Goal: Task Accomplishment & Management: Complete application form

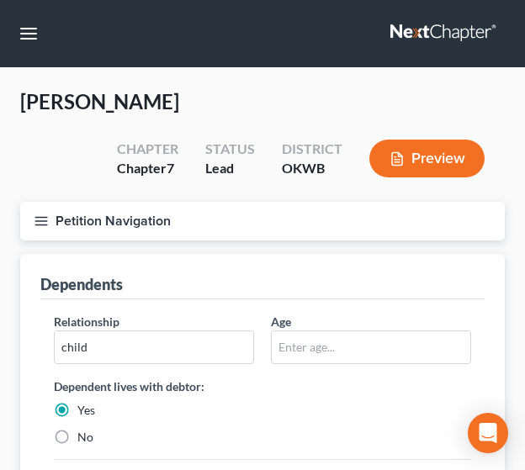
scroll to position [91, 0]
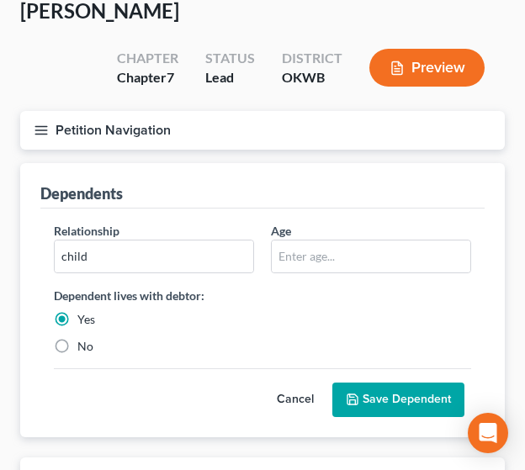
click at [419, 399] on button "Save Dependent" at bounding box center [398, 400] width 132 height 35
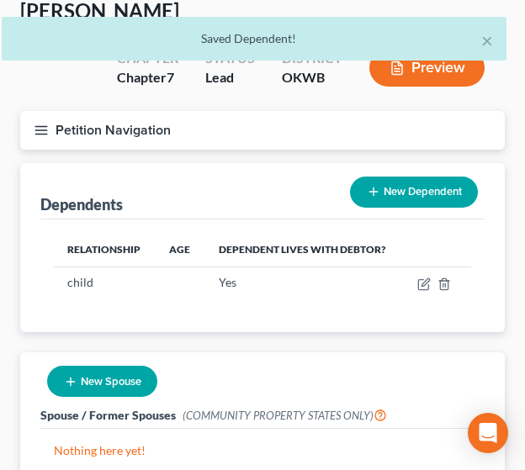
click at [415, 194] on button "New Dependent" at bounding box center [414, 192] width 128 height 31
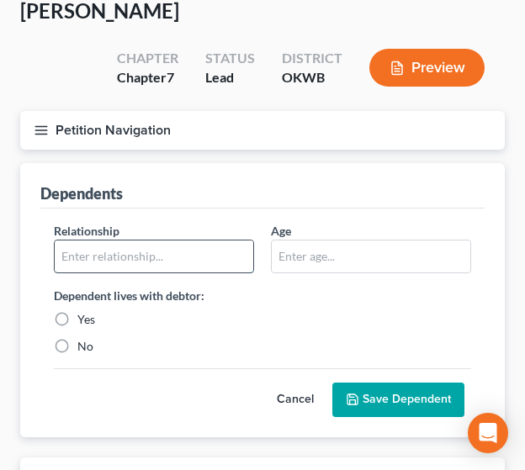
click at [100, 250] on input "text" at bounding box center [154, 257] width 199 height 32
type input "child"
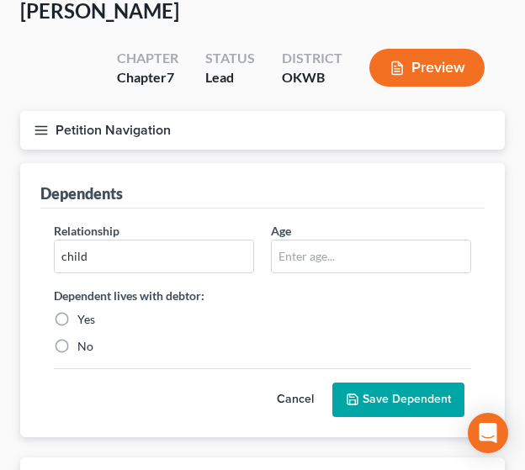
click at [84, 317] on label "Yes" at bounding box center [86, 319] width 18 height 17
click at [84, 317] on input "Yes" at bounding box center [89, 316] width 11 height 11
radio input "true"
click at [384, 398] on button "Save Dependent" at bounding box center [398, 400] width 132 height 35
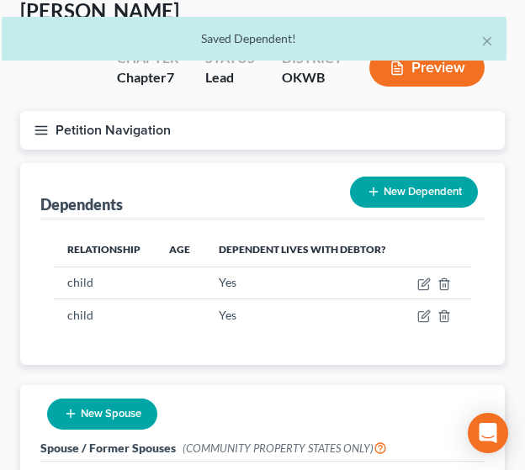
click at [395, 191] on button "New Dependent" at bounding box center [414, 192] width 128 height 31
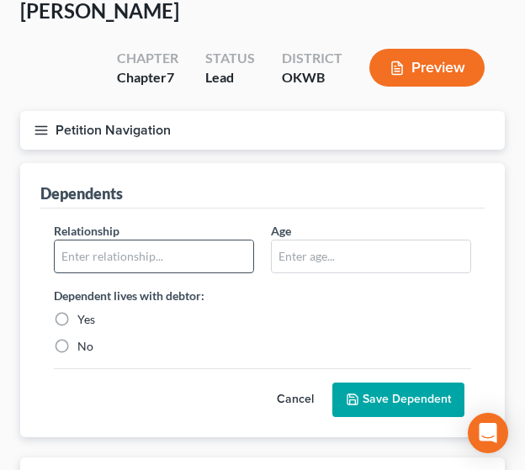
click at [213, 255] on input "text" at bounding box center [154, 257] width 199 height 32
type input "child"
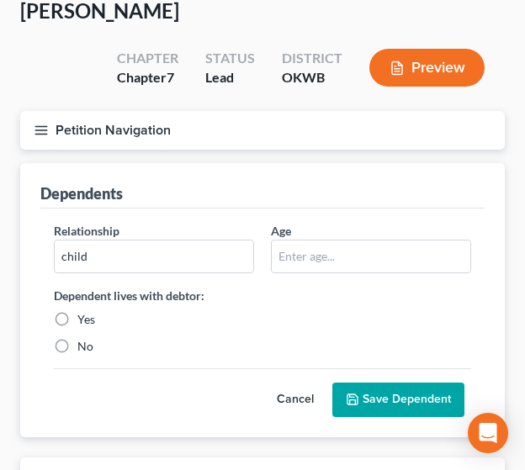
click at [77, 317] on label "Yes" at bounding box center [86, 319] width 18 height 17
click at [84, 317] on input "Yes" at bounding box center [89, 316] width 11 height 11
radio input "true"
click at [387, 407] on button "Save Dependent" at bounding box center [398, 400] width 132 height 35
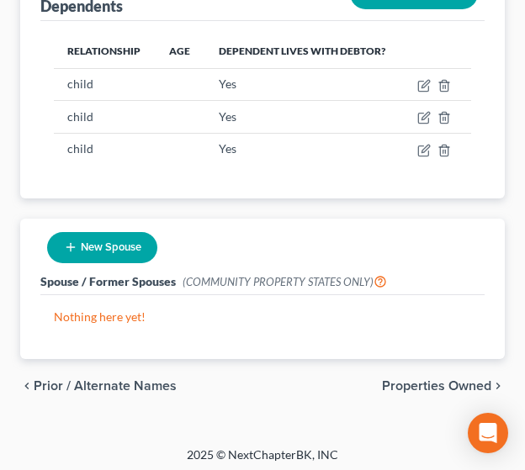
scroll to position [294, 0]
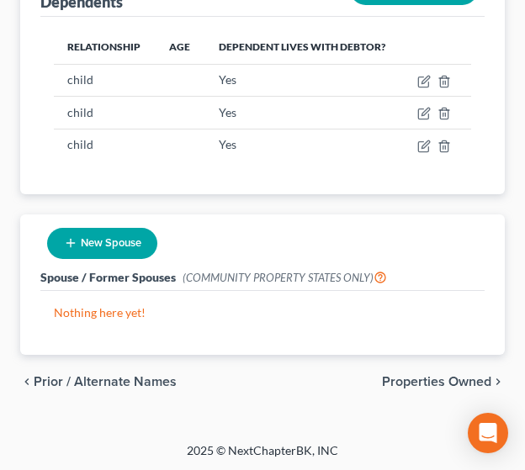
click at [405, 382] on span "Properties Owned" at bounding box center [436, 381] width 109 height 13
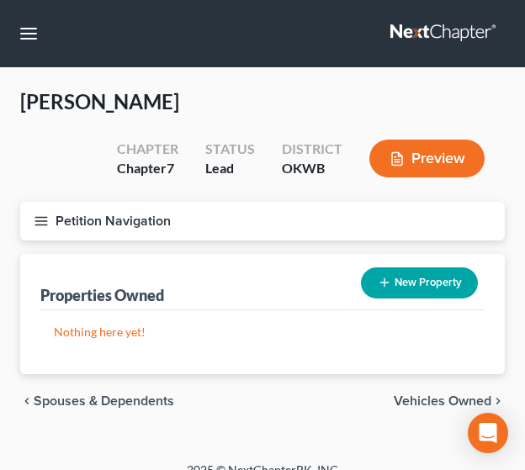
click at [435, 398] on span "Vehicles Owned" at bounding box center [443, 401] width 98 height 13
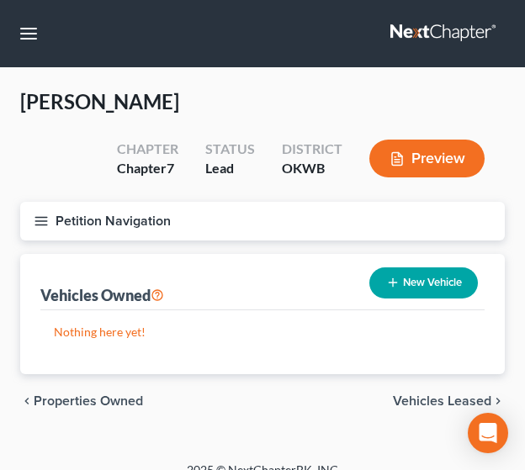
click at [390, 289] on button "New Vehicle" at bounding box center [423, 282] width 109 height 31
select select "0"
select select "2"
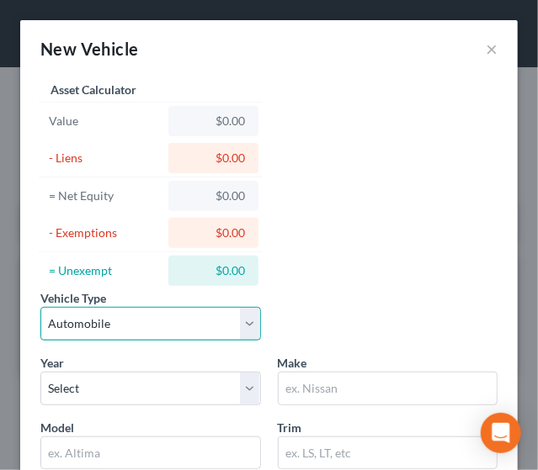
click at [109, 324] on select "Select Automobile Truck Trailer Watercraft Aircraft Motor Home Atv Other Vehicle" at bounding box center [150, 324] width 220 height 34
select select "5"
click at [40, 307] on select "Select Automobile Truck Trailer Watercraft Aircraft Motor Home Atv Other Vehicle" at bounding box center [150, 324] width 220 height 34
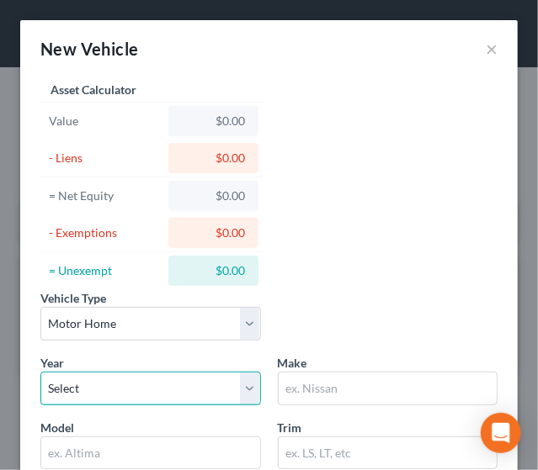
click at [90, 384] on select "Select 2026 2025 2024 2023 2022 2021 2020 2019 2018 2017 2016 2015 2014 2013 20…" at bounding box center [150, 389] width 220 height 34
select select "50"
click at [40, 372] on select "Select 2026 2025 2024 2023 2022 2021 2020 2019 2018 2017 2016 2015 2014 2013 20…" at bounding box center [150, 389] width 220 height 34
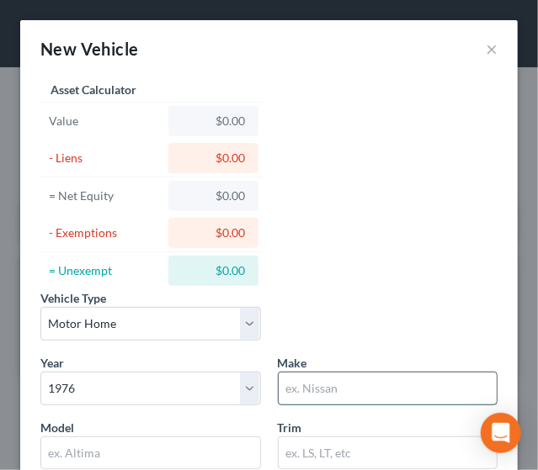
click at [326, 387] on input "text" at bounding box center [387, 389] width 219 height 32
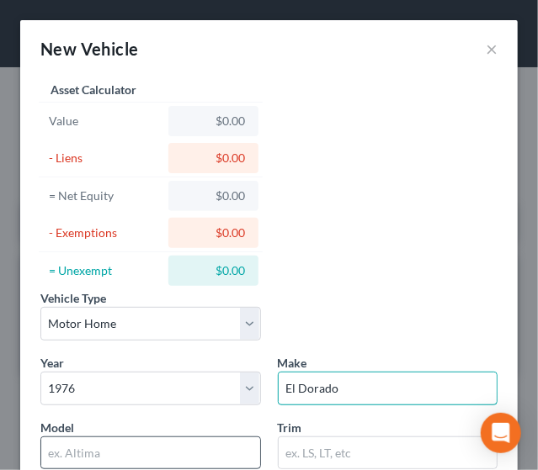
type input "El Dorado"
click at [82, 451] on input "text" at bounding box center [150, 453] width 219 height 32
click at [128, 446] on input "text" at bounding box center [150, 453] width 219 height 32
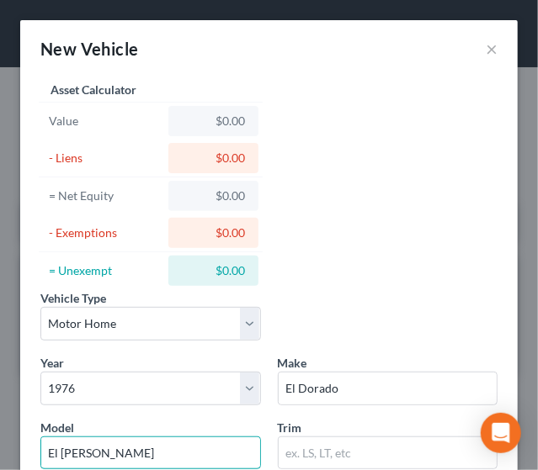
type input "El [PERSON_NAME]"
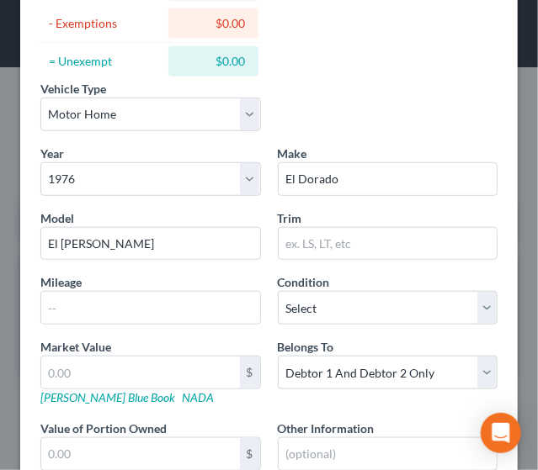
scroll to position [213, 0]
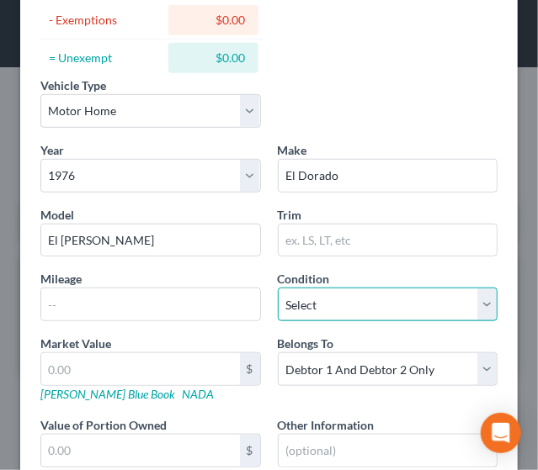
click at [315, 305] on select "Select Excellent Very Good Good Fair Poor" at bounding box center [388, 305] width 220 height 34
select select "4"
click at [278, 288] on select "Select Excellent Very Good Good Fair Poor" at bounding box center [388, 305] width 220 height 34
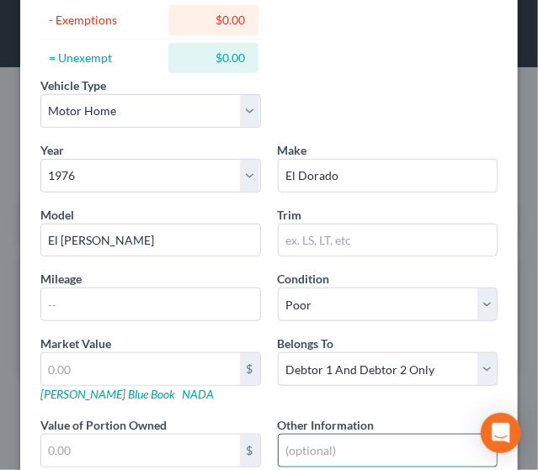
click at [336, 445] on input "text" at bounding box center [387, 451] width 219 height 32
click at [328, 444] on input "VIN#" at bounding box center [387, 451] width 219 height 32
type input "VIN# F44CD6V072343"
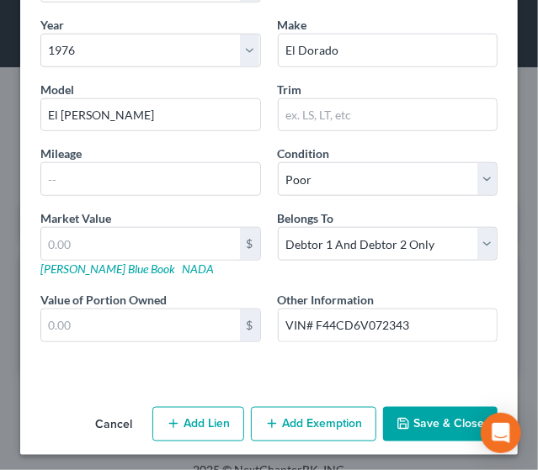
scroll to position [339, 0]
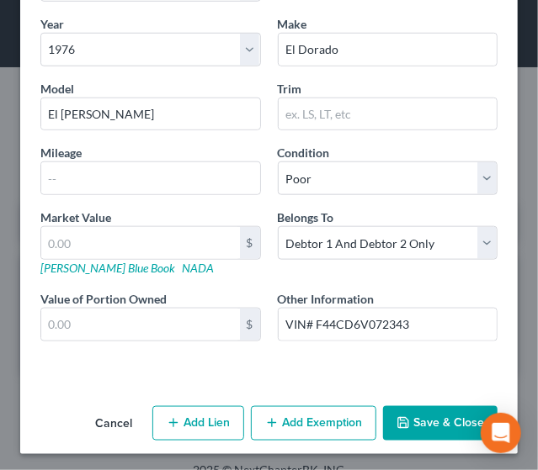
click at [432, 420] on button "Save & Close" at bounding box center [440, 423] width 114 height 35
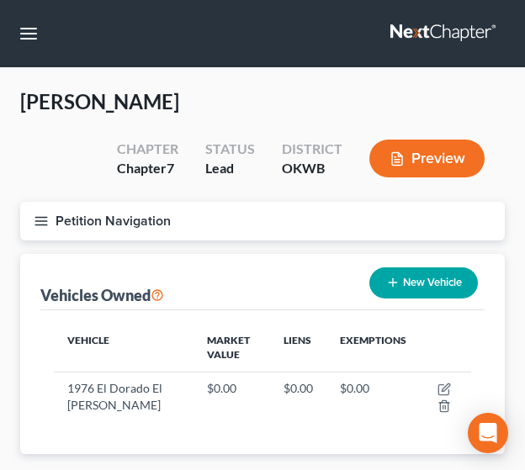
click at [464, 283] on button "New Vehicle" at bounding box center [423, 282] width 109 height 31
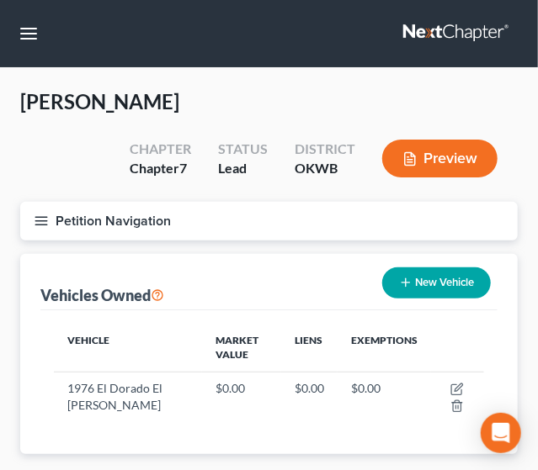
select select "0"
select select "2"
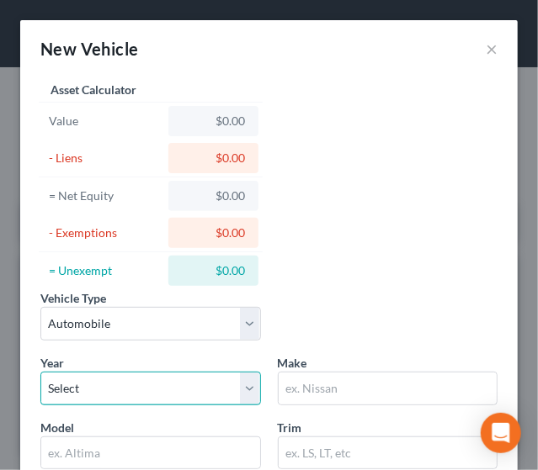
click at [82, 378] on select "Select 2026 2025 2024 2023 2022 2021 2020 2019 2018 2017 2016 2015 2014 2013 20…" at bounding box center [150, 389] width 220 height 34
select select "24"
click at [40, 372] on select "Select 2026 2025 2024 2023 2022 2021 2020 2019 2018 2017 2016 2015 2014 2013 20…" at bounding box center [150, 389] width 220 height 34
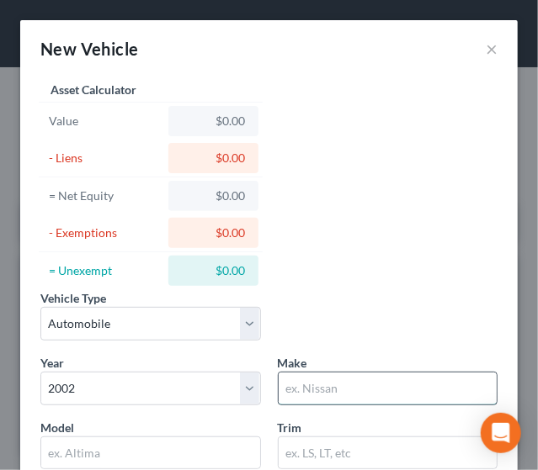
click at [310, 395] on input "text" at bounding box center [387, 389] width 219 height 32
click at [301, 392] on input "Chuvy" at bounding box center [387, 389] width 219 height 32
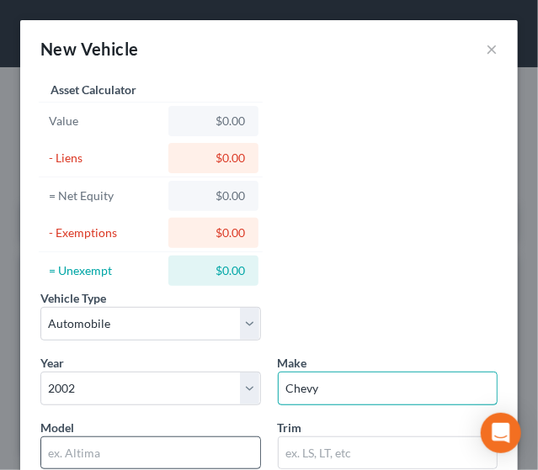
type input "Chevy"
click at [170, 455] on input "text" at bounding box center [150, 453] width 219 height 32
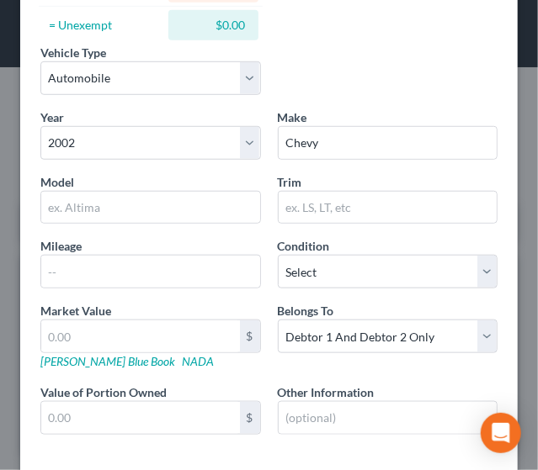
scroll to position [247, 0]
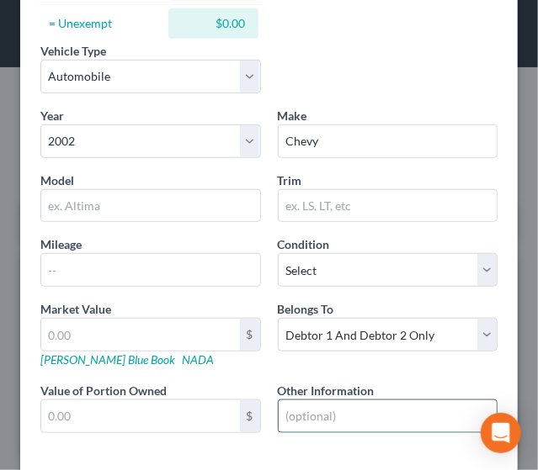
click at [321, 403] on input "text" at bounding box center [387, 416] width 219 height 32
drag, startPoint x: 309, startPoint y: 414, endPoint x: 433, endPoint y: 410, distance: 124.5
click at [433, 410] on input "VIN # [US_VEHICLE_IDENTIFICATION_NUMBER]" at bounding box center [387, 416] width 219 height 32
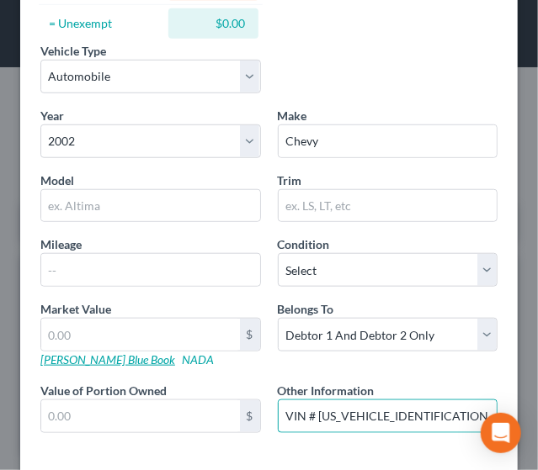
type input "VIN # [US_VEHICLE_IDENTIFICATION_NUMBER]"
click at [82, 359] on link "[PERSON_NAME] Blue Book" at bounding box center [107, 359] width 135 height 14
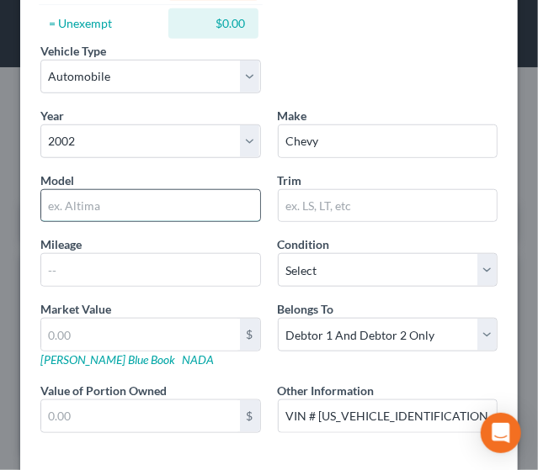
click at [123, 200] on input "text" at bounding box center [150, 206] width 219 height 32
type input "Silverado 1500"
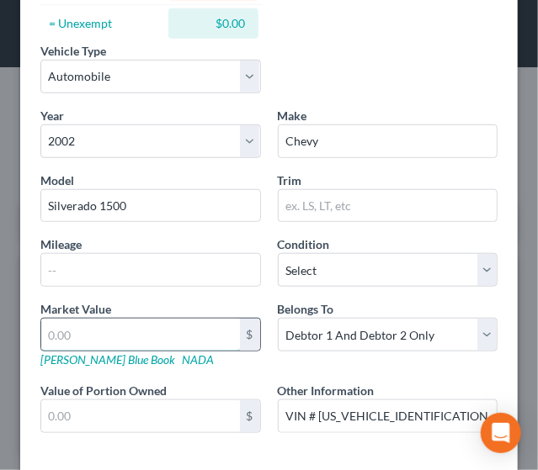
click at [104, 331] on input "text" at bounding box center [140, 335] width 199 height 32
type input "3"
type input "3.00"
type input "30"
type input "30.00"
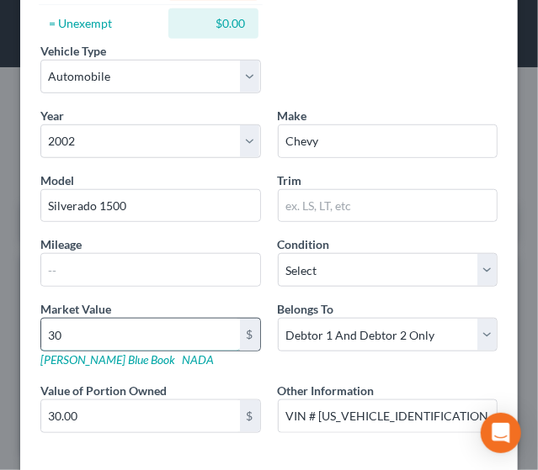
type input "300"
type input "300.00"
type input "3000"
type input "3,000.00"
type input "3,000"
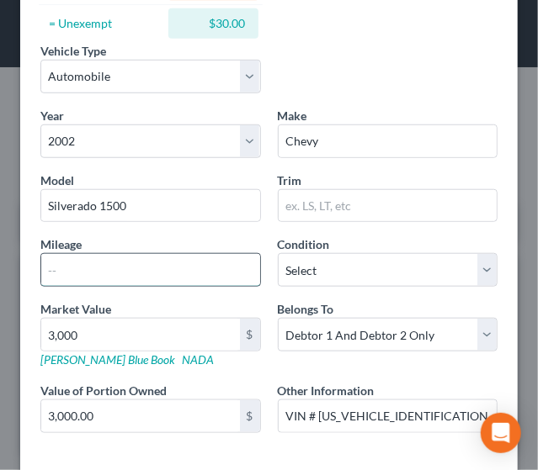
click at [80, 260] on input "text" at bounding box center [150, 270] width 219 height 32
type input "217000"
click at [266, 448] on div "Year Select 2026 2025 2024 2023 2022 2021 2020 2019 2018 2017 2016 2015 2014 20…" at bounding box center [269, 284] width 474 height 354
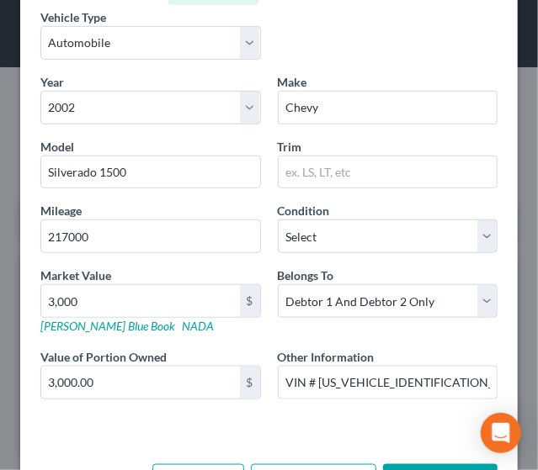
scroll to position [339, 0]
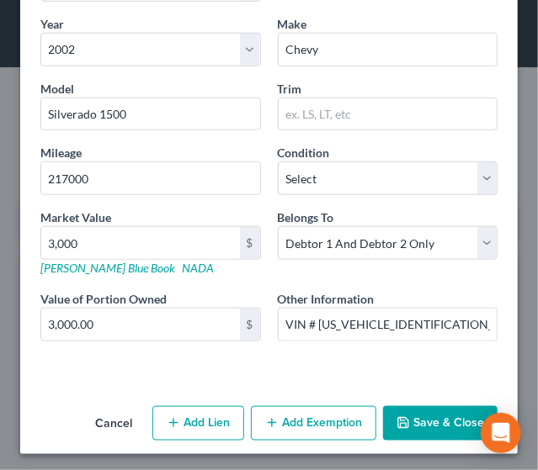
click at [431, 412] on button "Save & Close" at bounding box center [440, 423] width 114 height 35
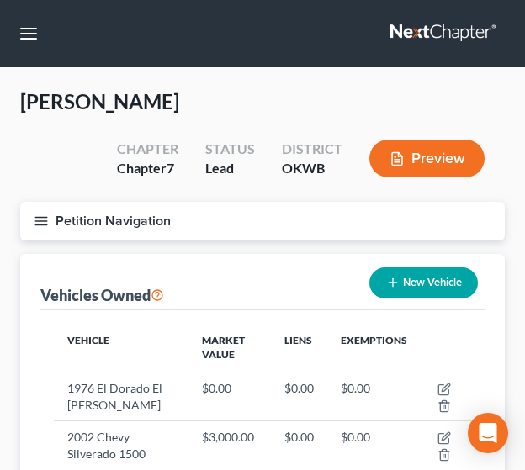
click at [405, 283] on button "New Vehicle" at bounding box center [423, 282] width 109 height 31
select select "0"
select select "2"
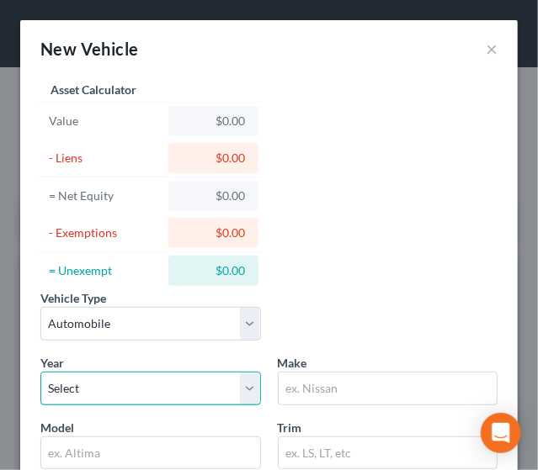
click at [150, 374] on select "Select 2026 2025 2024 2023 2022 2021 2020 2019 2018 2017 2016 2015 2014 2013 20…" at bounding box center [150, 389] width 220 height 34
select select "19"
click at [40, 372] on select "Select 2026 2025 2024 2023 2022 2021 2020 2019 2018 2017 2016 2015 2014 2013 20…" at bounding box center [150, 389] width 220 height 34
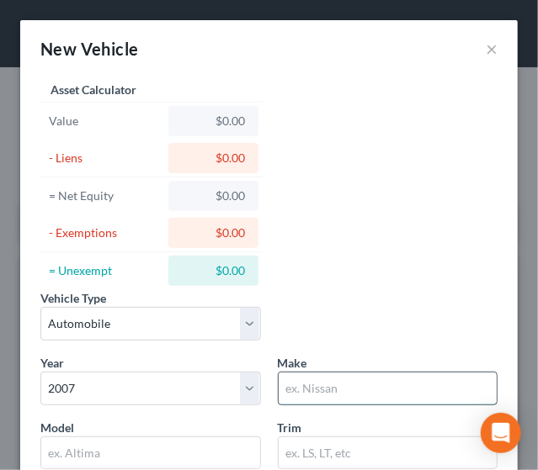
click at [308, 382] on input "text" at bounding box center [387, 389] width 219 height 32
type input "Chevy"
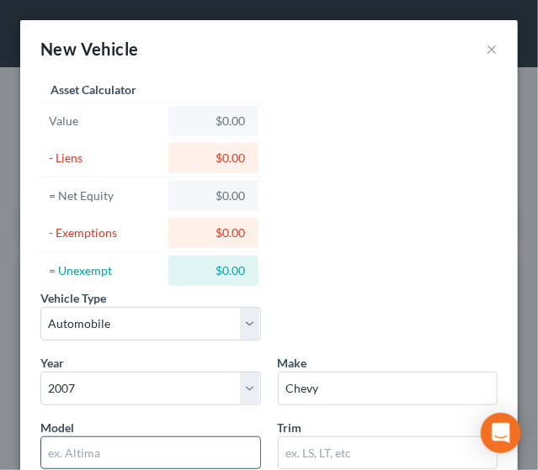
click at [148, 448] on input "text" at bounding box center [150, 453] width 219 height 32
type input "Aveo"
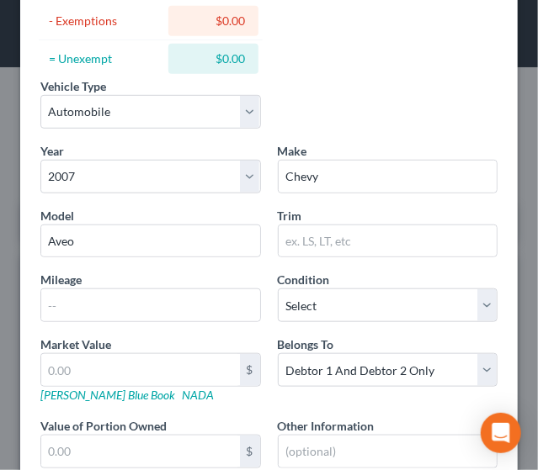
scroll to position [214, 0]
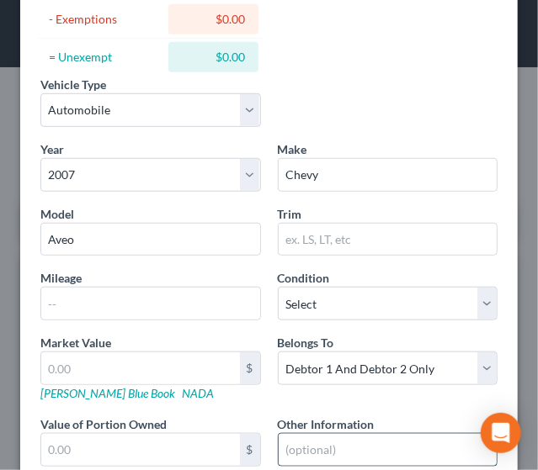
click at [299, 454] on input "text" at bounding box center [387, 450] width 219 height 32
click at [375, 442] on input "VIN# KL1TD" at bounding box center [387, 450] width 219 height 32
drag, startPoint x: 308, startPoint y: 445, endPoint x: 426, endPoint y: 442, distance: 117.8
click at [426, 442] on input "VIN# [US_VEHICLE_IDENTIFICATION_NUMBER]" at bounding box center [387, 450] width 219 height 32
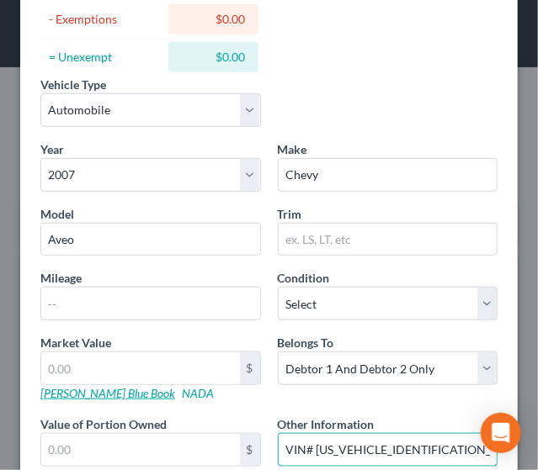
type input "VIN# [US_VEHICLE_IDENTIFICATION_NUMBER]"
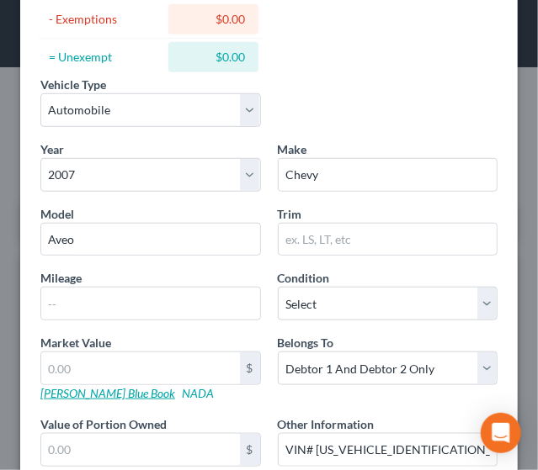
click at [67, 392] on link "[PERSON_NAME] Blue Book" at bounding box center [107, 393] width 135 height 14
click at [325, 239] on input "text" at bounding box center [387, 240] width 219 height 32
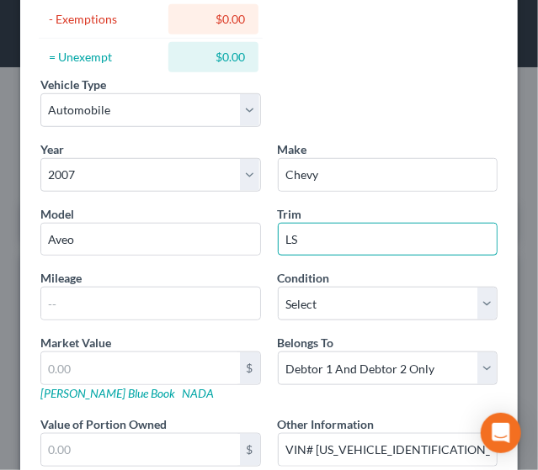
type input "LS"
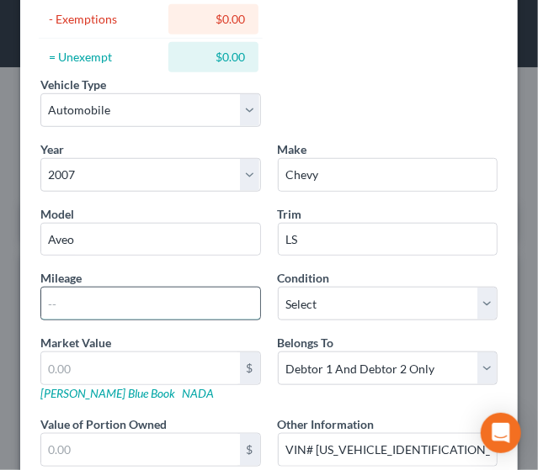
click at [143, 302] on input "text" at bounding box center [150, 304] width 219 height 32
type input "157000"
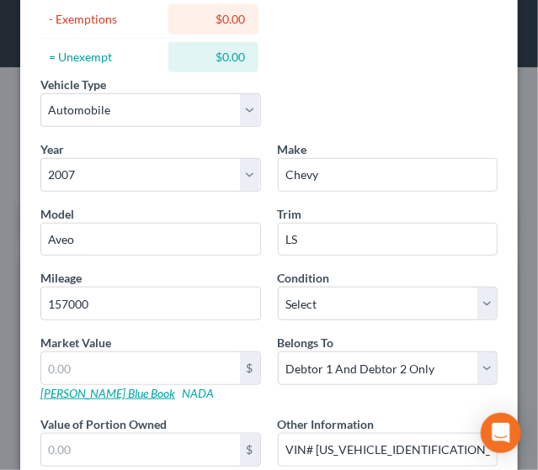
click at [81, 390] on link "[PERSON_NAME] Blue Book" at bounding box center [107, 393] width 135 height 14
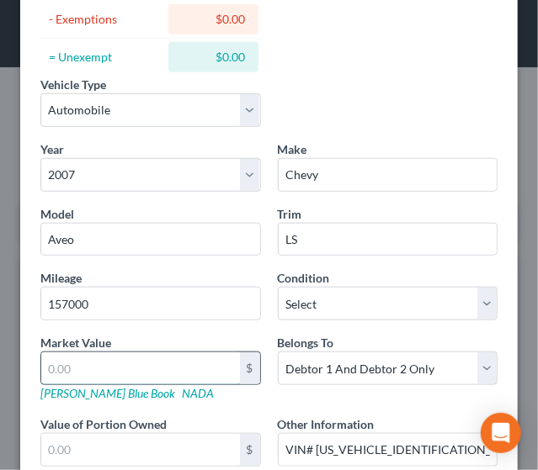
click at [87, 365] on input "text" at bounding box center [140, 368] width 199 height 32
type input "2"
type input "2.00"
type input "25"
type input "25.00"
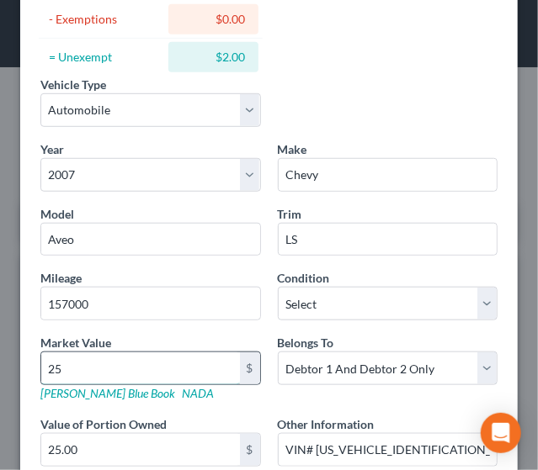
type input "250"
type input "250.00"
type input "2500"
type input "2,500.00"
type input "2,500"
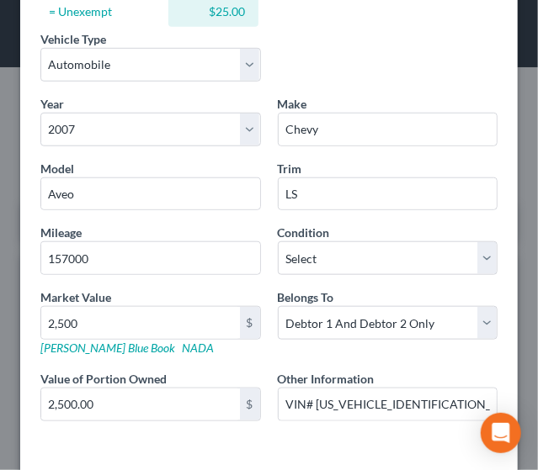
scroll to position [339, 0]
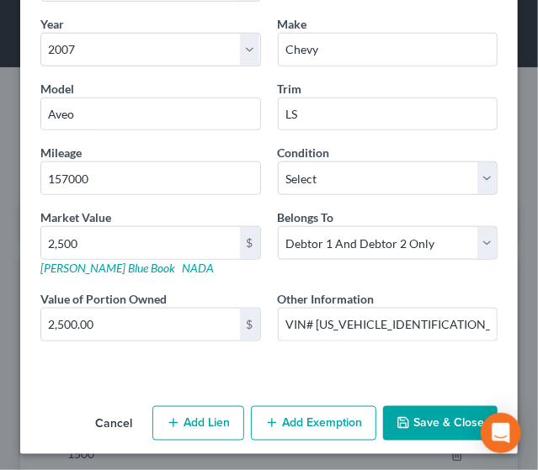
click at [421, 421] on button "Save & Close" at bounding box center [440, 423] width 114 height 35
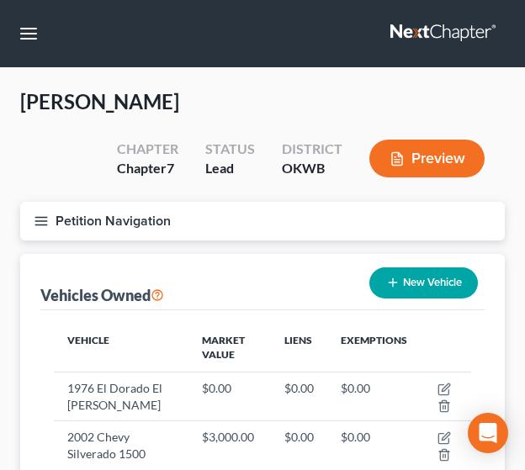
click at [386, 287] on icon "button" at bounding box center [392, 282] width 13 height 13
select select "0"
select select "2"
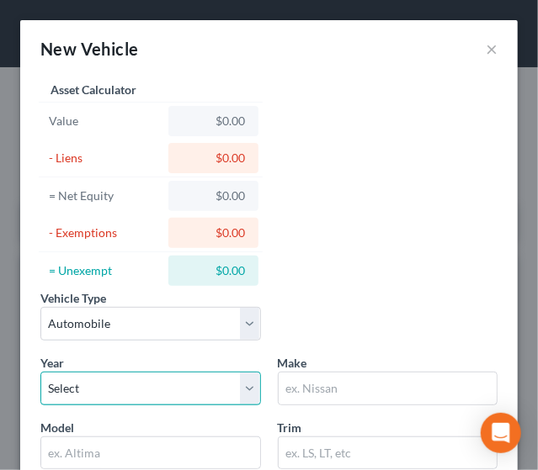
click at [133, 391] on select "Select 2026 2025 2024 2023 2022 2021 2020 2019 2018 2017 2016 2015 2014 2013 20…" at bounding box center [150, 389] width 220 height 34
select select "16"
click at [40, 372] on select "Select 2026 2025 2024 2023 2022 2021 2020 2019 2018 2017 2016 2015 2014 2013 20…" at bounding box center [150, 389] width 220 height 34
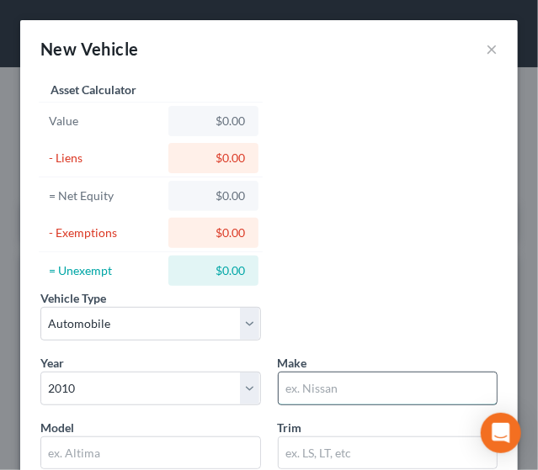
click at [316, 395] on input "text" at bounding box center [387, 389] width 219 height 32
type input "Chrysler"
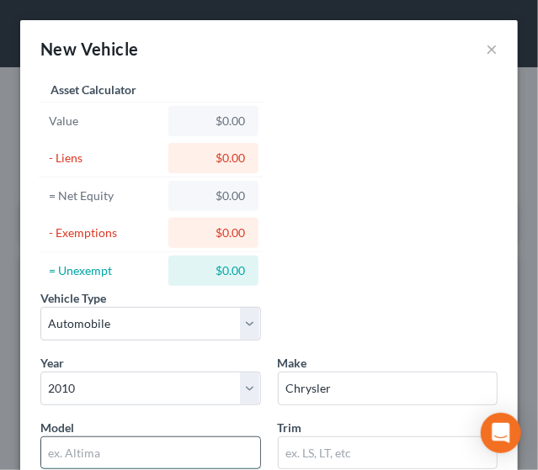
click at [208, 440] on input "text" at bounding box center [150, 453] width 219 height 32
type input "Town & Country"
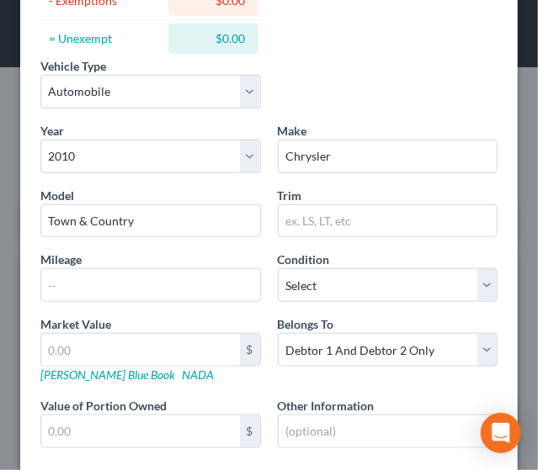
scroll to position [246, 0]
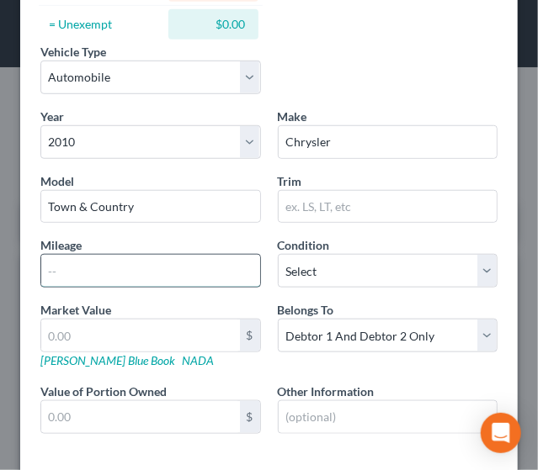
click at [177, 262] on input "text" at bounding box center [150, 271] width 219 height 32
type input "153000"
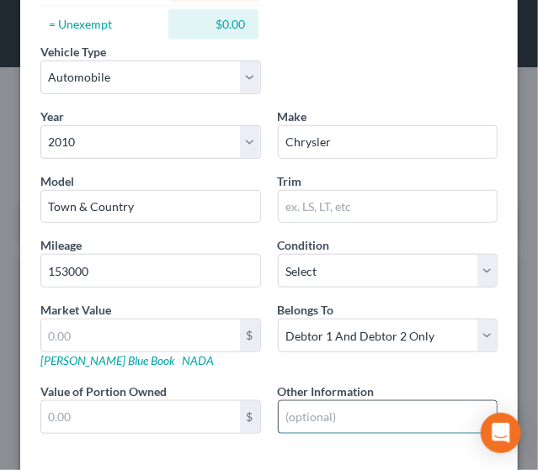
click at [352, 403] on input "text" at bounding box center [387, 417] width 219 height 32
drag, startPoint x: 307, startPoint y: 415, endPoint x: 435, endPoint y: 420, distance: 128.0
click at [435, 420] on input "VIN# [US_VEHICLE_IDENTIFICATION_NUMBER]" at bounding box center [387, 417] width 219 height 32
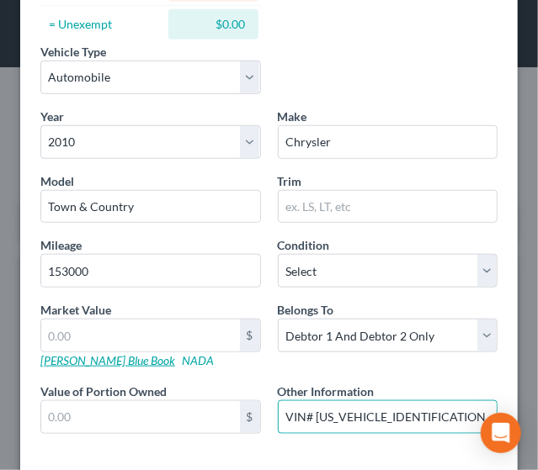
type input "VIN# [US_VEHICLE_IDENTIFICATION_NUMBER]"
click at [45, 361] on link "[PERSON_NAME] Blue Book" at bounding box center [107, 360] width 135 height 14
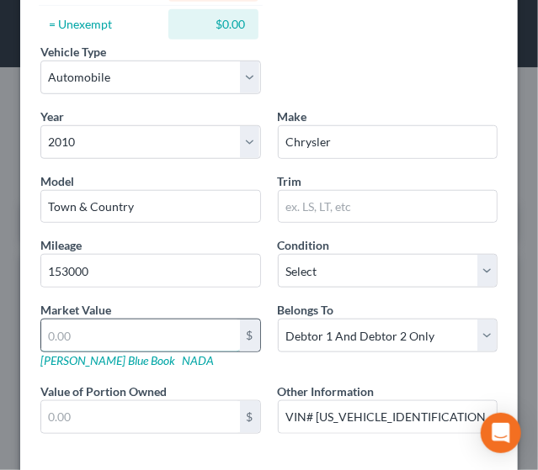
click at [106, 344] on input "text" at bounding box center [140, 336] width 199 height 32
type input "3"
type input "3.00"
type input "32"
type input "32.00"
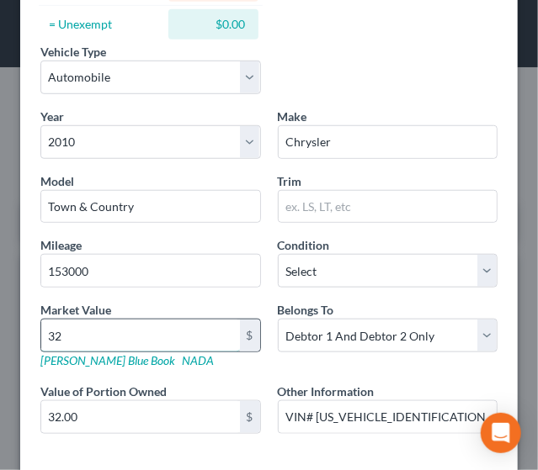
type input "320"
type input "320.00"
type input "3200"
type input "3,200.00"
type input "3,200"
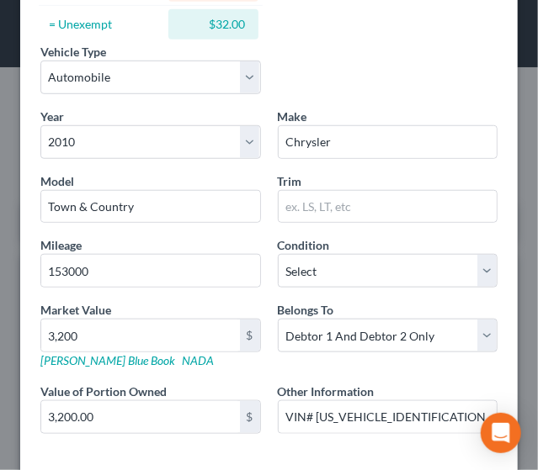
scroll to position [339, 0]
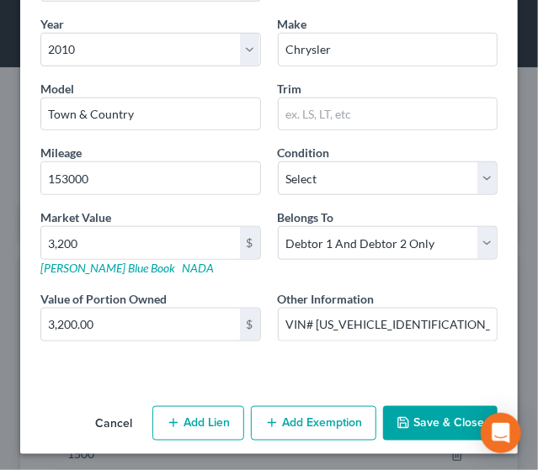
click at [409, 428] on button "Save & Close" at bounding box center [440, 423] width 114 height 35
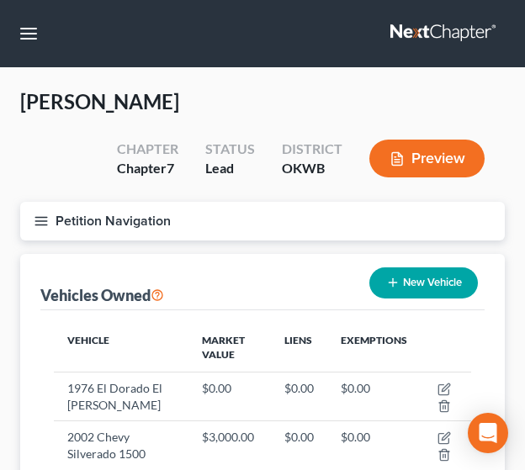
click at [461, 285] on button "New Vehicle" at bounding box center [423, 282] width 109 height 31
select select "0"
select select "2"
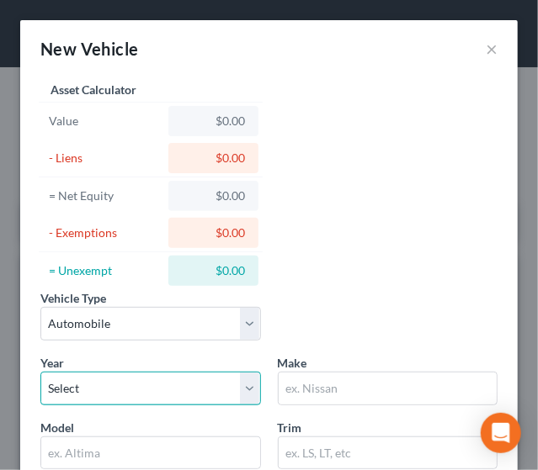
click at [116, 391] on select "Select 2026 2025 2024 2023 2022 2021 2020 2019 2018 2017 2016 2015 2014 2013 20…" at bounding box center [150, 389] width 220 height 34
select select "14"
click at [40, 372] on select "Select 2026 2025 2024 2023 2022 2021 2020 2019 2018 2017 2016 2015 2014 2013 20…" at bounding box center [150, 389] width 220 height 34
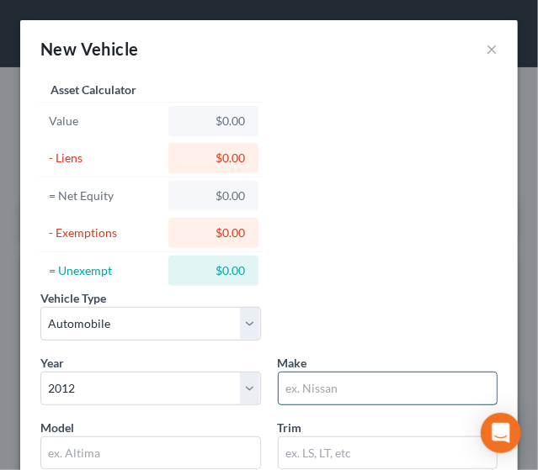
click at [380, 397] on input "text" at bounding box center [387, 389] width 219 height 32
type input "Ford"
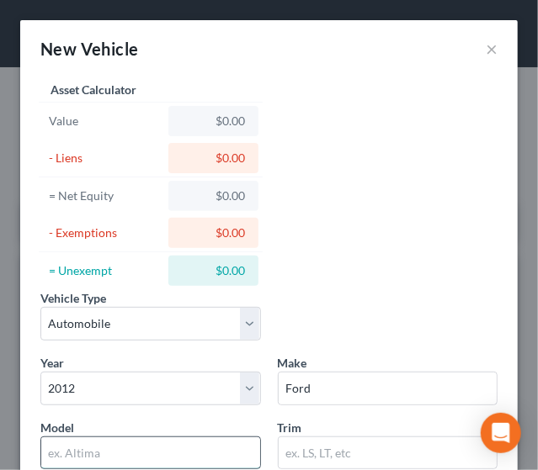
click at [72, 448] on input "text" at bounding box center [150, 453] width 219 height 32
type input "Fiesta"
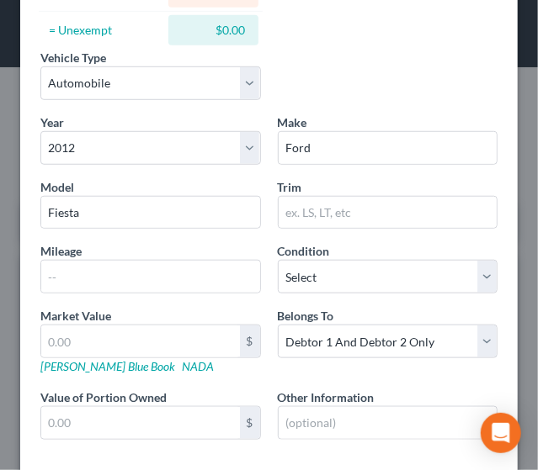
scroll to position [246, 0]
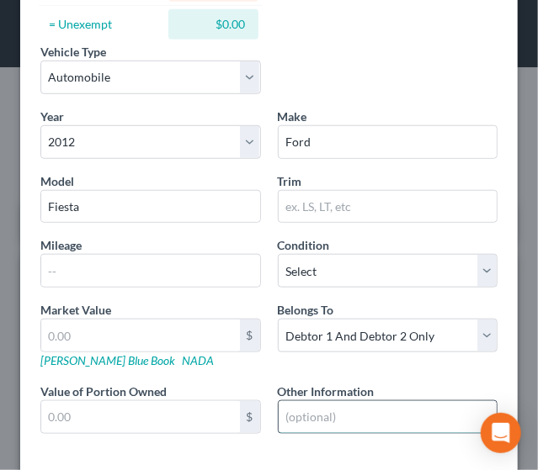
click at [323, 410] on input "text" at bounding box center [387, 417] width 219 height 32
drag, startPoint x: 310, startPoint y: 416, endPoint x: 433, endPoint y: 416, distance: 123.7
click at [433, 416] on input "VIN# [US_VEHICLE_IDENTIFICATION_NUMBER]" at bounding box center [387, 417] width 219 height 32
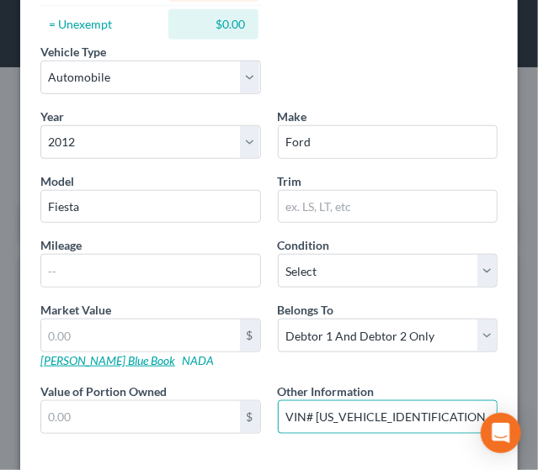
type input "VIN# [US_VEHICLE_IDENTIFICATION_NUMBER]"
click at [103, 355] on link "[PERSON_NAME] Blue Book" at bounding box center [107, 360] width 135 height 14
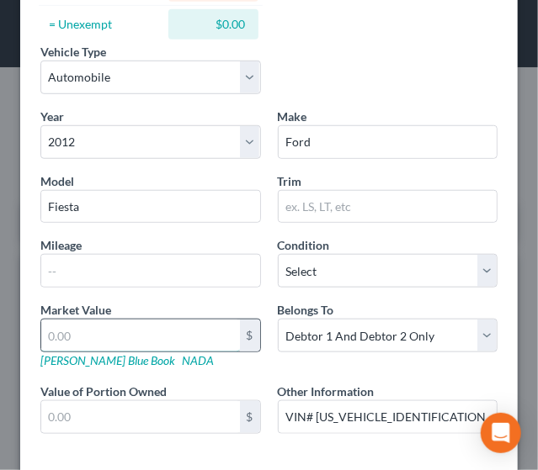
click at [114, 332] on input "text" at bounding box center [140, 336] width 199 height 32
type input "2"
type input "2.00"
type input "25"
type input "25.00"
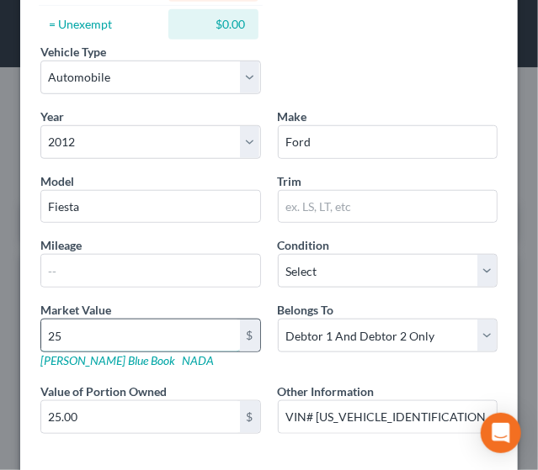
type input "250"
type input "250.00"
type input "2500"
type input "2,500.00"
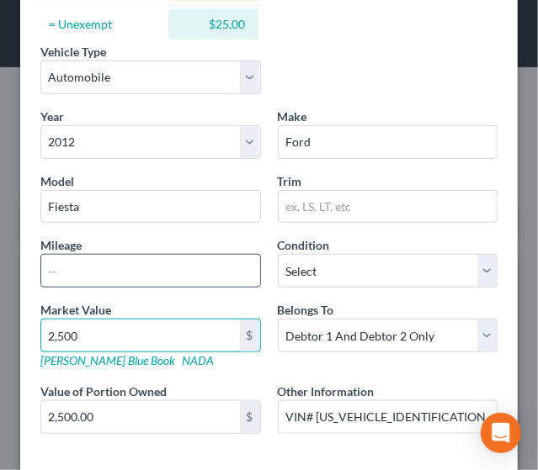
type input "2,500"
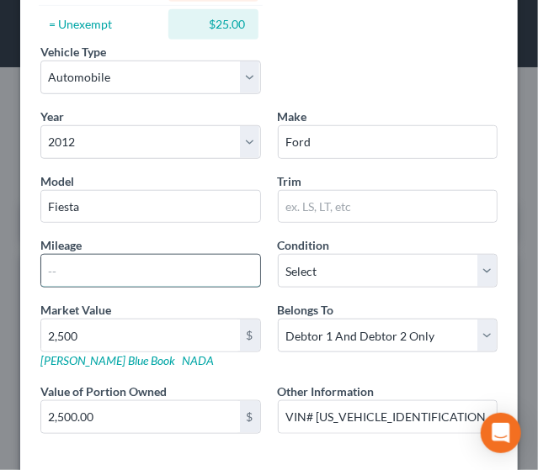
click at [107, 258] on input "text" at bounding box center [150, 271] width 219 height 32
type input "193000"
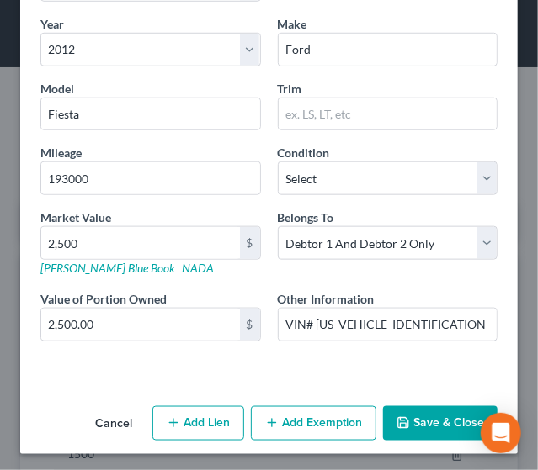
click at [424, 410] on button "Save & Close" at bounding box center [440, 423] width 114 height 35
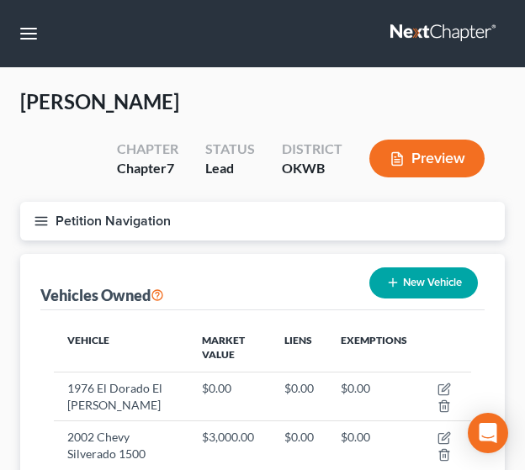
click at [429, 286] on button "New Vehicle" at bounding box center [423, 282] width 109 height 31
select select "0"
select select "2"
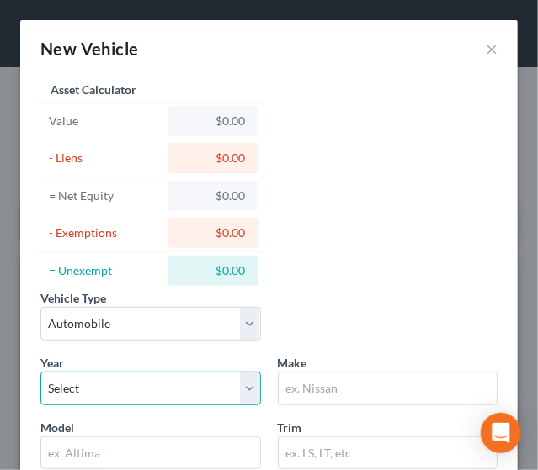
click at [214, 382] on select "Select 2026 2025 2024 2023 2022 2021 2020 2019 2018 2017 2016 2015 2014 2013 20…" at bounding box center [150, 389] width 220 height 34
select select "7"
click at [40, 372] on select "Select 2026 2025 2024 2023 2022 2021 2020 2019 2018 2017 2016 2015 2014 2013 20…" at bounding box center [150, 389] width 220 height 34
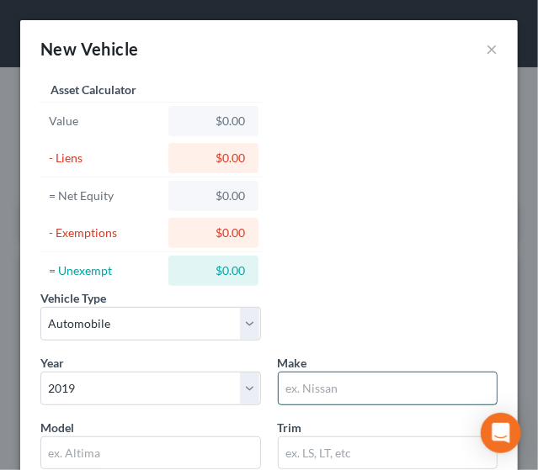
click at [338, 397] on input "text" at bounding box center [387, 389] width 219 height 32
type input "Ford"
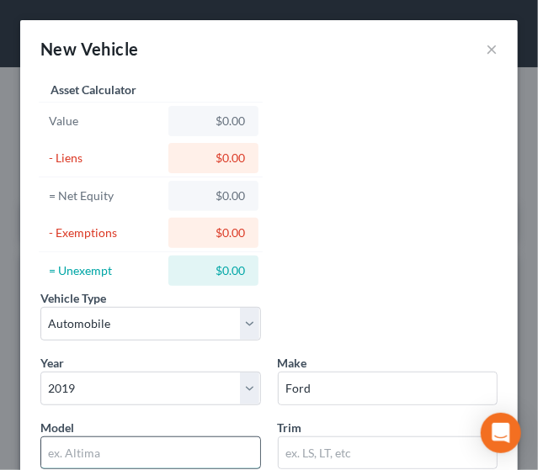
click at [148, 448] on input "text" at bounding box center [150, 453] width 219 height 32
type input "Fiesta"
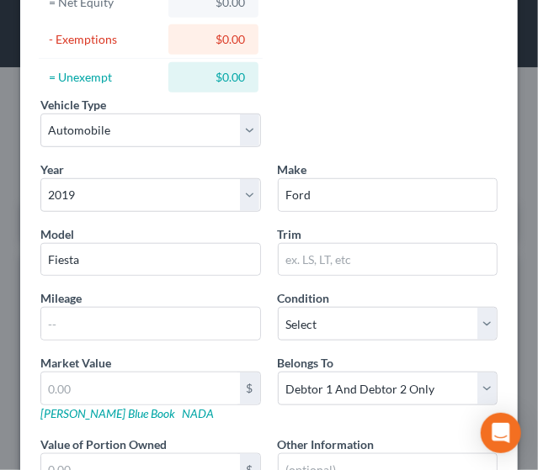
scroll to position [242, 0]
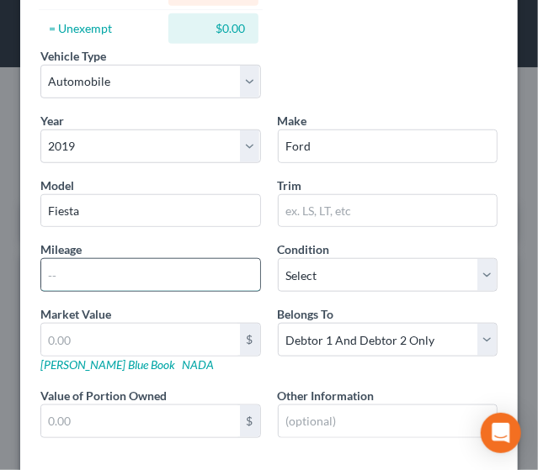
click at [87, 262] on input "text" at bounding box center [150, 275] width 219 height 32
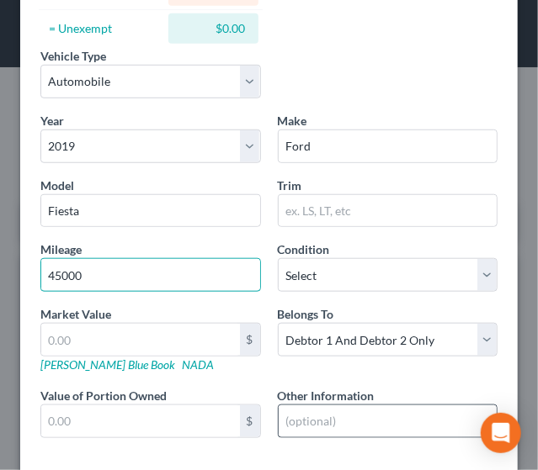
type input "45000"
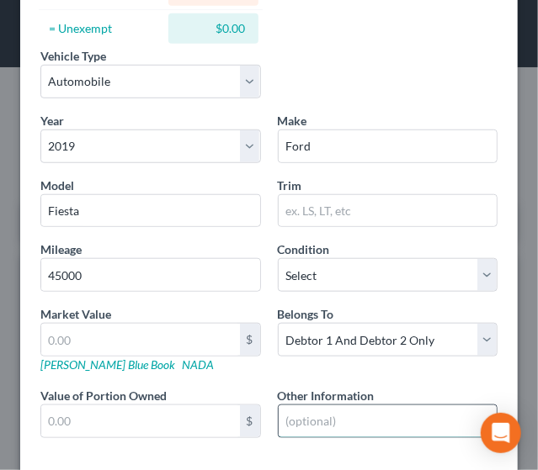
click at [321, 418] on input "text" at bounding box center [387, 421] width 219 height 32
click at [366, 411] on input "VIN# 3FADP4" at bounding box center [387, 421] width 219 height 32
drag, startPoint x: 311, startPoint y: 417, endPoint x: 447, endPoint y: 422, distance: 136.4
click at [447, 422] on input "VIN# 3FADP4BJ8KM1142452" at bounding box center [387, 421] width 219 height 32
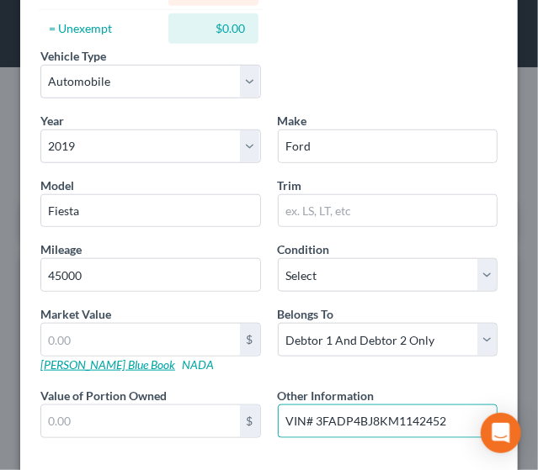
type input "VIN# 3FADP4BJ8KM1142452"
click at [74, 360] on link "[PERSON_NAME] Blue Book" at bounding box center [107, 364] width 135 height 14
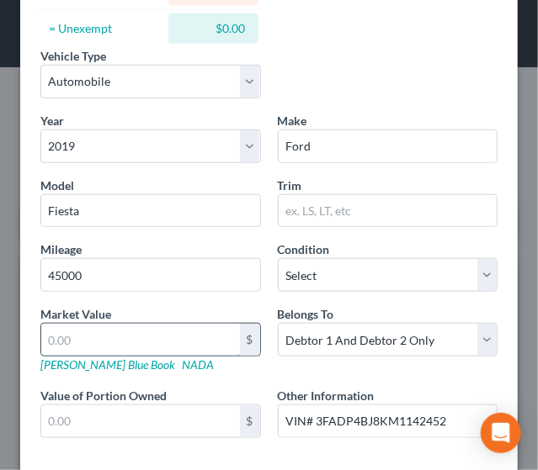
click at [96, 331] on input "text" at bounding box center [140, 340] width 199 height 32
type input "9"
type input "9.00"
type input "95"
type input "95.00"
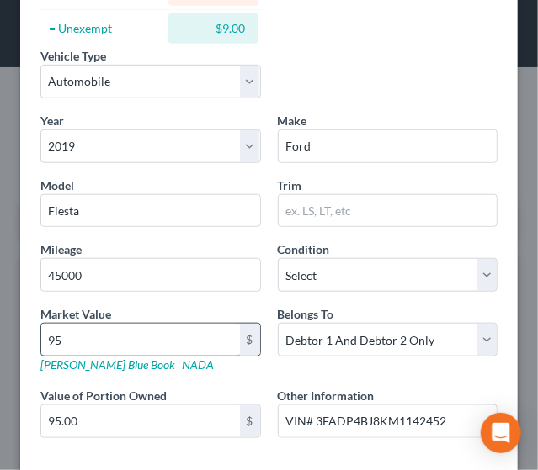
type input "950"
type input "950.00"
type input "9500"
type input "9,500.00"
type input "9,500"
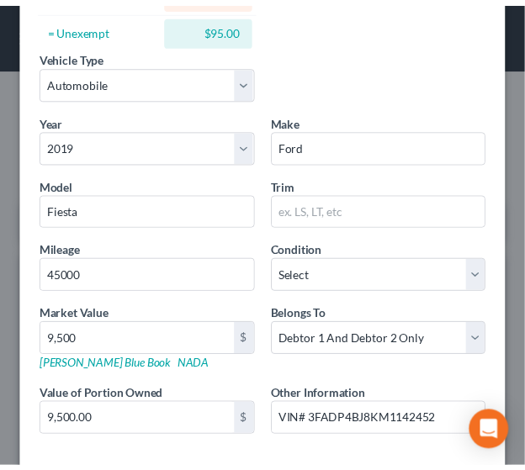
scroll to position [339, 0]
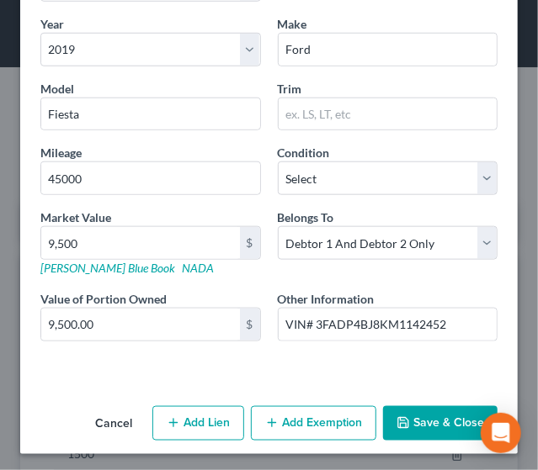
click at [427, 411] on button "Save & Close" at bounding box center [440, 423] width 114 height 35
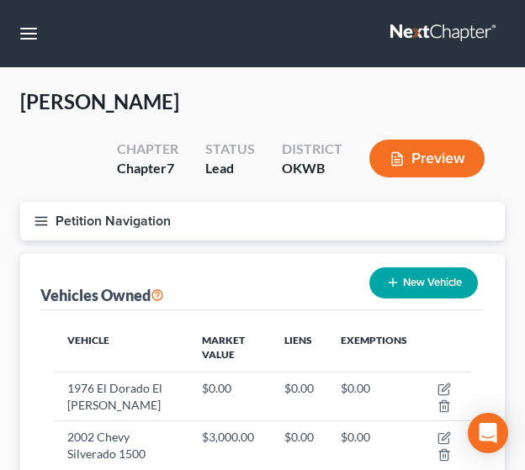
click at [39, 217] on line "button" at bounding box center [41, 217] width 12 height 0
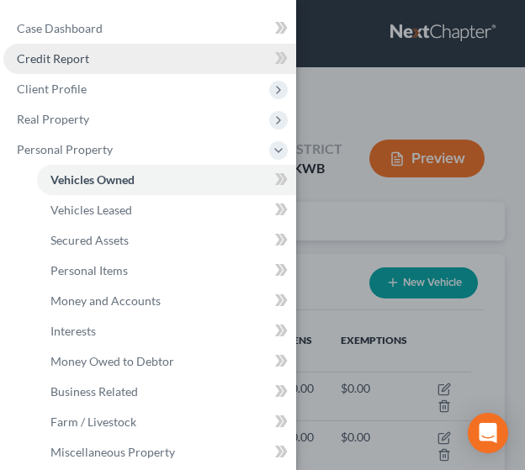
click at [56, 58] on span "Credit Report" at bounding box center [53, 58] width 72 height 14
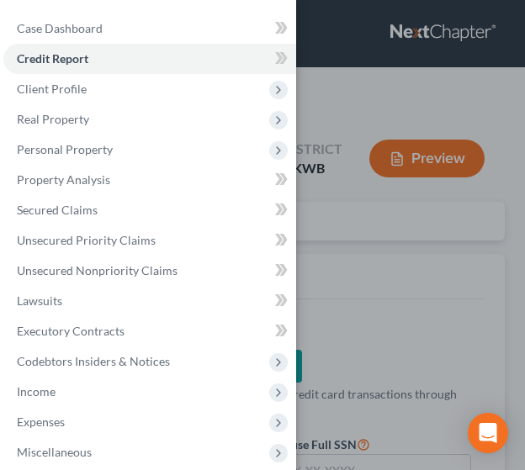
click at [370, 93] on div "Case Dashboard Payments Invoices Payments Payments Credit Report Client Profile" at bounding box center [262, 235] width 525 height 470
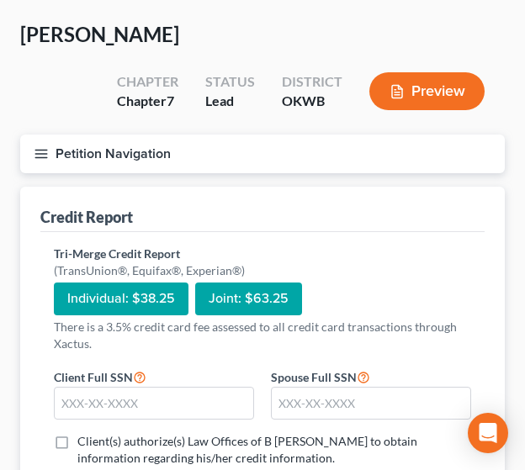
scroll to position [74, 0]
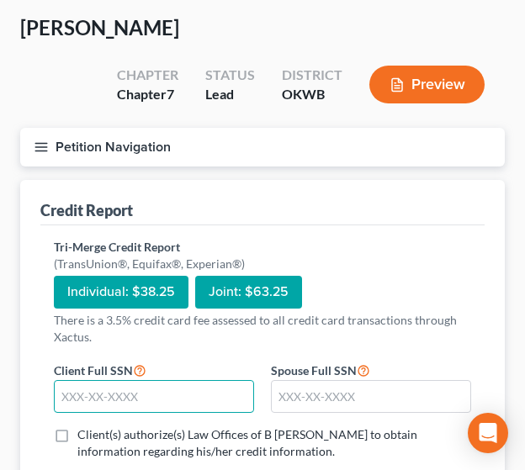
click at [127, 397] on input "text" at bounding box center [154, 397] width 200 height 34
click at [96, 398] on input "text" at bounding box center [154, 397] width 200 height 34
type input "446-82-5708"
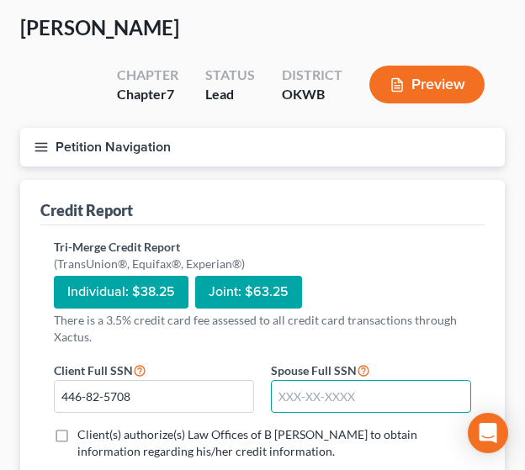
click at [324, 403] on input "text" at bounding box center [371, 397] width 200 height 34
click at [321, 380] on input "text" at bounding box center [371, 397] width 200 height 34
type input "442-86-3985"
click at [77, 431] on label "Client(s) authorize(s) Law Offices of B [PERSON_NAME] to obtain information reg…" at bounding box center [274, 443] width 394 height 34
click at [84, 431] on input "Client(s) authorize(s) Law Offices of B [PERSON_NAME] to obtain information reg…" at bounding box center [89, 431] width 11 height 11
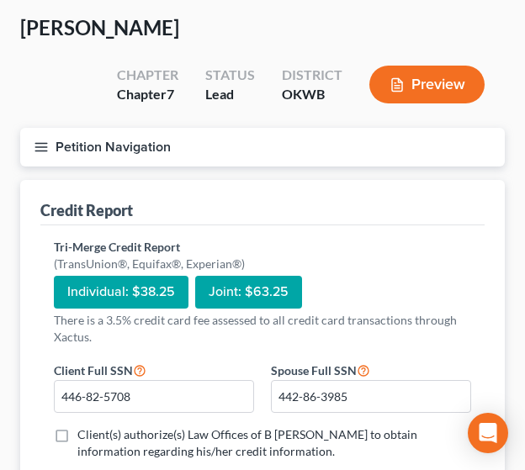
checkbox input "true"
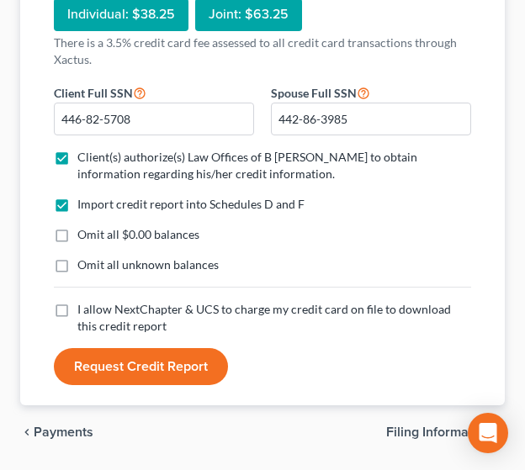
scroll to position [363, 0]
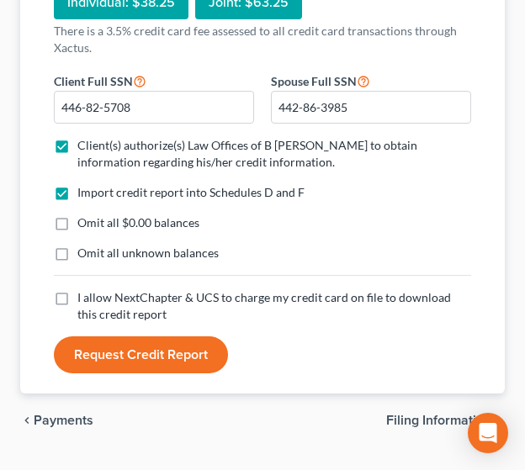
click at [77, 219] on label "Omit all $0.00 balances" at bounding box center [138, 222] width 122 height 17
click at [84, 219] on input "Omit all $0.00 balances" at bounding box center [89, 219] width 11 height 11
checkbox input "true"
click at [77, 245] on label "Omit all unknown balances" at bounding box center [147, 253] width 141 height 17
click at [84, 245] on input "Omit all unknown balances" at bounding box center [89, 250] width 11 height 11
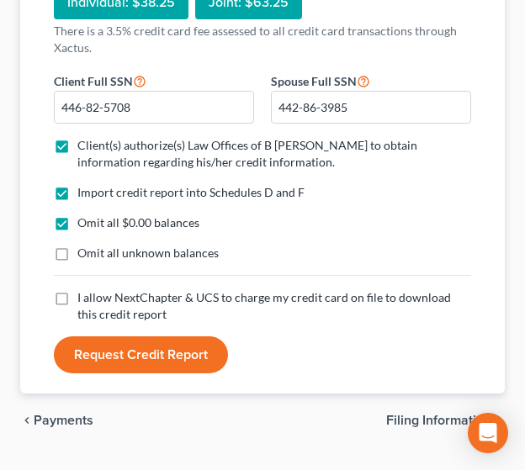
checkbox input "true"
click at [77, 307] on label "I allow NextChapter & UCS to charge my credit card on file to download this cre…" at bounding box center [274, 306] width 394 height 34
click at [84, 300] on input "I allow NextChapter & UCS to charge my credit card on file to download this cre…" at bounding box center [89, 294] width 11 height 11
checkbox input "true"
click at [133, 354] on button "Request Credit Report" at bounding box center [141, 354] width 174 height 37
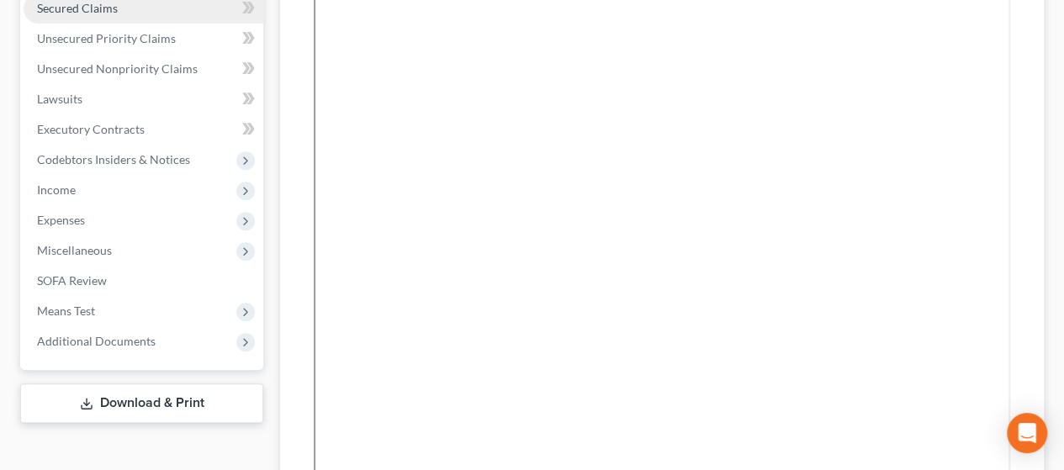
click at [101, 19] on link "Secured Claims" at bounding box center [144, 8] width 240 height 30
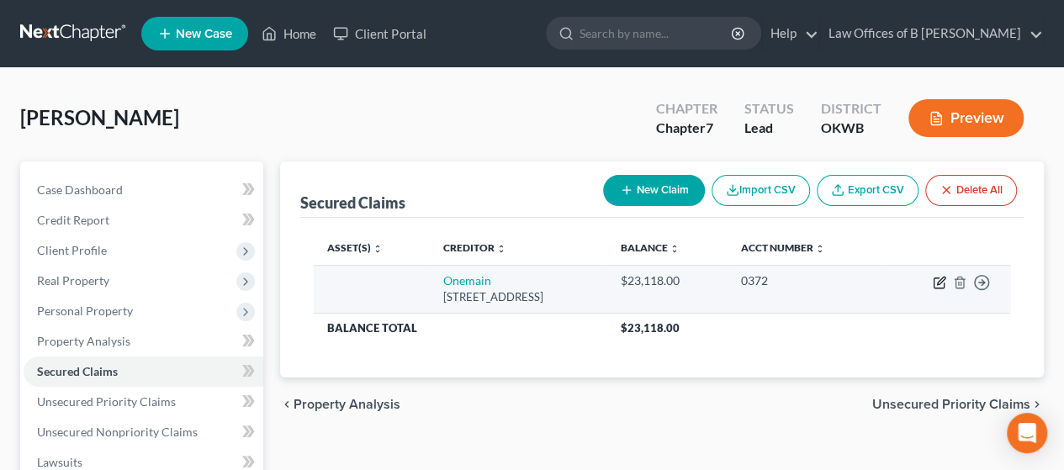
click at [524, 282] on icon "button" at bounding box center [939, 282] width 13 height 13
select select "21"
select select "0"
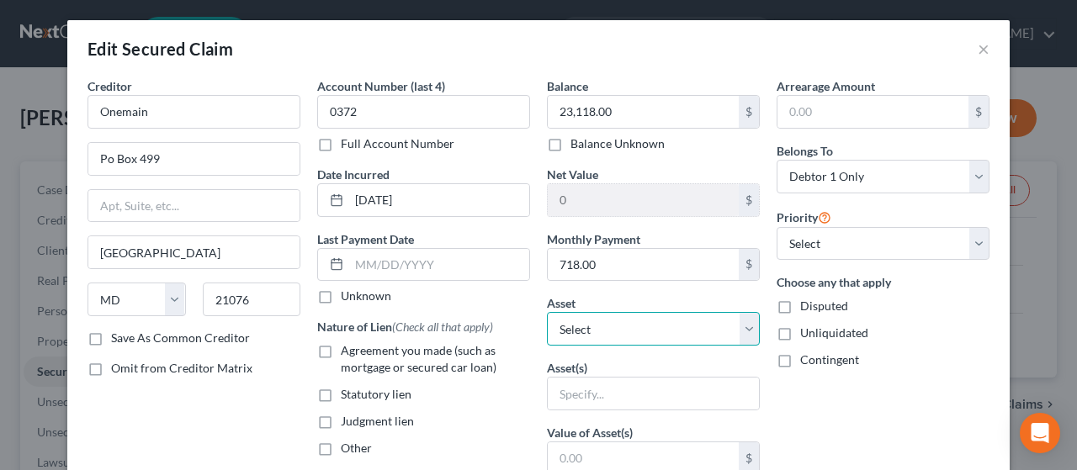
click at [524, 327] on select "Select Other Multiple Assets 2007 Chevy Aveo - $2500.0 2019 Ford Fiesta - $9500…" at bounding box center [653, 329] width 213 height 34
select select "6"
click at [524, 312] on select "Select Other Multiple Assets 2007 Chevy Aveo - $2500.0 2019 Ford Fiesta - $9500…" at bounding box center [653, 329] width 213 height 34
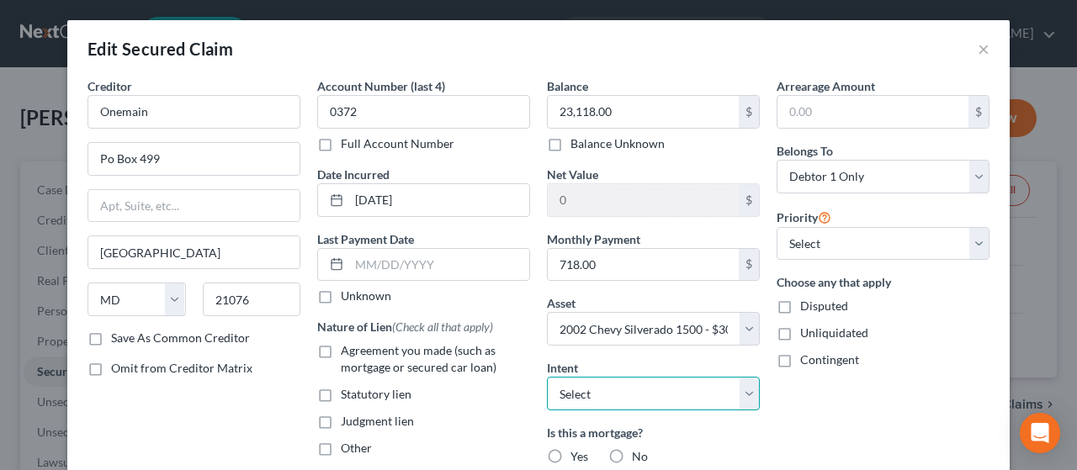
click at [524, 396] on select "Select Surrender Redeem Reaffirm Avoid Other" at bounding box center [653, 394] width 213 height 34
select select "0"
click at [524, 377] on select "Select Surrender Redeem Reaffirm Avoid Other" at bounding box center [653, 394] width 213 height 34
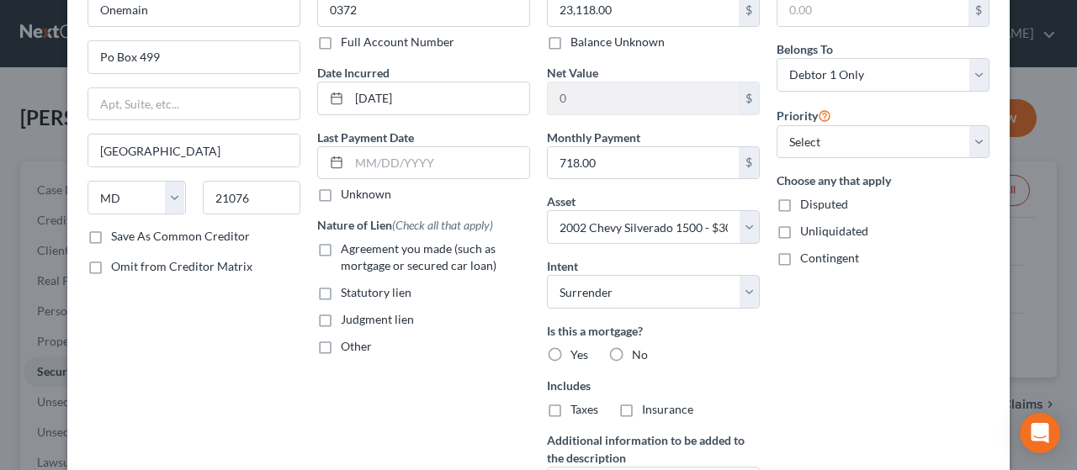
scroll to position [124, 0]
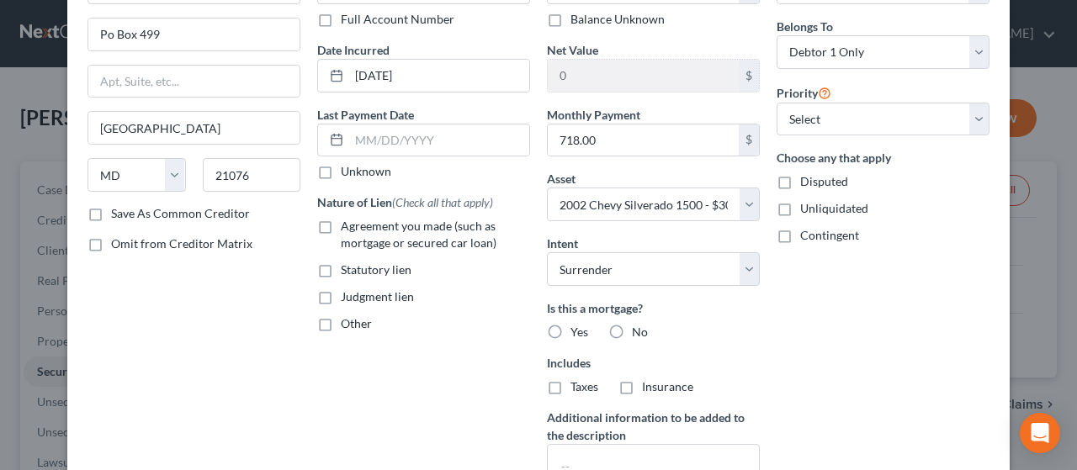
click at [524, 326] on label "No" at bounding box center [640, 332] width 16 height 17
click at [524, 326] on input "No" at bounding box center [643, 329] width 11 height 11
radio input "true"
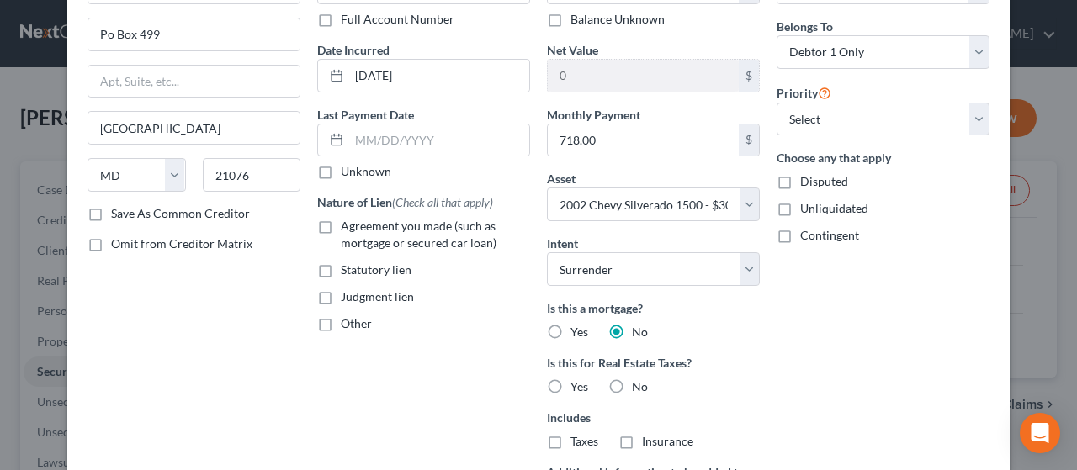
click at [524, 383] on label "No" at bounding box center [640, 387] width 16 height 17
click at [524, 383] on input "No" at bounding box center [643, 384] width 11 height 11
radio input "true"
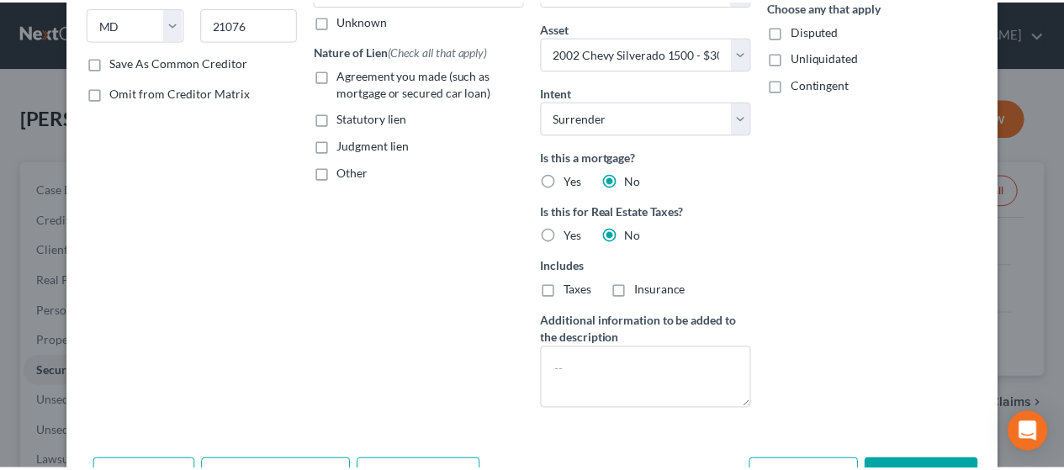
scroll to position [283, 0]
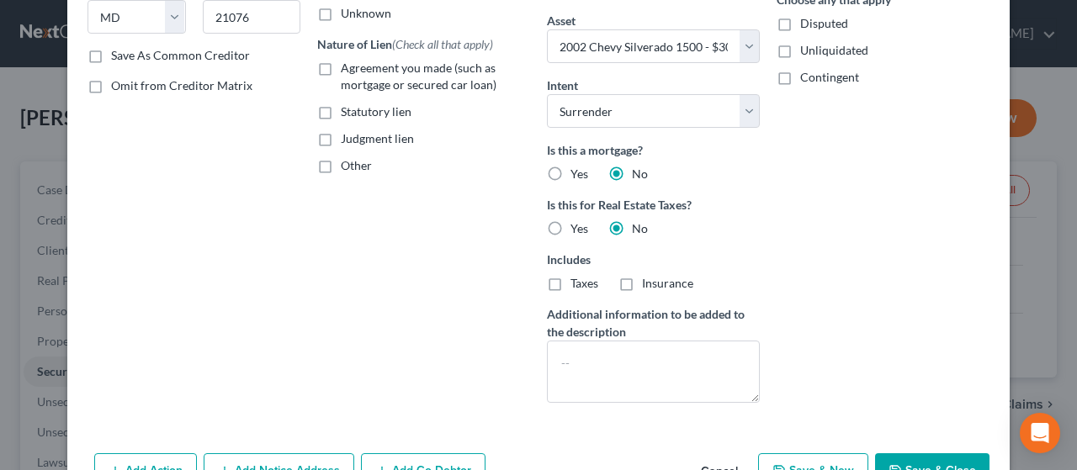
click at [524, 453] on button "Save & Close" at bounding box center [932, 470] width 114 height 35
select select
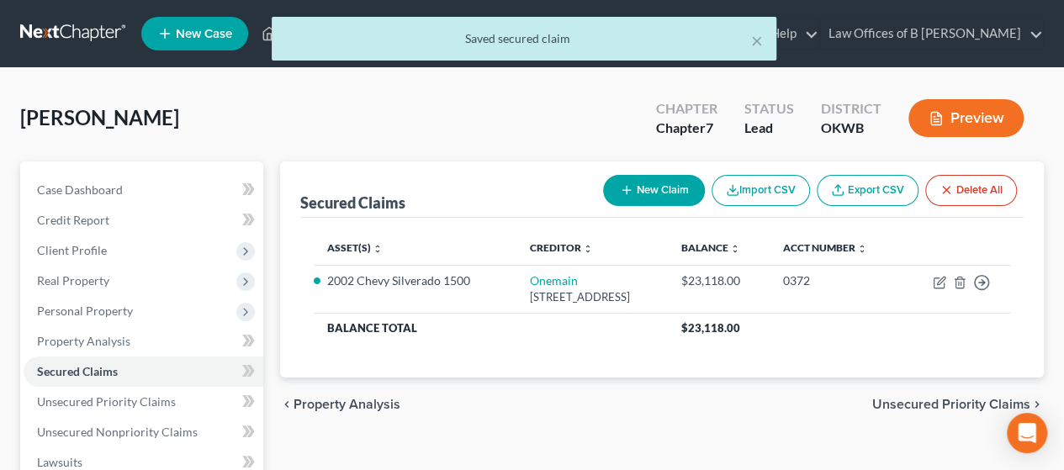
click at [524, 410] on span "Unsecured Priority Claims" at bounding box center [951, 404] width 158 height 13
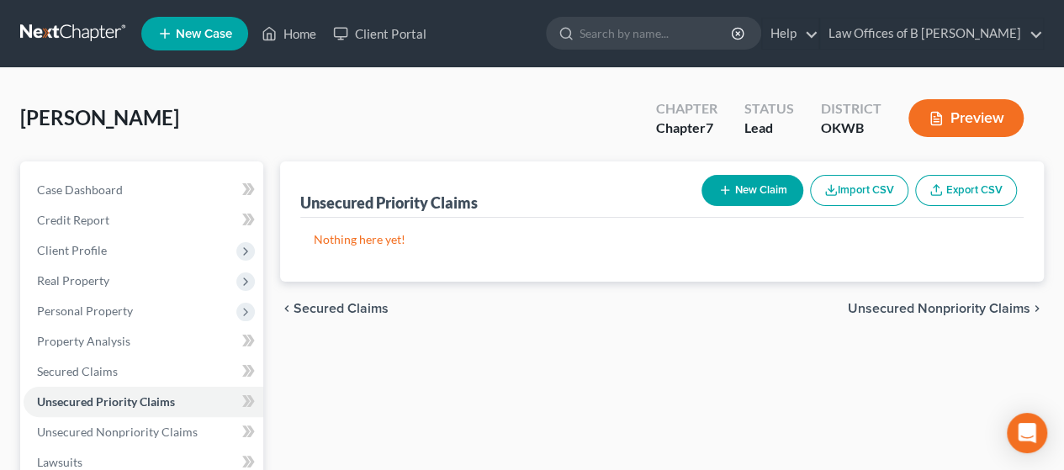
click at [440, 247] on div "Nothing here yet!" at bounding box center [661, 250] width 723 height 64
click at [524, 310] on span "Unsecured Nonpriority Claims" at bounding box center [939, 308] width 183 height 13
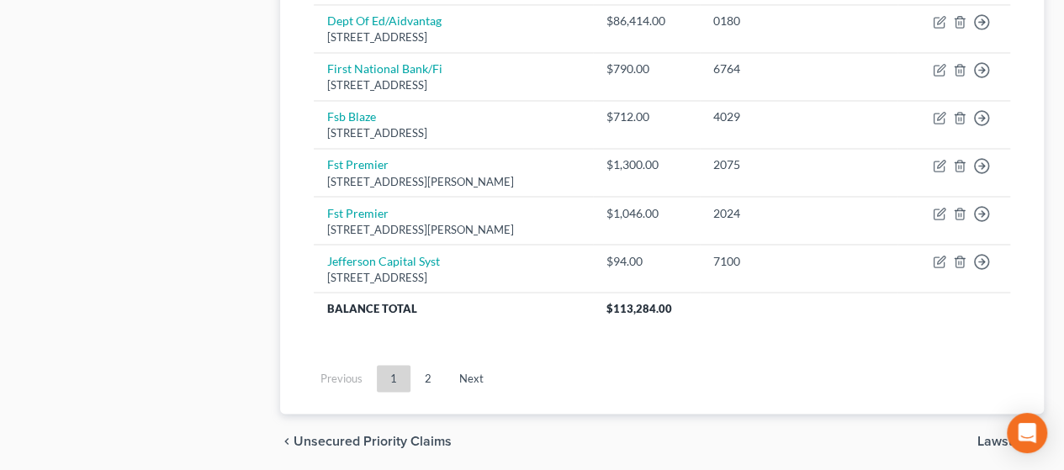
scroll to position [1423, 0]
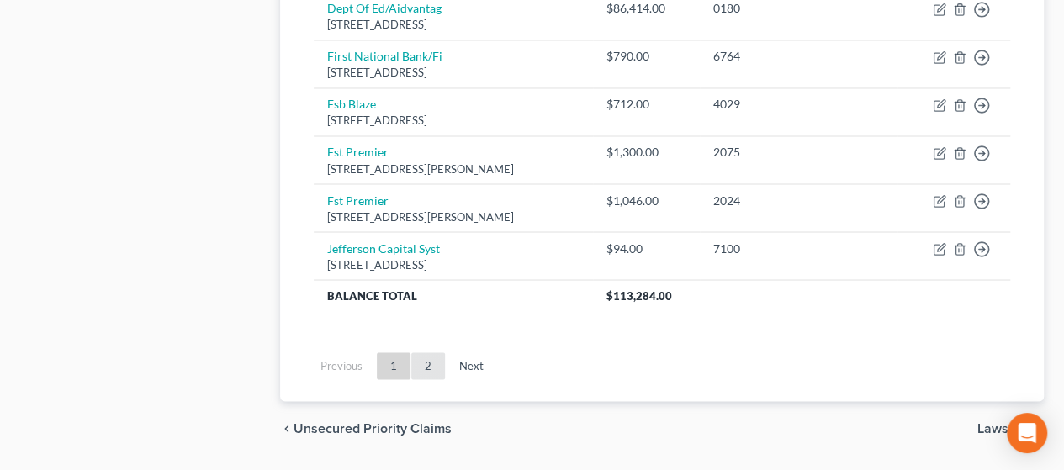
click at [422, 357] on link "2" at bounding box center [428, 365] width 34 height 27
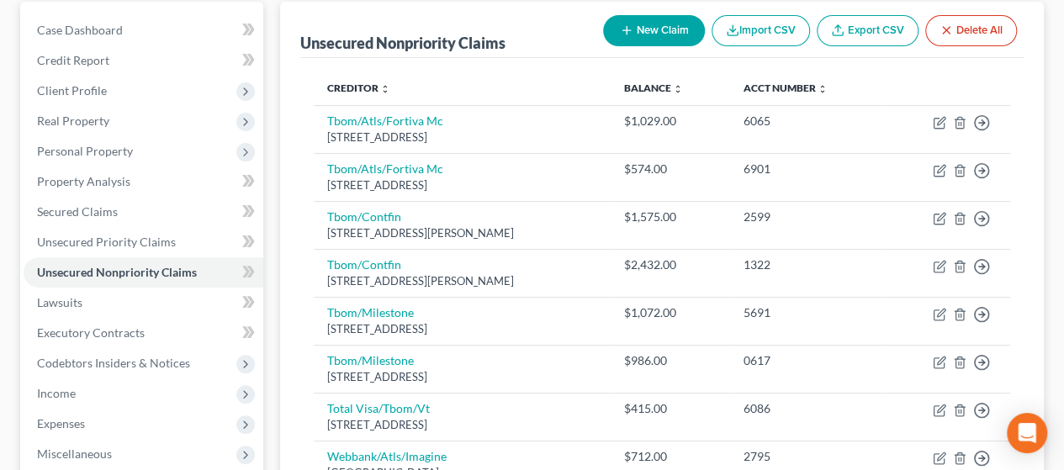
scroll to position [87, 0]
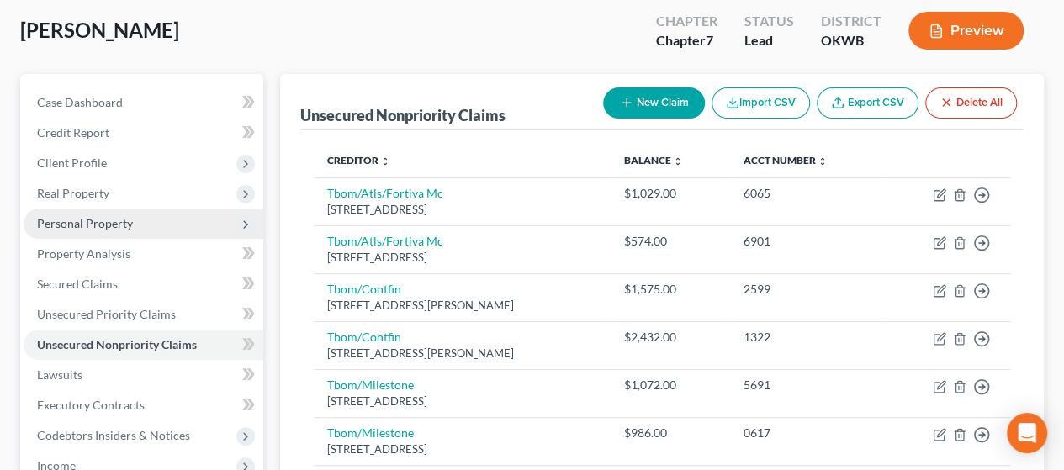
click at [119, 231] on span "Personal Property" at bounding box center [144, 224] width 240 height 30
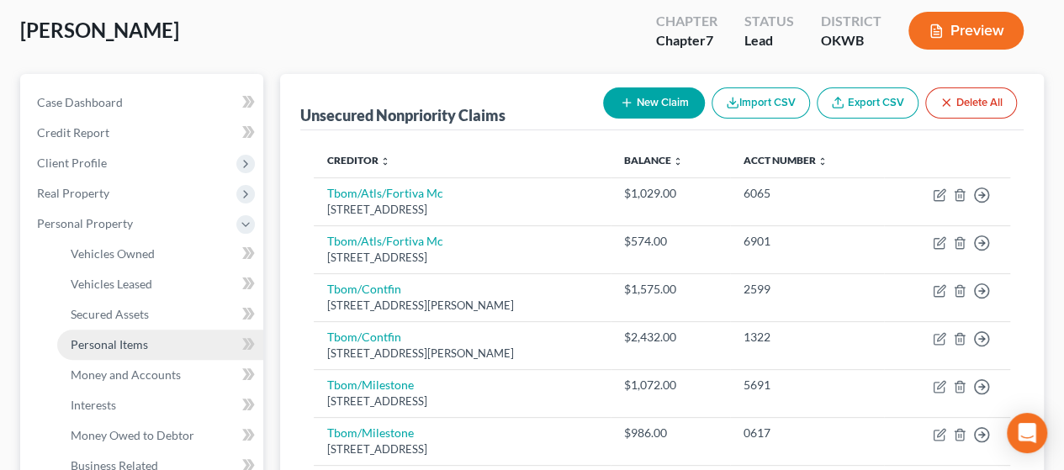
click at [123, 344] on span "Personal Items" at bounding box center [109, 344] width 77 height 14
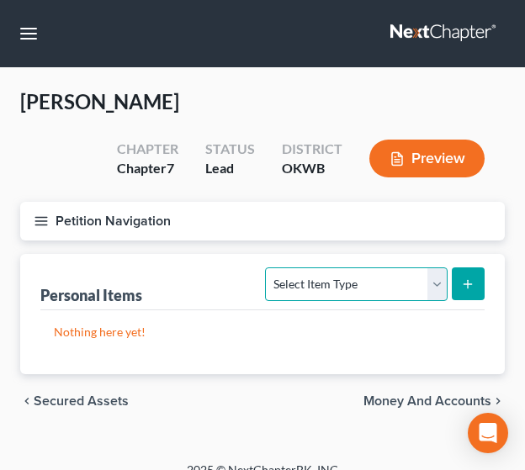
click at [439, 286] on select "Select Item Type Clothing Collectibles Of Value Electronics Firearms Household …" at bounding box center [356, 284] width 182 height 34
select select "household_goods"
click at [267, 267] on select "Select Item Type Clothing Collectibles Of Value Electronics Firearms Household …" at bounding box center [356, 284] width 182 height 34
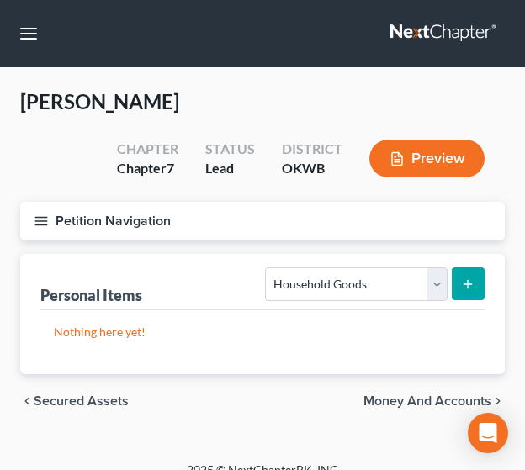
click at [478, 294] on button "submit" at bounding box center [468, 283] width 33 height 33
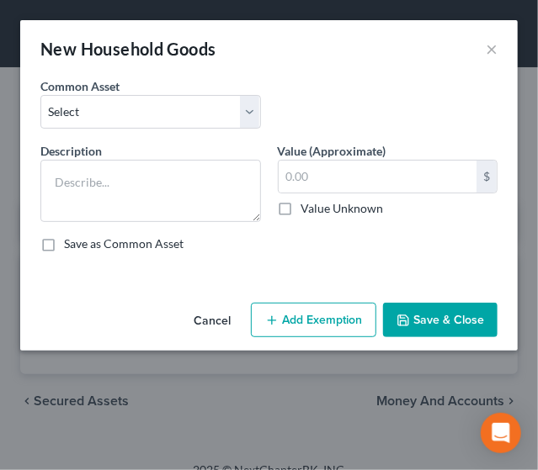
click at [365, 194] on div "$ Value Unknown" at bounding box center [388, 188] width 220 height 57
click at [343, 180] on input "text" at bounding box center [377, 177] width 199 height 32
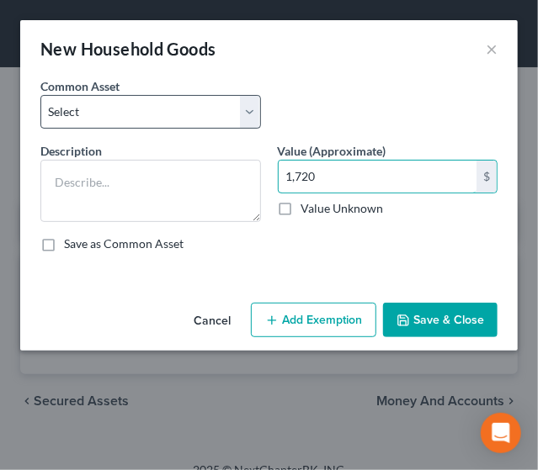
type input "1,720"
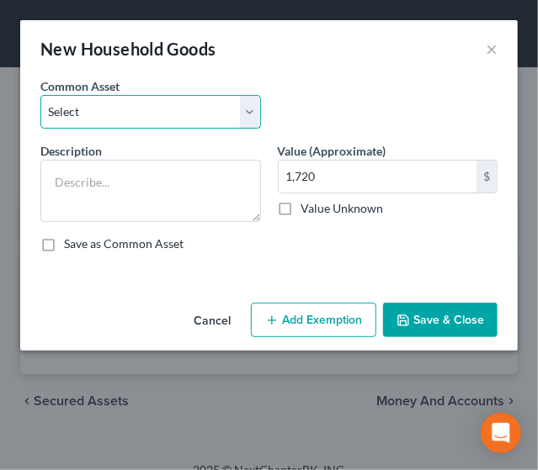
click at [124, 120] on select "Select Furniture, Appliances, Kitchenware, tools In Debtor's Possession Furnitu…" at bounding box center [150, 112] width 220 height 34
select select "0"
click at [40, 95] on select "Select Furniture, Appliances, Kitchenware, tools In Debtor's Possession Furnitu…" at bounding box center [150, 112] width 220 height 34
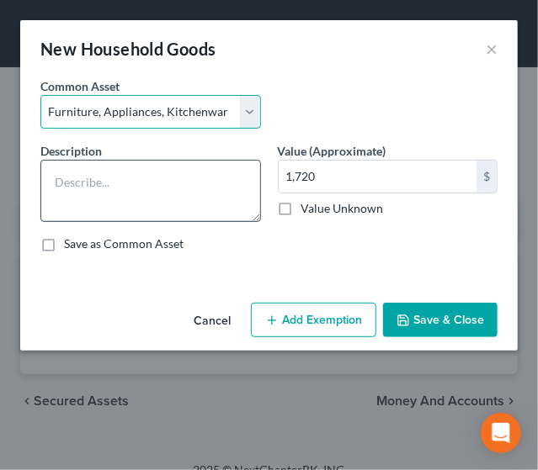
type textarea "Furniture, Appliances, Kitchenware, tools In Debtor's Possession"
type input "2,010.00"
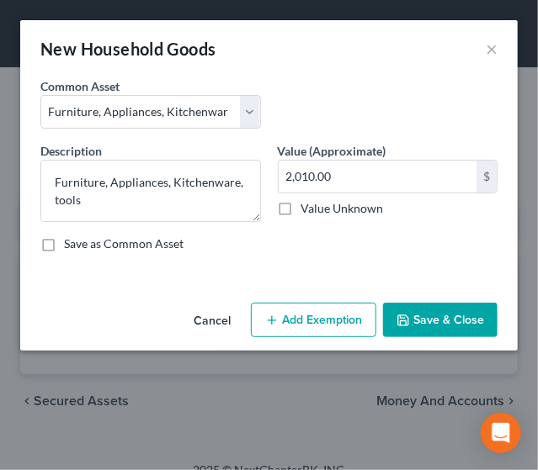
click at [292, 325] on button "Add Exemption" at bounding box center [313, 320] width 125 height 35
select select "2"
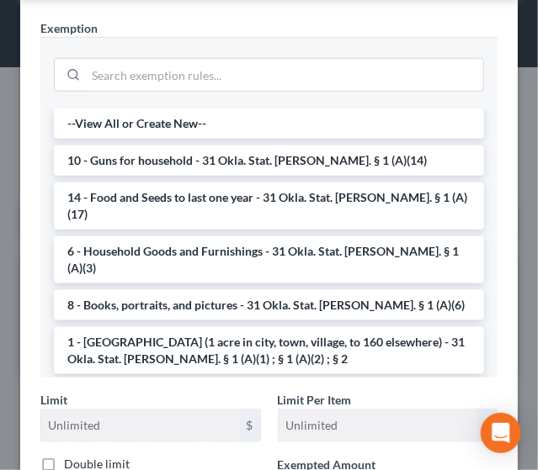
scroll to position [330, 0]
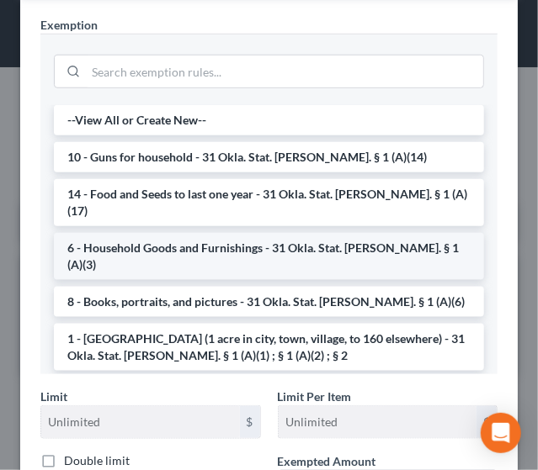
click at [267, 233] on li "6 - Household Goods and Furnishings - 31 Okla. Stat. [PERSON_NAME]. § 1 (A)(3)" at bounding box center [269, 256] width 430 height 47
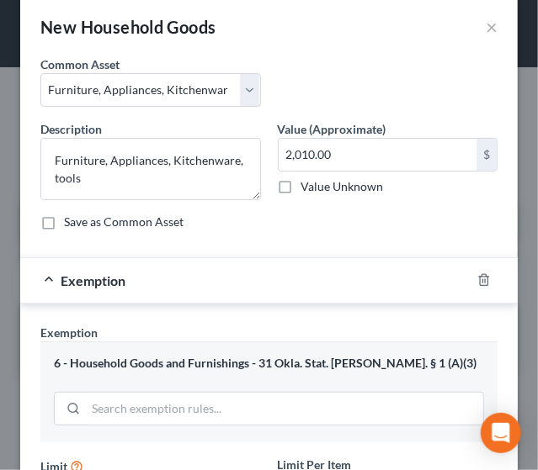
scroll to position [35, 0]
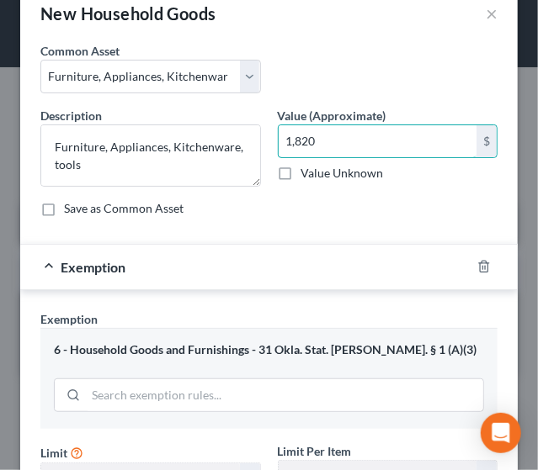
type input "1,820"
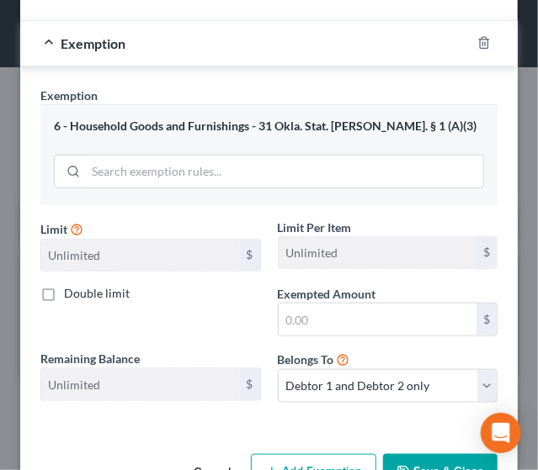
scroll to position [259, 0]
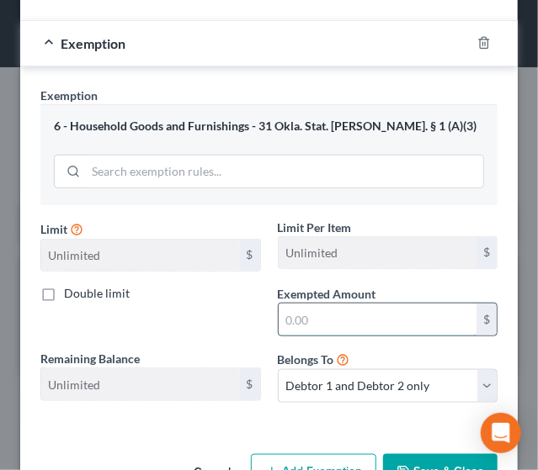
click at [315, 317] on input "text" at bounding box center [377, 320] width 199 height 32
type input "1,820"
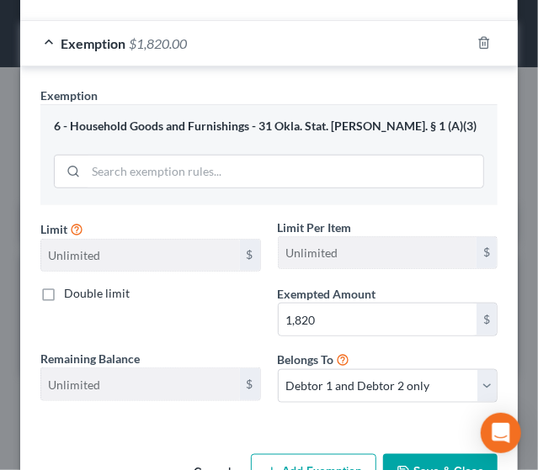
click at [403, 454] on button "Save & Close" at bounding box center [440, 471] width 114 height 35
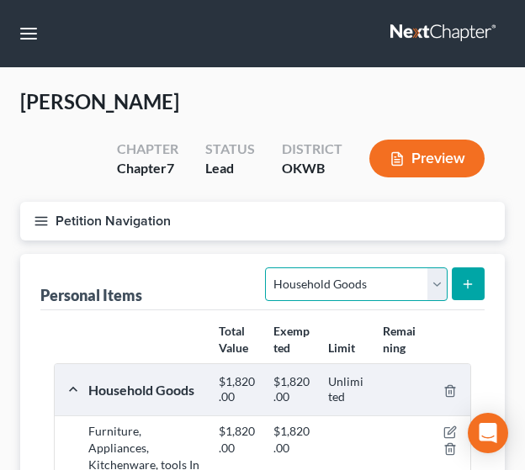
click at [439, 282] on select "Select Item Type Clothing Collectibles Of Value Electronics Firearms Household …" at bounding box center [356, 284] width 182 height 34
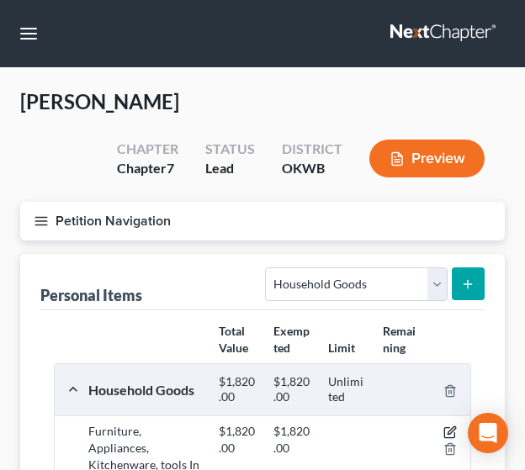
click at [451, 429] on icon "button" at bounding box center [451, 431] width 8 height 8
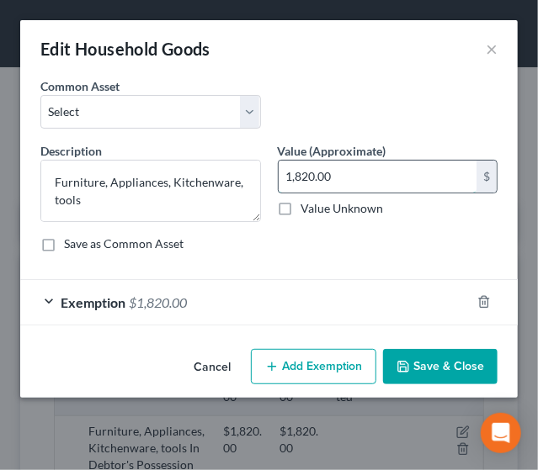
click at [300, 177] on input "1,820.00" at bounding box center [377, 177] width 199 height 32
click at [296, 176] on input "120.00" at bounding box center [377, 177] width 199 height 32
click at [291, 175] on input "120.00" at bounding box center [377, 177] width 199 height 32
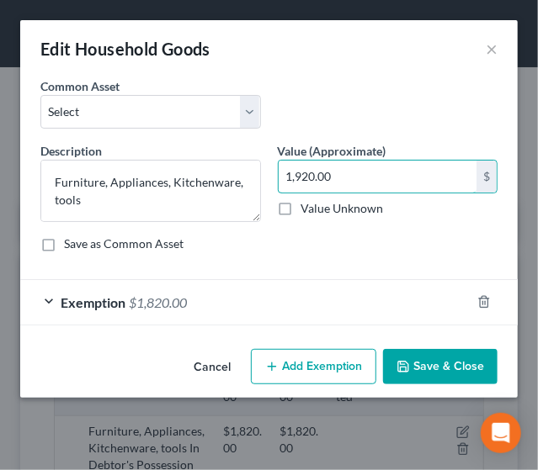
type input "1,920.00"
click at [309, 248] on div "Save as Common Asset" at bounding box center [268, 244] width 457 height 17
click at [280, 315] on div "Exemption $1,820.00" at bounding box center [245, 302] width 450 height 45
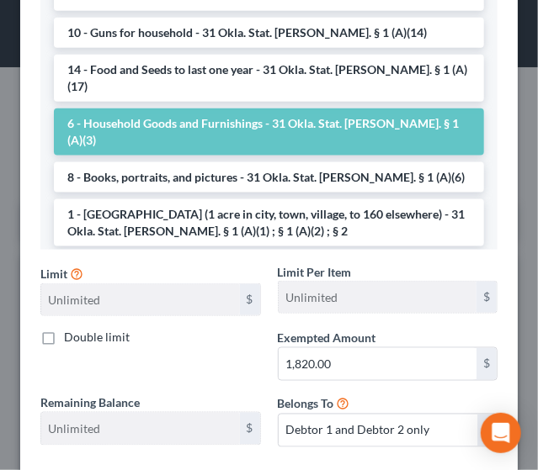
scroll to position [503, 0]
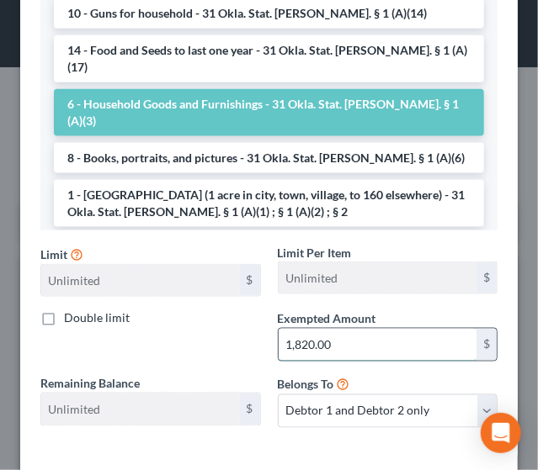
click at [294, 340] on input "1,820.00" at bounding box center [377, 345] width 199 height 32
click at [288, 342] on input "1,820.00" at bounding box center [377, 345] width 199 height 32
type input "1,920.00"
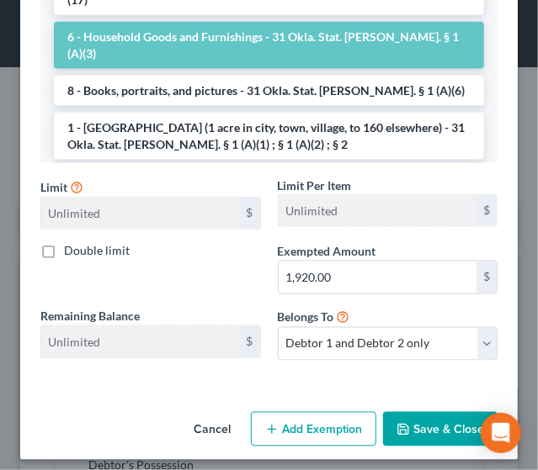
scroll to position [576, 0]
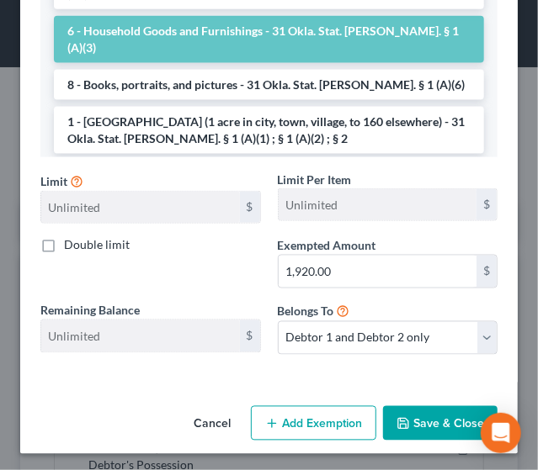
click at [412, 406] on button "Save & Close" at bounding box center [440, 423] width 114 height 35
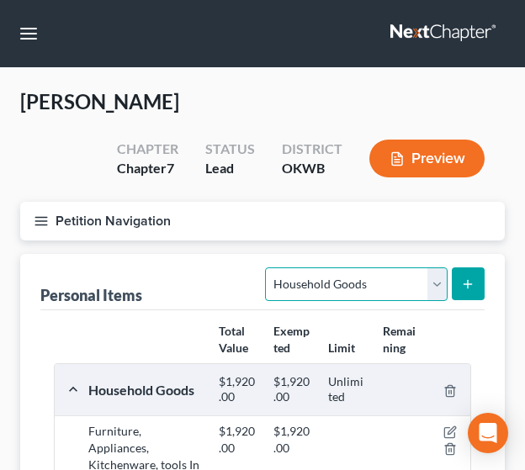
click at [442, 287] on select "Select Item Type Clothing Collectibles Of Value Electronics Firearms Household …" at bounding box center [356, 284] width 182 height 34
select select "sports_and_hobby_equipment"
click at [267, 267] on select "Select Item Type Clothing Collectibles Of Value Electronics Firearms Household …" at bounding box center [356, 284] width 182 height 34
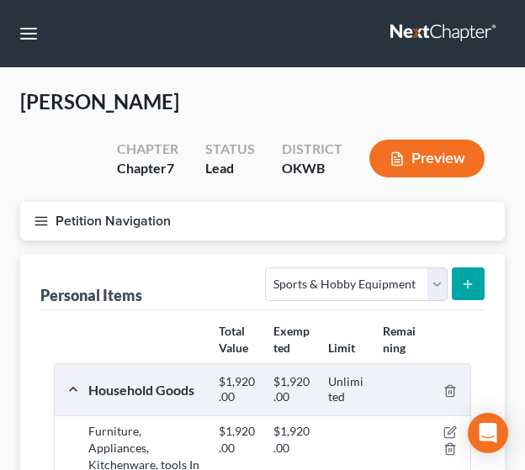
click at [473, 285] on icon "submit" at bounding box center [467, 284] width 13 height 13
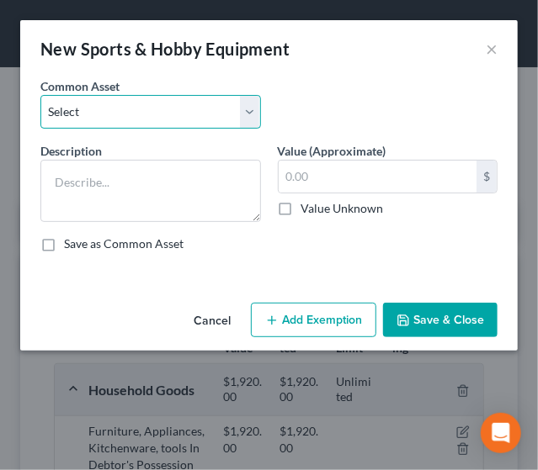
click at [160, 102] on select "Select Sporting, Hunting, & Fishing Equipment Exercise equipment, sporting equi…" at bounding box center [150, 112] width 220 height 34
select select "4"
click at [40, 95] on select "Select Sporting, Hunting, & Fishing Equipment Exercise equipment, sporting equi…" at bounding box center [150, 112] width 220 height 34
type textarea "Exercise Equipment"
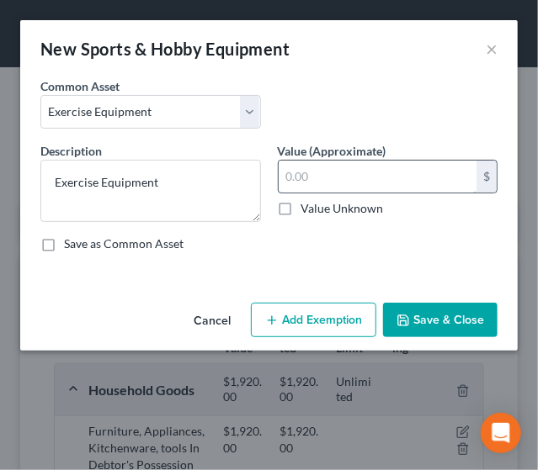
click at [330, 187] on input "text" at bounding box center [377, 177] width 199 height 32
type input "75"
click at [431, 315] on button "Save & Close" at bounding box center [440, 320] width 114 height 35
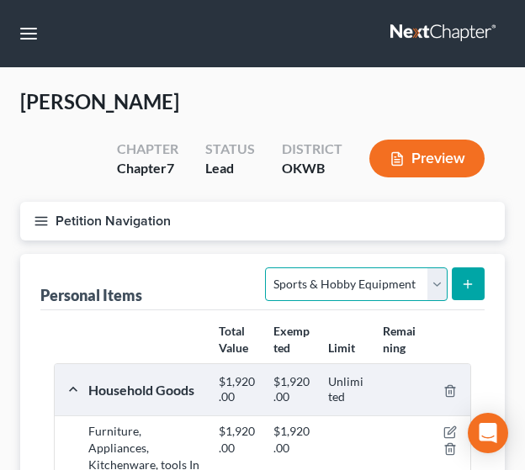
click at [439, 292] on select "Select Item Type Clothing Collectibles Of Value Electronics Firearms Household …" at bounding box center [356, 284] width 182 height 34
select select "collectibles_of_value"
click at [267, 267] on select "Select Item Type Clothing Collectibles Of Value Electronics Firearms Household …" at bounding box center [356, 284] width 182 height 34
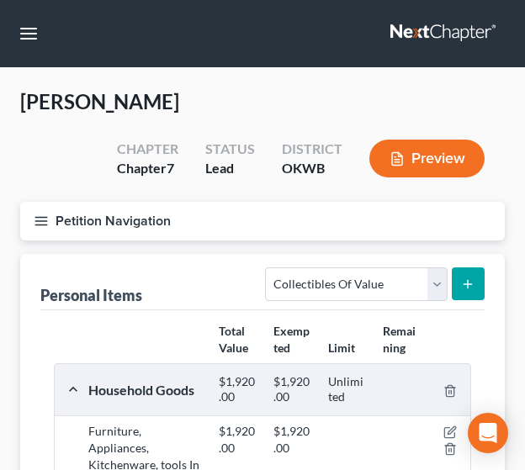
click at [479, 292] on button "submit" at bounding box center [468, 283] width 33 height 33
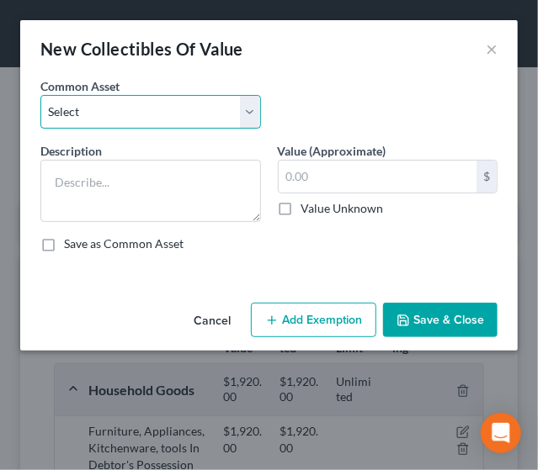
click at [164, 103] on select "Select Books, Pictures, Photos, Decorative items In Debtor's Possession" at bounding box center [150, 112] width 220 height 34
select select "0"
click at [40, 95] on select "Select Books, Pictures, Photos, Decorative items In Debtor's Possession" at bounding box center [150, 112] width 220 height 34
type textarea "Books, Pictures, Photos, Decorative items In Debtor's Possession"
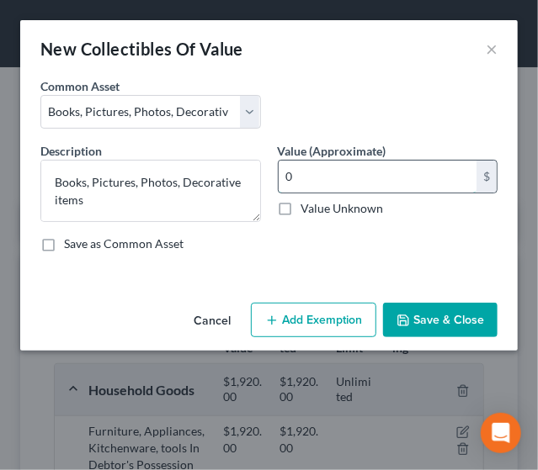
click at [291, 177] on input "0" at bounding box center [377, 177] width 199 height 32
type input "200"
click at [341, 322] on button "Add Exemption" at bounding box center [313, 320] width 125 height 35
select select "2"
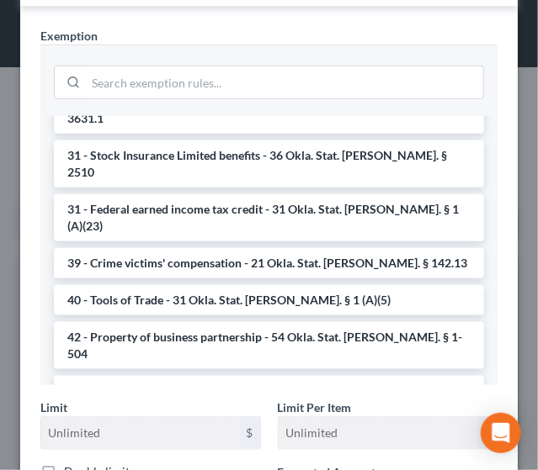
scroll to position [1723, 0]
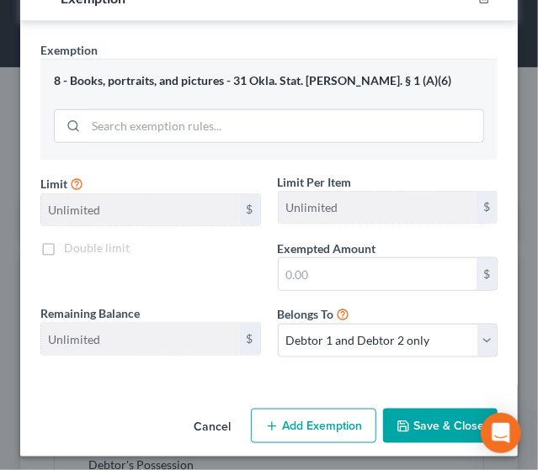
scroll to position [307, 0]
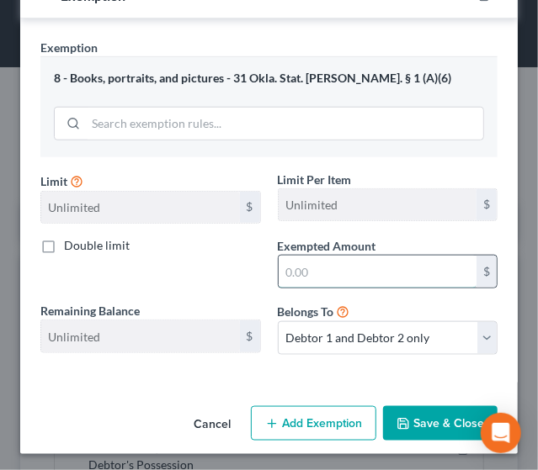
click at [318, 262] on input "text" at bounding box center [377, 272] width 199 height 32
type input "200"
click at [412, 432] on button "Save & Close" at bounding box center [440, 423] width 114 height 35
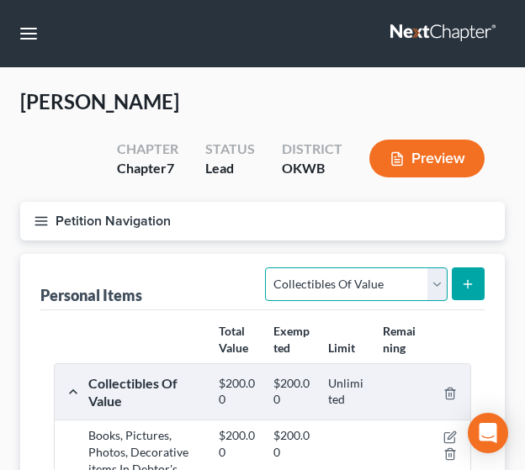
click at [437, 292] on select "Select Item Type Clothing Collectibles Of Value Electronics Firearms Household …" at bounding box center [356, 284] width 182 height 34
select select "clothing"
click at [267, 267] on select "Select Item Type Clothing Collectibles Of Value Electronics Firearms Household …" at bounding box center [356, 284] width 182 height 34
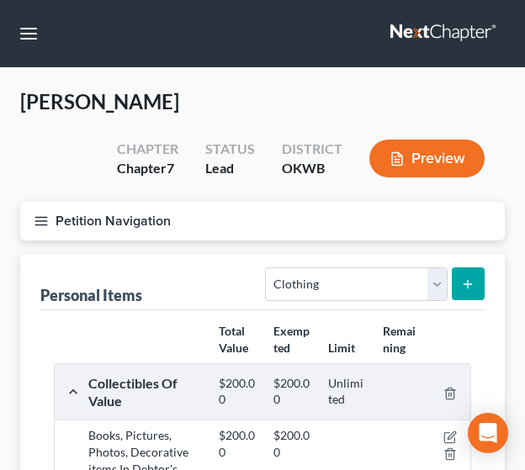
click at [469, 287] on icon "submit" at bounding box center [467, 284] width 13 height 13
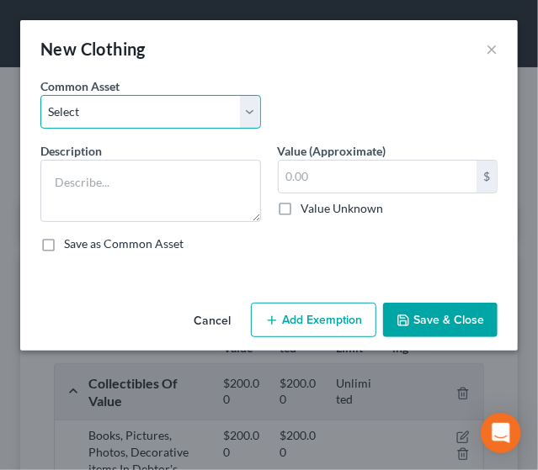
click at [172, 109] on select "Select Clothing, shoes, regularly worn jewelry In Debtor's Possession" at bounding box center [150, 112] width 220 height 34
select select "0"
click at [40, 95] on select "Select Clothing, shoes, regularly worn jewelry In Debtor's Possession" at bounding box center [150, 112] width 220 height 34
type textarea "Clothing, shoes, regularly worn jewelry In Debtor's Possession"
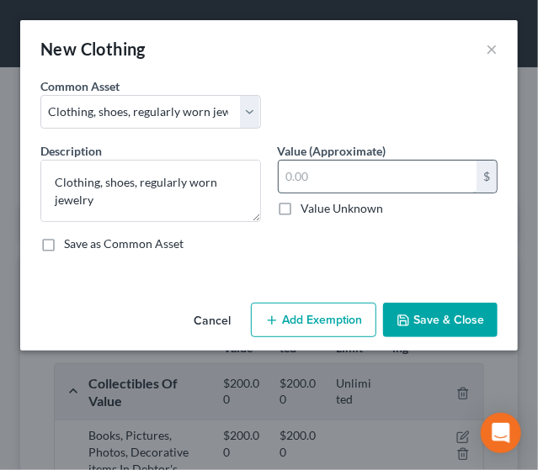
click at [318, 176] on input "text" at bounding box center [377, 177] width 199 height 32
type input "500"
click at [320, 318] on button "Add Exemption" at bounding box center [313, 320] width 125 height 35
select select "2"
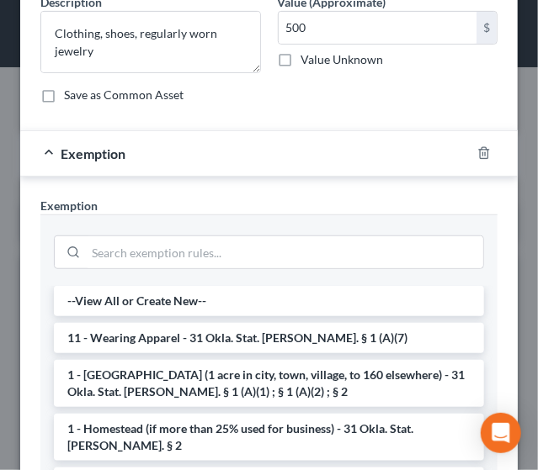
scroll to position [156, 0]
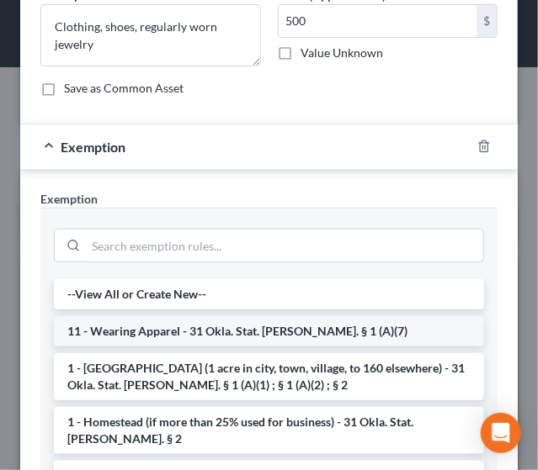
click at [299, 322] on li "11 - Wearing Apparel - 31 Okla. Stat. [PERSON_NAME]. § 1 (A)(7)" at bounding box center [269, 331] width 430 height 30
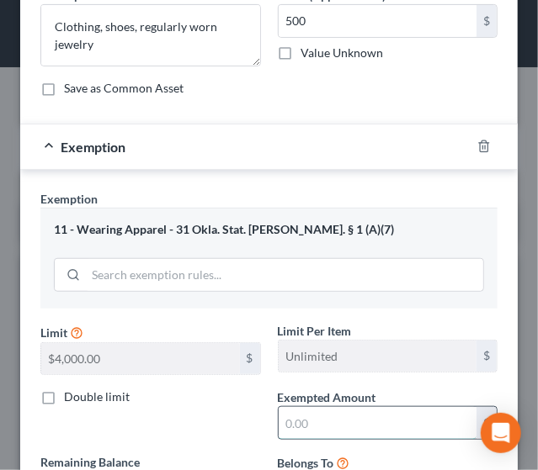
click at [294, 432] on input "text" at bounding box center [377, 423] width 199 height 32
type input "500"
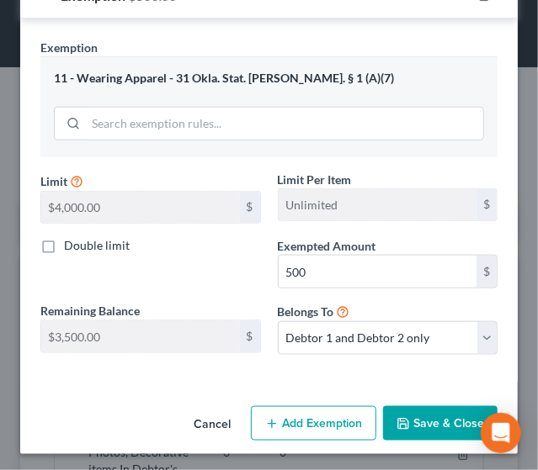
click at [406, 413] on button "Save & Close" at bounding box center [440, 423] width 114 height 35
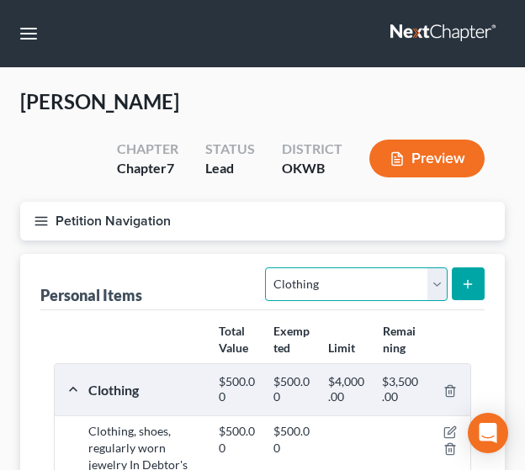
click at [435, 280] on select "Select Item Type Clothing Collectibles Of Value Electronics Firearms Household …" at bounding box center [356, 284] width 182 height 34
select select "sports_and_hobby_equipment"
click at [267, 267] on select "Select Item Type Clothing Collectibles Of Value Electronics Firearms Household …" at bounding box center [356, 284] width 182 height 34
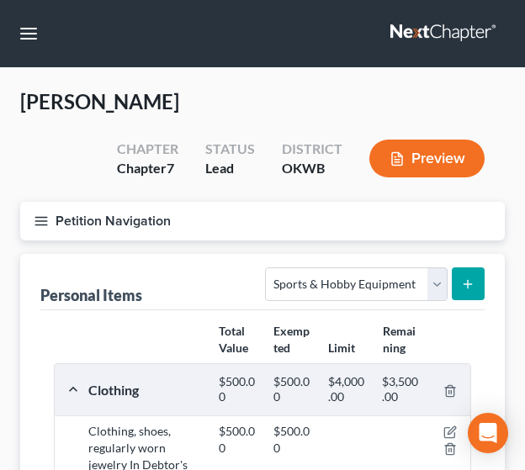
click at [458, 283] on button "submit" at bounding box center [468, 283] width 33 height 33
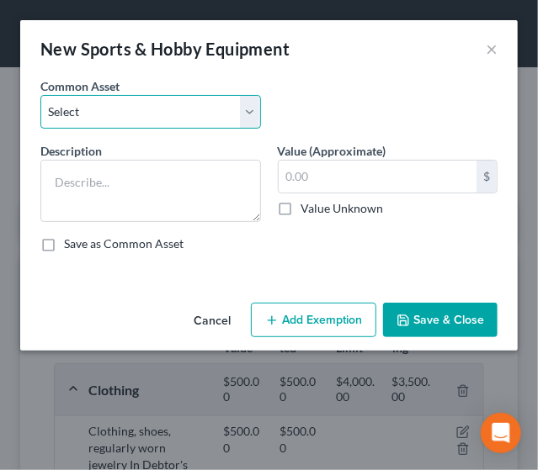
click at [144, 107] on select "Select Sporting, Hunting, & Fishing Equipment Exercise equipment, sporting equi…" at bounding box center [150, 112] width 220 height 34
select select "3"
click at [40, 95] on select "Select Sporting, Hunting, & Fishing Equipment Exercise equipment, sporting equi…" at bounding box center [150, 112] width 220 height 34
type textarea "Hunting & Fishing Supplies"
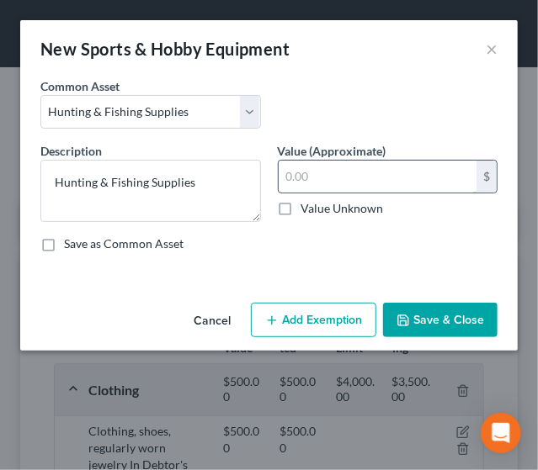
click at [311, 172] on input "text" at bounding box center [377, 177] width 199 height 32
type input "100"
click at [467, 317] on button "Save & Close" at bounding box center [440, 320] width 114 height 35
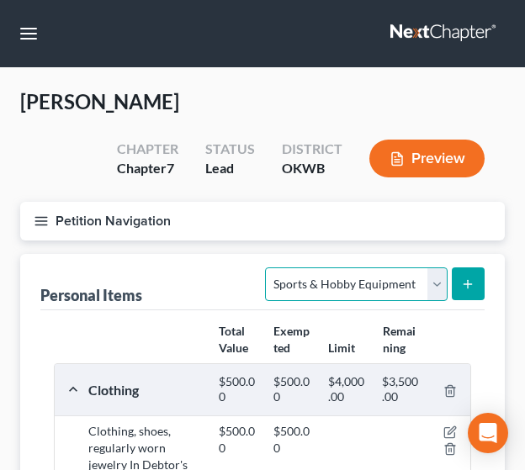
click at [428, 283] on select "Select Item Type Clothing Collectibles Of Value Electronics Firearms Household …" at bounding box center [356, 284] width 182 height 34
select select "electronics"
click at [267, 267] on select "Select Item Type Clothing Collectibles Of Value Electronics Firearms Household …" at bounding box center [356, 284] width 182 height 34
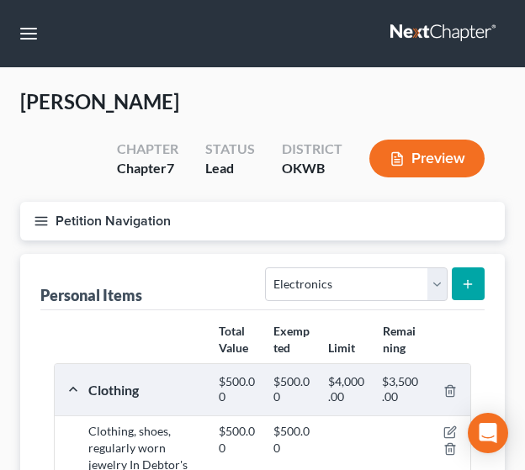
click at [473, 285] on icon "submit" at bounding box center [467, 284] width 13 height 13
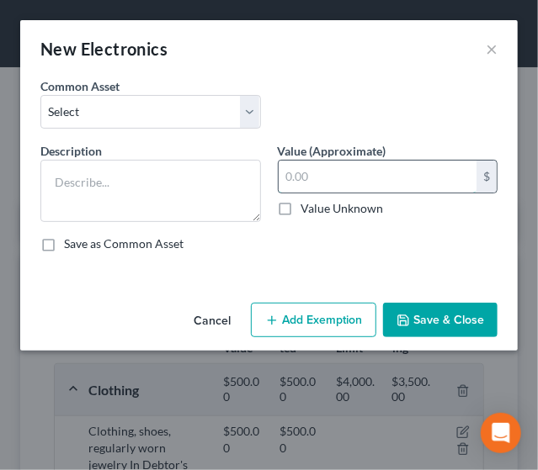
click at [350, 184] on input "text" at bounding box center [377, 177] width 199 height 32
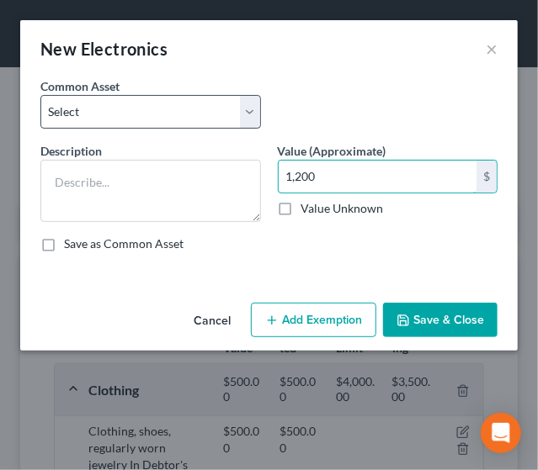
type input "1,200"
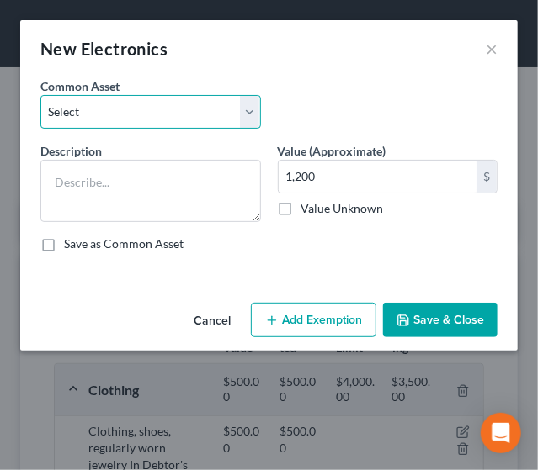
click at [163, 112] on select "Select Electronics, TV, cell phone, computer, camera, etc In Debtor's Possession" at bounding box center [150, 112] width 220 height 34
select select "0"
click at [40, 95] on select "Select Electronics, TV, cell phone, computer, camera, etc In Debtor's Possession" at bounding box center [150, 112] width 220 height 34
type textarea "Electronics, TV, cell phone, computer, camera, etc In Debtor's Possession"
type input "2,050.00"
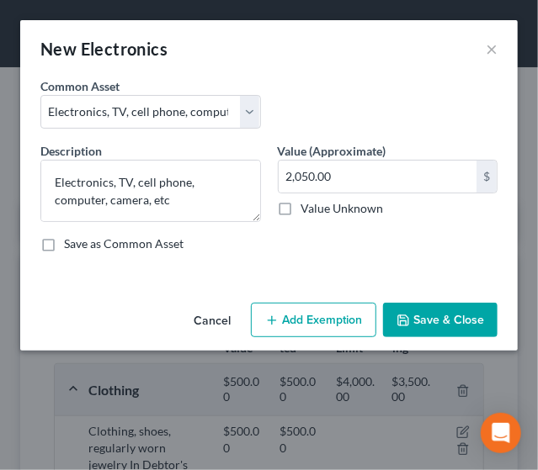
click at [338, 317] on button "Add Exemption" at bounding box center [313, 320] width 125 height 35
select select "2"
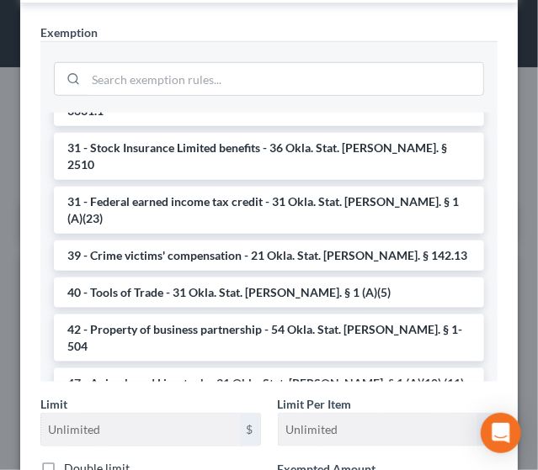
scroll to position [1723, 0]
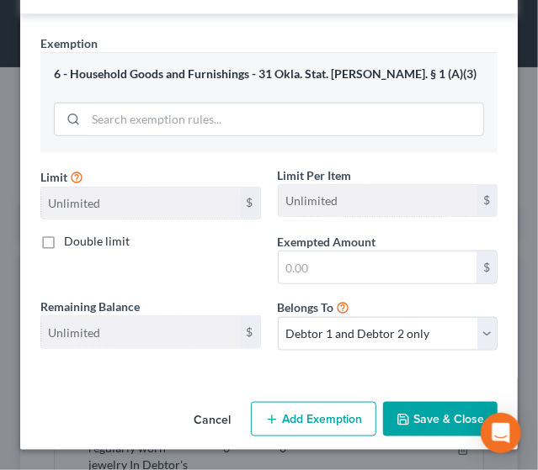
scroll to position [307, 0]
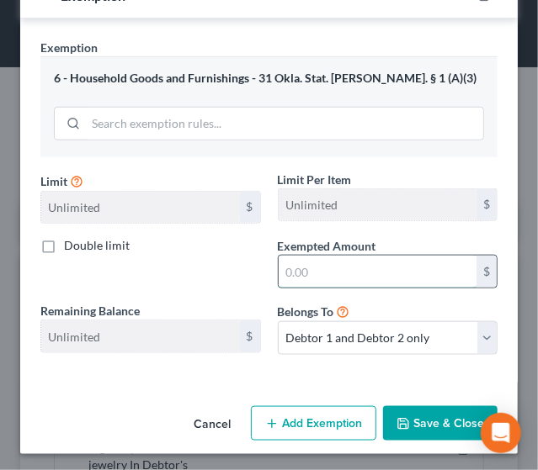
click at [336, 268] on input "text" at bounding box center [377, 272] width 199 height 32
type input "1,200"
click at [413, 421] on button "Save & Close" at bounding box center [440, 423] width 114 height 35
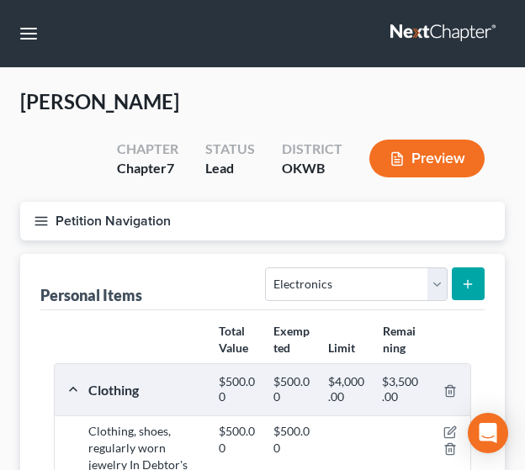
click at [182, 134] on div "Chapter Chapter 7 Status Lead District OKWB Preview" at bounding box center [301, 159] width 408 height 60
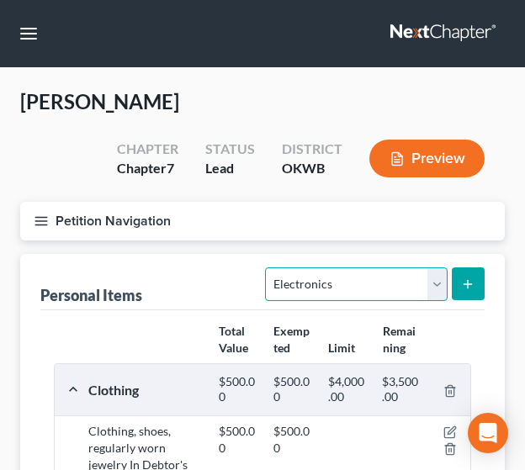
click at [430, 289] on select "Select Item Type Clothing Collectibles Of Value Electronics Firearms Household …" at bounding box center [356, 284] width 182 height 34
select select "firearms"
click at [267, 267] on select "Select Item Type Clothing Collectibles Of Value Electronics Firearms Household …" at bounding box center [356, 284] width 182 height 34
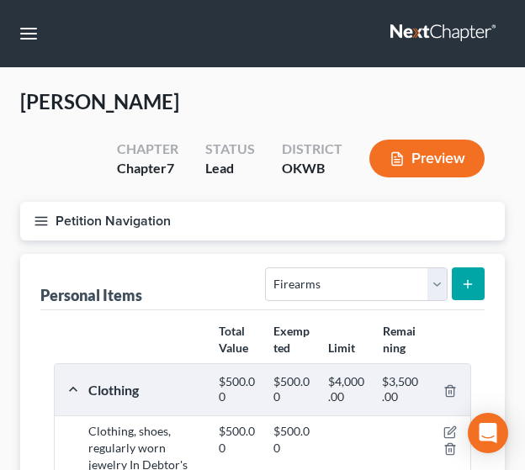
click at [476, 267] on button "submit" at bounding box center [468, 283] width 33 height 33
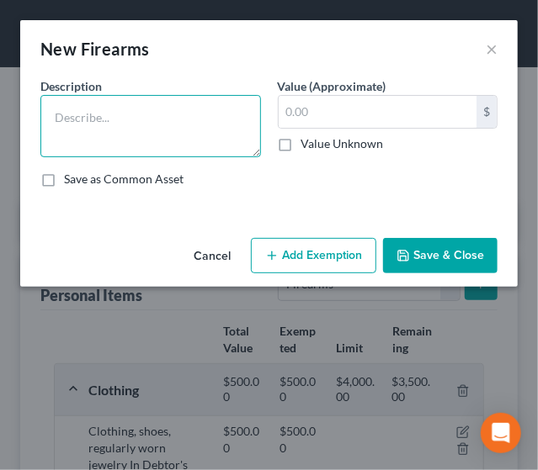
click at [76, 133] on textarea at bounding box center [150, 126] width 220 height 62
click at [154, 128] on textarea "S&W 9mm $100 S&W AR15" at bounding box center [150, 126] width 220 height 62
click at [171, 130] on textarea "S&W 9mm $100 S&W AR15 223 $" at bounding box center [150, 126] width 220 height 62
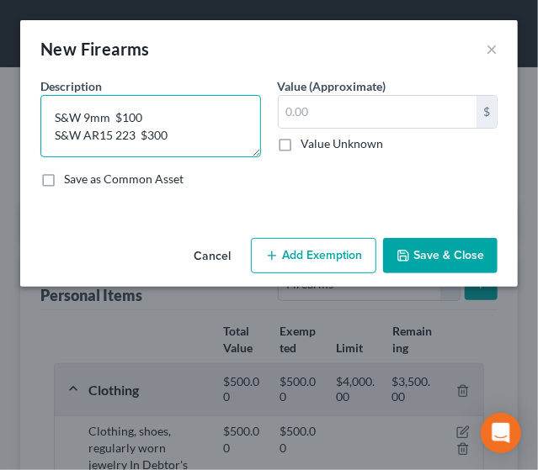
click at [59, 145] on textarea "S&W 9mm $100 S&W AR15 223 $300" at bounding box center [150, 126] width 220 height 62
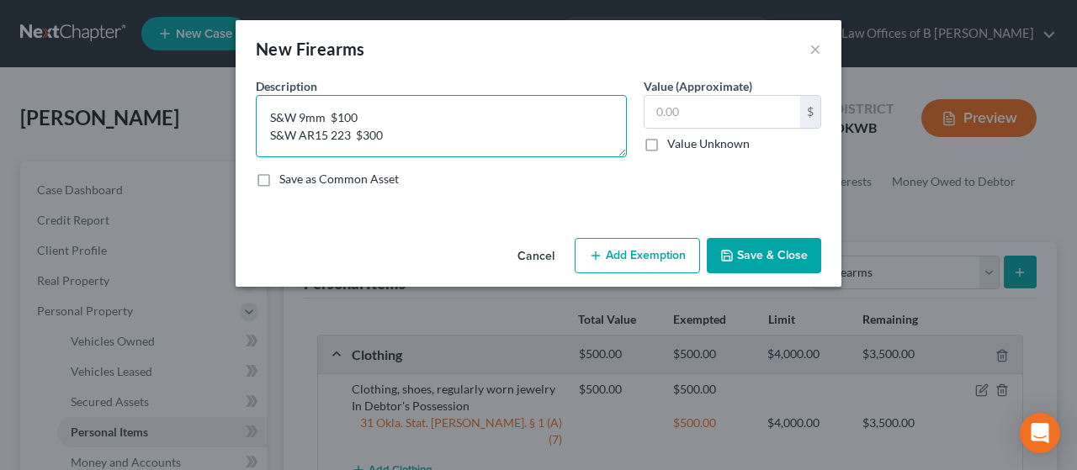
click at [389, 136] on textarea "S&W 9mm $100 S&W AR15 223 $300" at bounding box center [441, 126] width 371 height 62
click at [389, 136] on textarea "S&W 9mm $100 S&W AR15 223 $300 Mossberg" at bounding box center [441, 126] width 371 height 62
click at [326, 152] on textarea "S&W 9mm $100 S&W AR15 223 $300 Mossberg" at bounding box center [441, 126] width 371 height 62
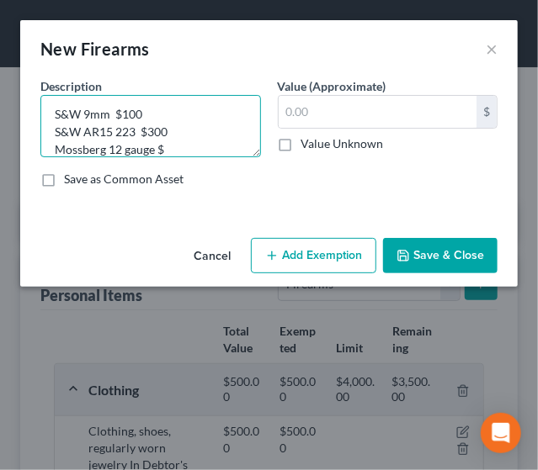
click at [171, 147] on textarea "S&W 9mm $100 S&W AR15 223 $300 Mossberg 12 gauge $" at bounding box center [150, 126] width 220 height 62
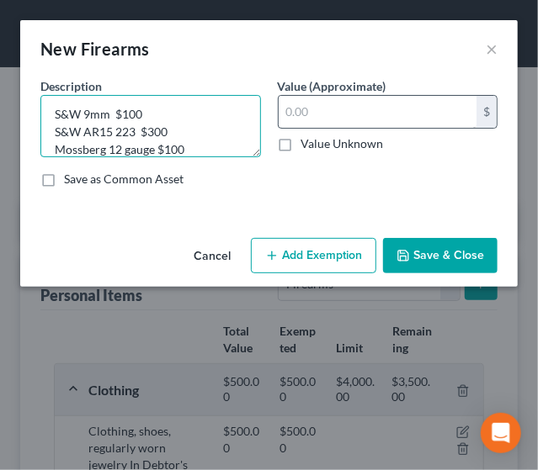
type textarea "S&W 9mm $100 S&W AR15 223 $300 Mossberg 12 gauge $100"
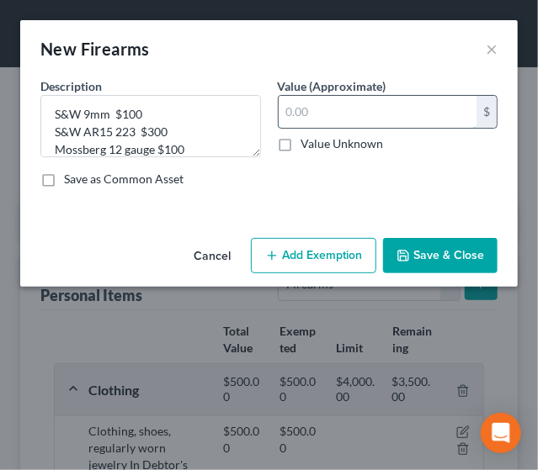
click at [331, 105] on input "text" at bounding box center [377, 112] width 199 height 32
type input "500"
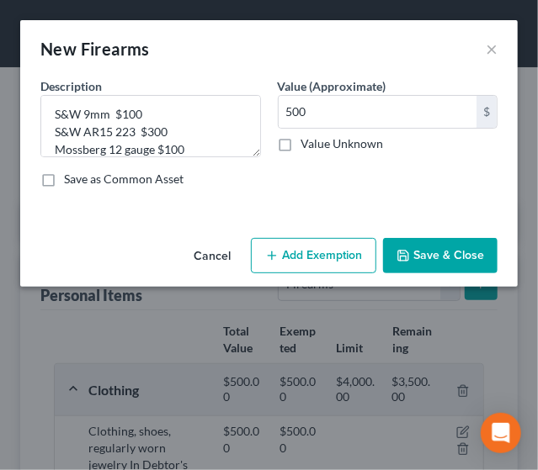
click at [305, 262] on button "Add Exemption" at bounding box center [313, 255] width 125 height 35
select select "2"
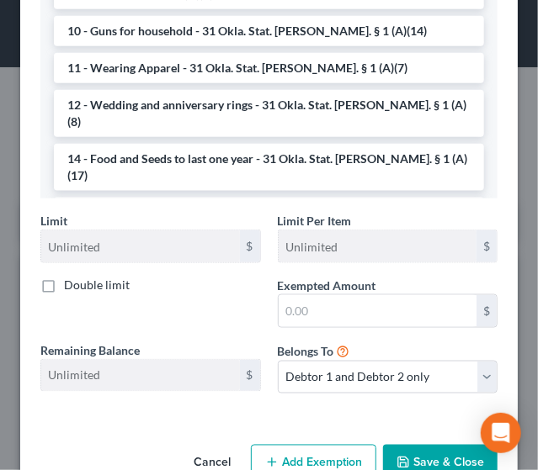
scroll to position [426, 0]
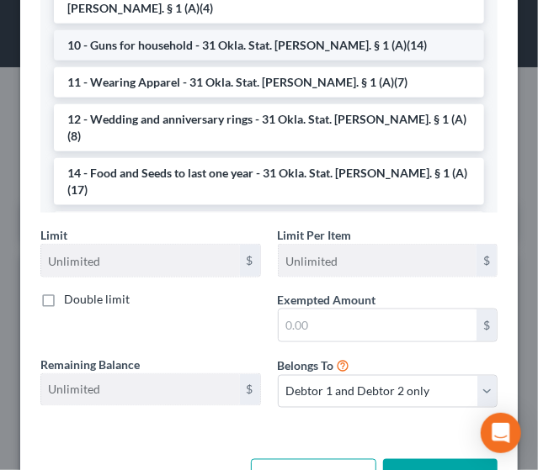
click at [185, 30] on li "10 - Guns for household - 31 Okla. Stat. [PERSON_NAME]. § 1 (A)(14)" at bounding box center [269, 45] width 430 height 30
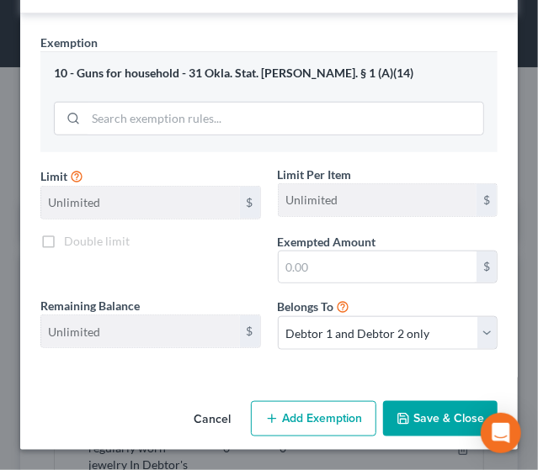
scroll to position [242, 0]
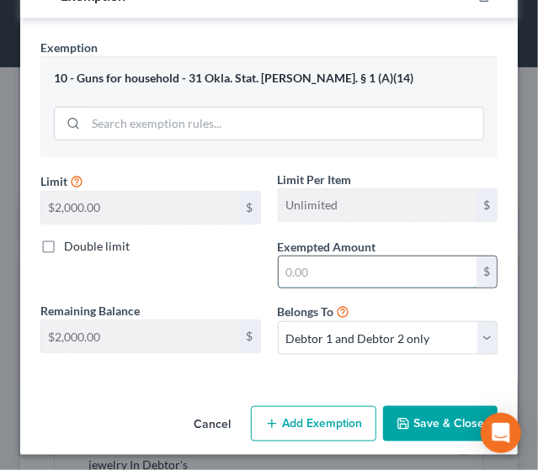
click at [341, 272] on input "text" at bounding box center [377, 273] width 199 height 32
type input "500"
click at [405, 423] on button "Save & Close" at bounding box center [440, 423] width 114 height 35
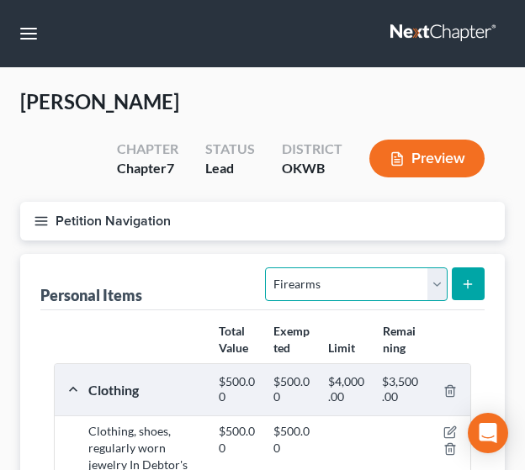
click at [443, 294] on select "Select Item Type Clothing Collectibles Of Value Electronics Firearms Household …" at bounding box center [356, 284] width 182 height 34
select select "pets"
click at [267, 267] on select "Select Item Type Clothing Collectibles Of Value Electronics Firearms Household …" at bounding box center [356, 284] width 182 height 34
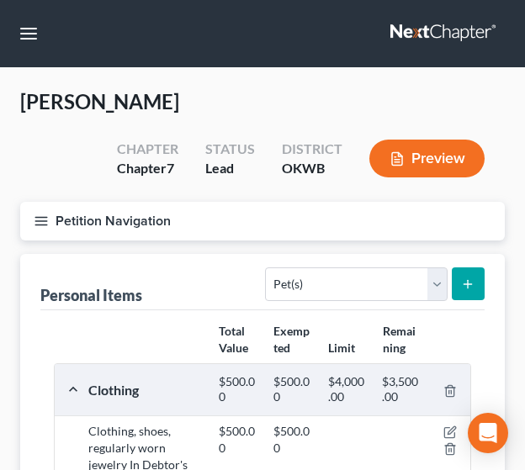
click at [466, 278] on icon "submit" at bounding box center [467, 284] width 13 height 13
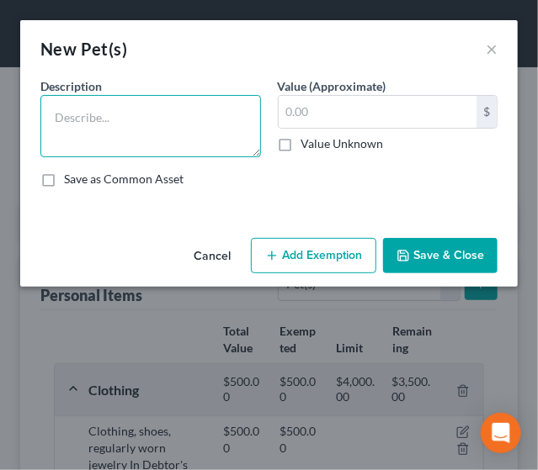
click at [138, 125] on textarea at bounding box center [150, 126] width 220 height 62
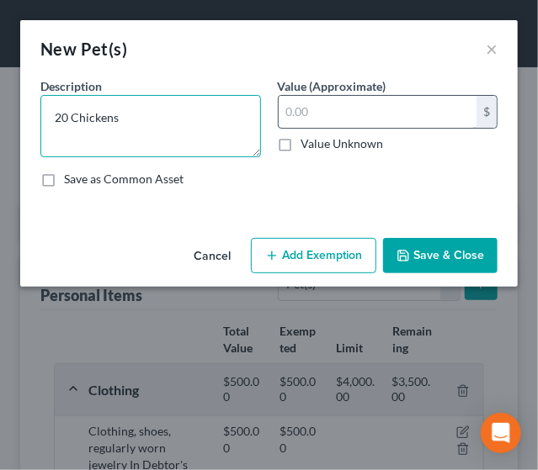
type textarea "20 Chickens"
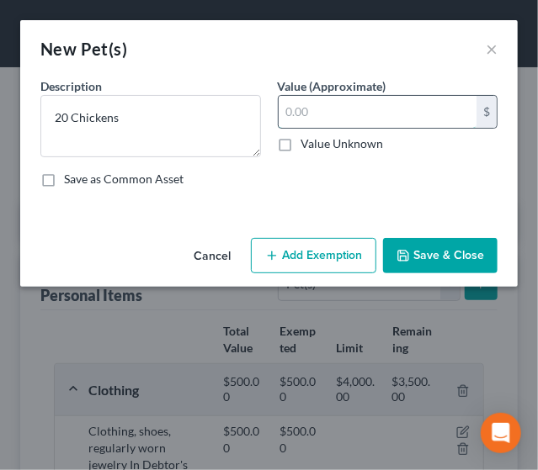
click at [324, 115] on input "text" at bounding box center [377, 112] width 199 height 32
type input "0"
type input "1"
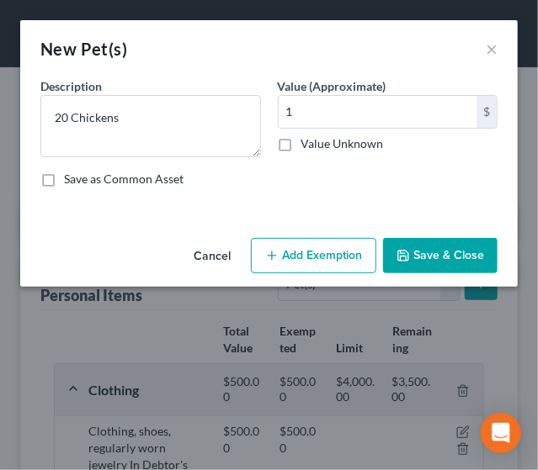
click at [316, 263] on button "Add Exemption" at bounding box center [313, 255] width 125 height 35
select select "2"
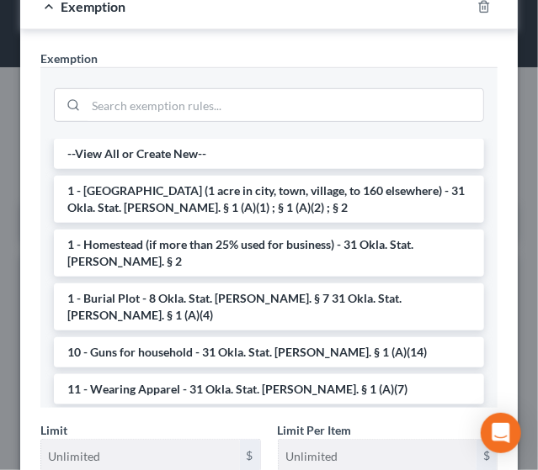
scroll to position [113, 0]
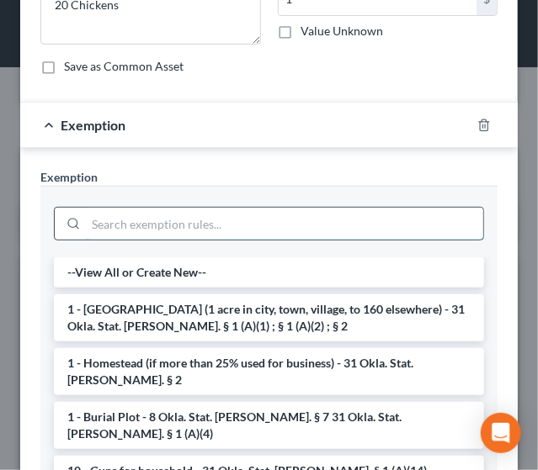
click at [334, 214] on input "search" at bounding box center [284, 224] width 397 height 32
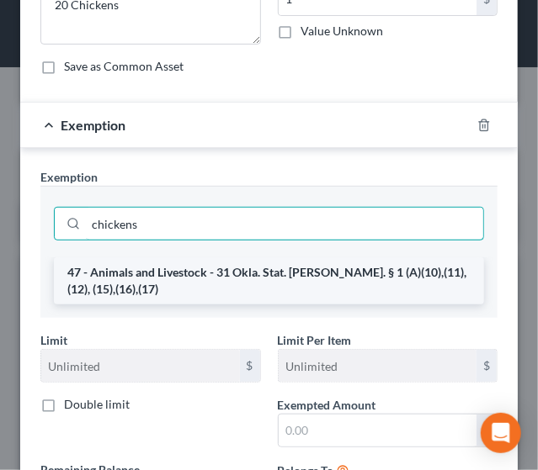
type input "chickens"
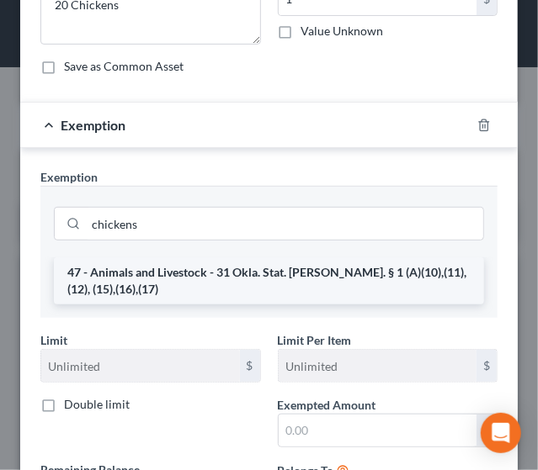
click at [336, 267] on li "47 - Animals and Livestock - 31 Okla. Stat. [PERSON_NAME]. § 1 (A)(10),(11),(12…" at bounding box center [269, 280] width 430 height 47
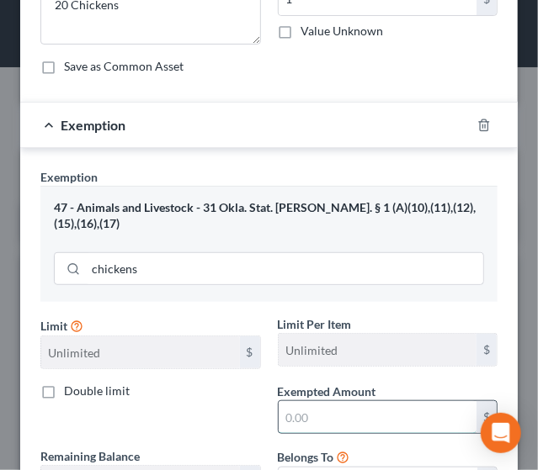
click at [367, 426] on input "text" at bounding box center [377, 417] width 199 height 32
type input "1"
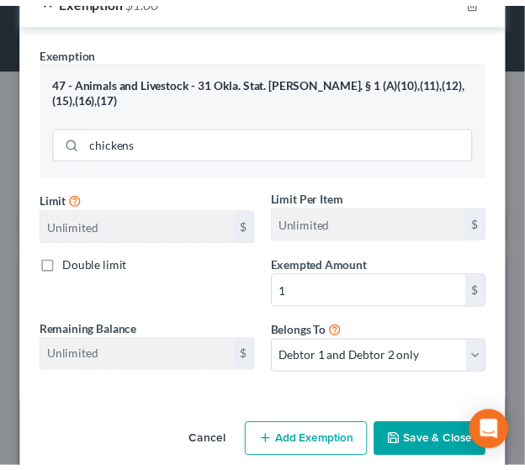
scroll to position [248, 0]
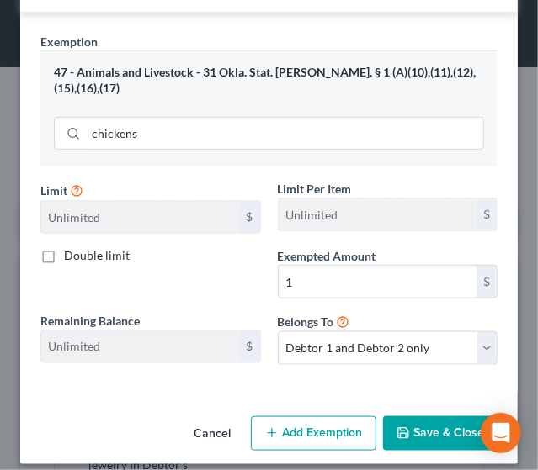
click at [403, 432] on button "Save & Close" at bounding box center [440, 433] width 114 height 35
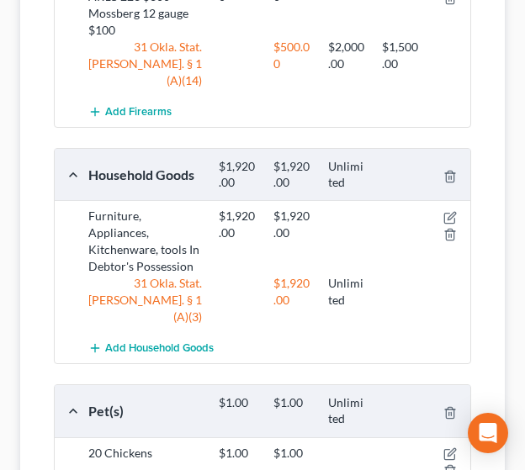
scroll to position [1517, 0]
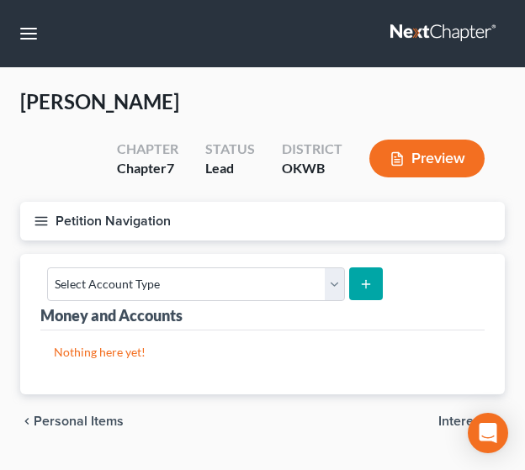
click at [453, 418] on span "Interests" at bounding box center [464, 421] width 53 height 13
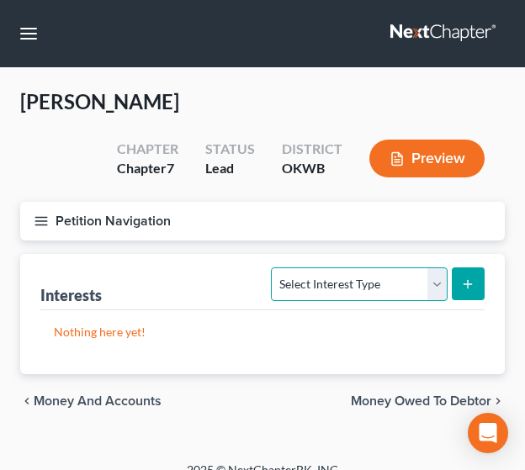
click at [439, 285] on select "Select Interest Type 401K Annuity Bond Education IRA Government Bond Government…" at bounding box center [359, 284] width 176 height 34
select select "401k"
click at [274, 267] on select "Select Interest Type 401K Annuity Bond Education IRA Government Bond Government…" at bounding box center [359, 284] width 176 height 34
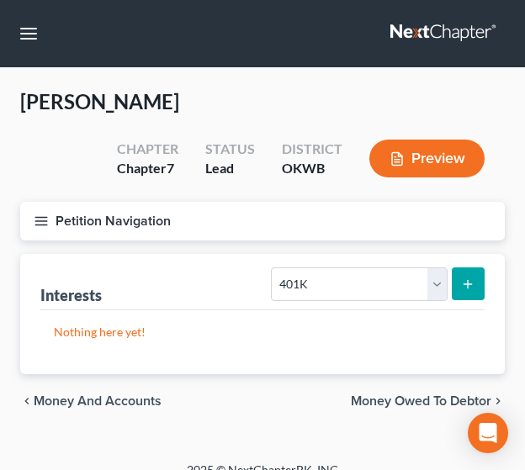
click at [469, 285] on icon "submit" at bounding box center [467, 284] width 13 height 13
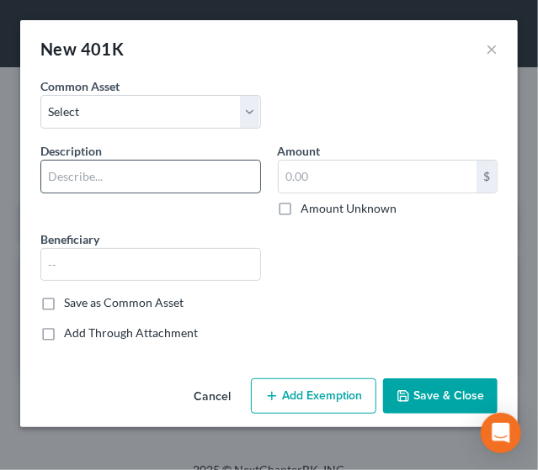
click at [148, 181] on input "text" at bounding box center [150, 177] width 219 height 32
type input "D"
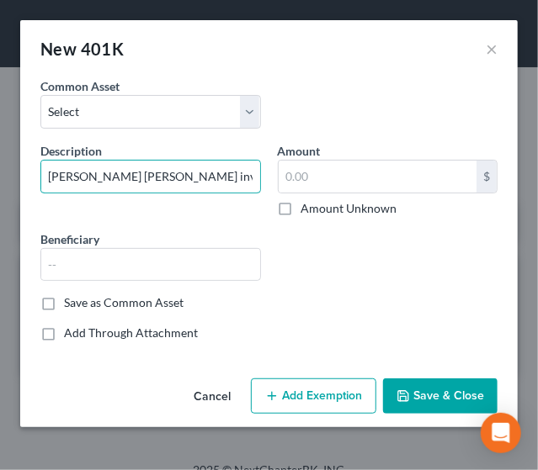
scroll to position [0, 30]
drag, startPoint x: 131, startPoint y: 175, endPoint x: 294, endPoint y: 199, distance: 165.0
click at [294, 199] on div "Description * [PERSON_NAME] [PERSON_NAME] investment acct # [FINANCIAL_ID] Amou…" at bounding box center [269, 218] width 474 height 153
type input "[PERSON_NAME] [PERSON_NAME] 401k"
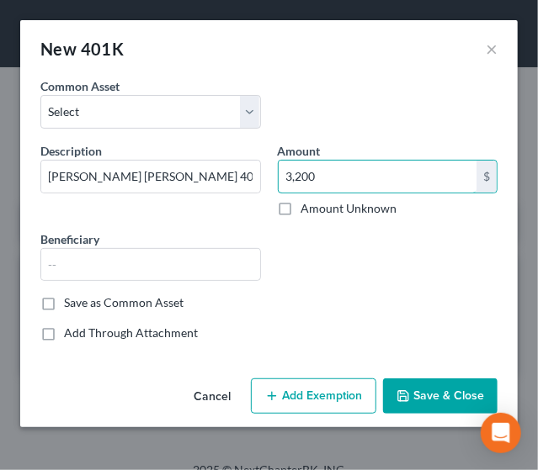
type input "3,200"
click at [305, 381] on button "Add Exemption" at bounding box center [313, 396] width 125 height 35
select select "2"
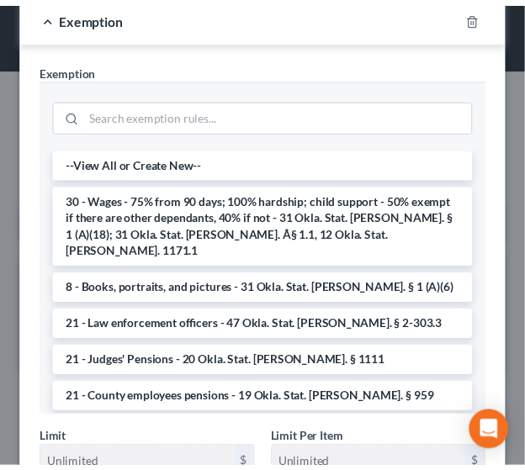
scroll to position [374, 0]
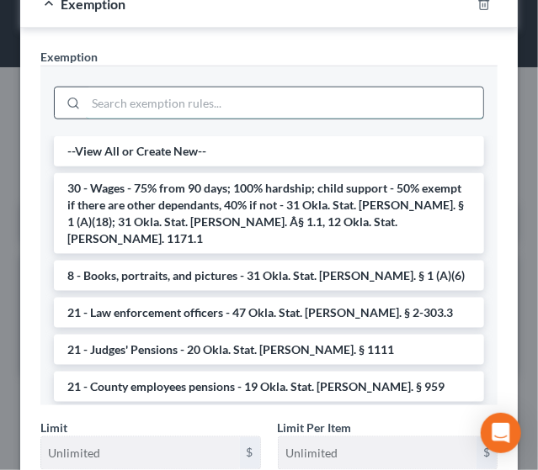
click at [315, 102] on input "search" at bounding box center [284, 103] width 397 height 32
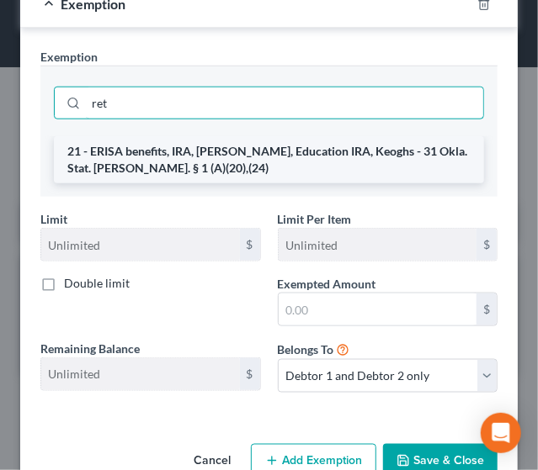
type input "ret"
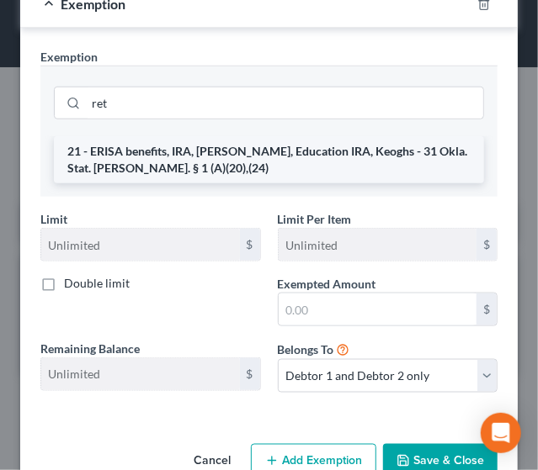
click at [306, 141] on li "21 - ERISA benefits, IRA, [PERSON_NAME], Education IRA, Keoghs - 31 Okla. Stat.…" at bounding box center [269, 159] width 430 height 47
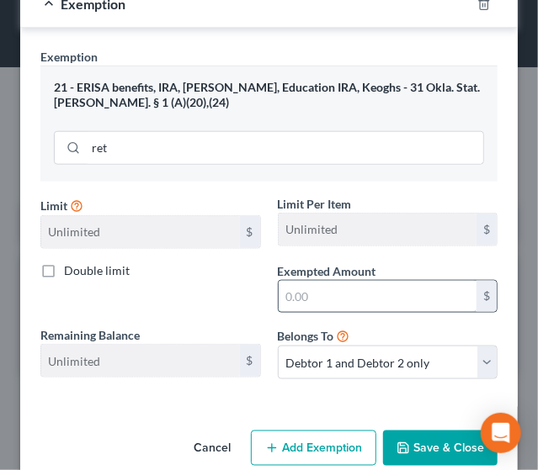
click at [374, 301] on input "text" at bounding box center [377, 297] width 199 height 32
type input "3,200"
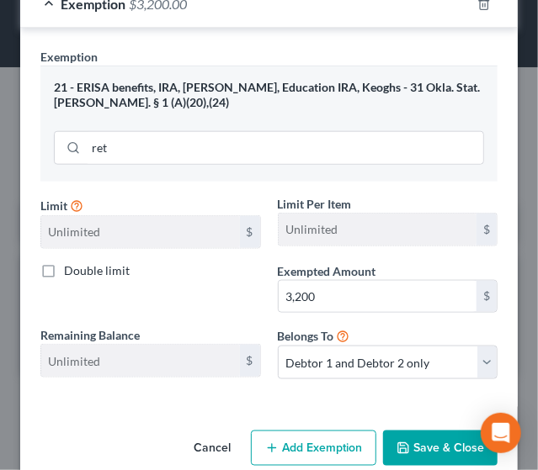
click at [437, 451] on button "Save & Close" at bounding box center [440, 448] width 114 height 35
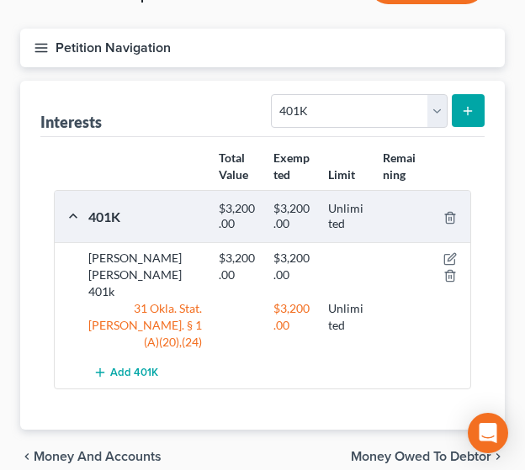
scroll to position [182, 0]
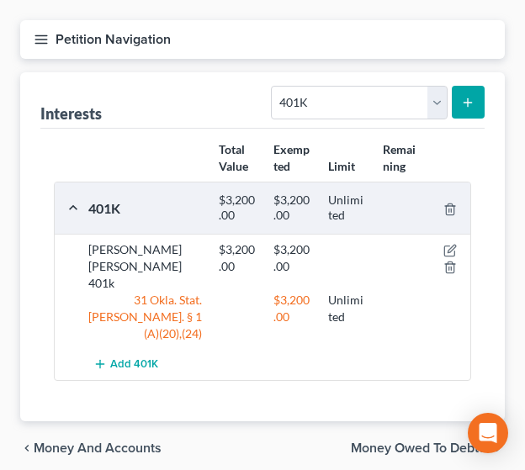
click at [87, 442] on span "Money and Accounts" at bounding box center [98, 448] width 128 height 13
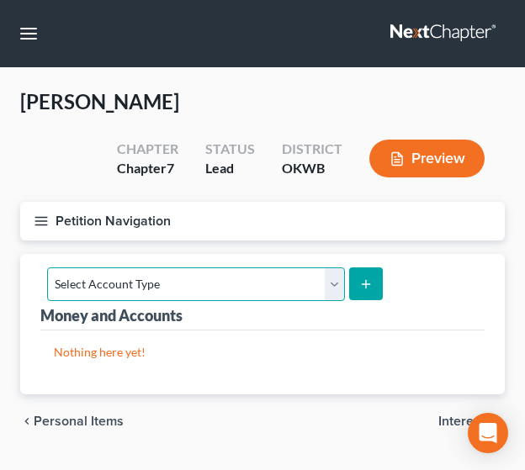
click at [326, 282] on select "Select Account Type Brokerage Cash on Hand Certificates of Deposit Checking Acc…" at bounding box center [196, 284] width 298 height 34
select select "savings"
click at [47, 267] on select "Select Account Type Brokerage Cash on Hand Certificates of Deposit Checking Acc…" at bounding box center [196, 284] width 298 height 34
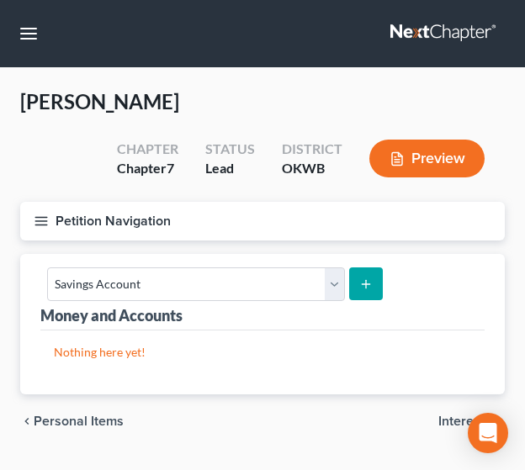
click at [365, 289] on icon "submit" at bounding box center [365, 284] width 13 height 13
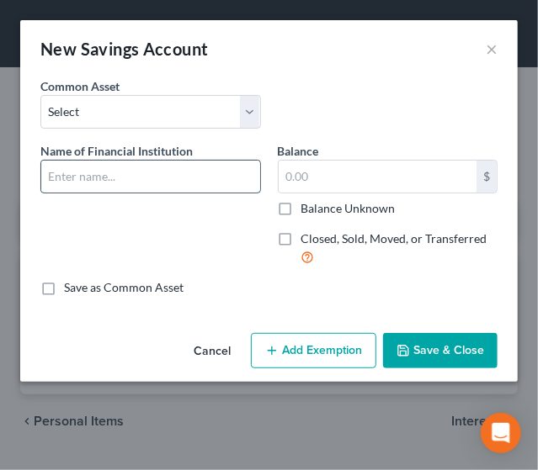
click at [151, 172] on input "text" at bounding box center [150, 177] width 219 height 32
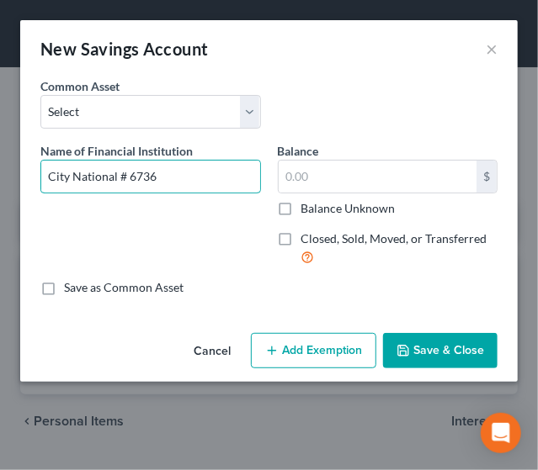
type input "City National # 6736"
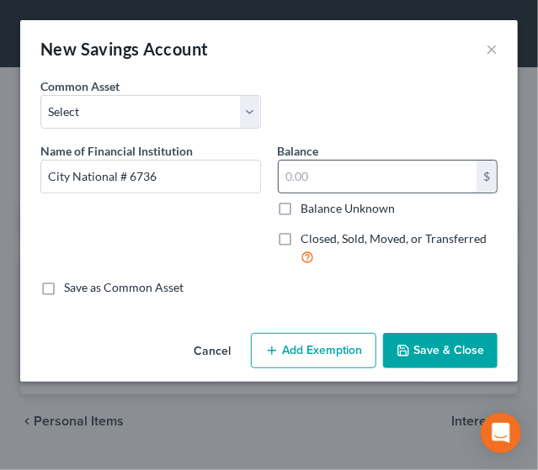
click at [338, 180] on input "text" at bounding box center [377, 177] width 199 height 32
type input "51"
click at [294, 354] on button "Add Exemption" at bounding box center [313, 350] width 125 height 35
select select "2"
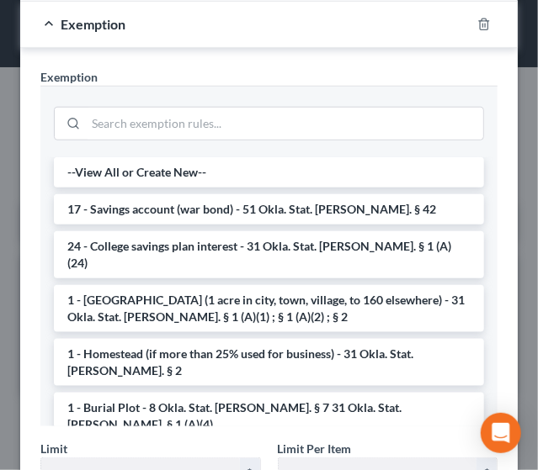
scroll to position [293, 0]
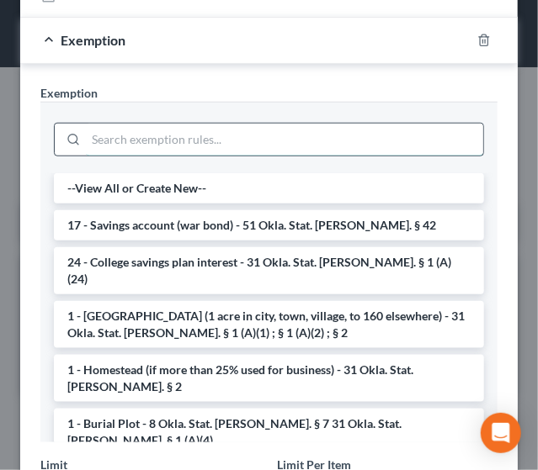
click at [273, 139] on input "search" at bounding box center [284, 140] width 397 height 32
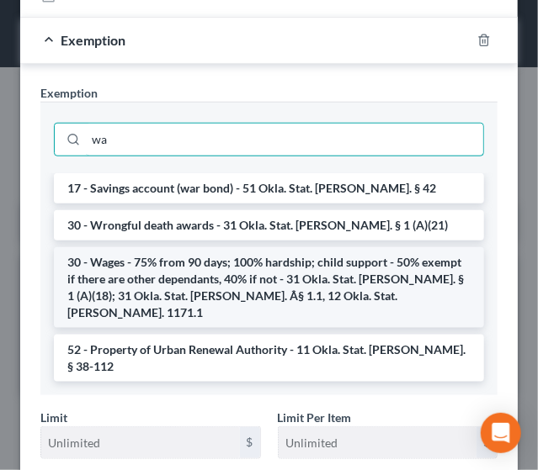
type input "wa"
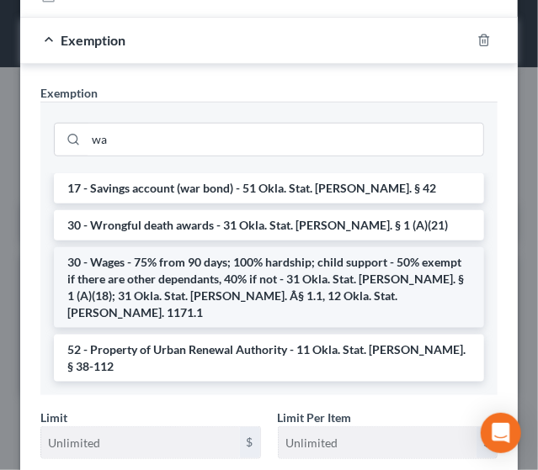
click at [246, 252] on li "30 - Wages - 75% from 90 days; 100% hardship; child support - 50% exempt if the…" at bounding box center [269, 287] width 430 height 81
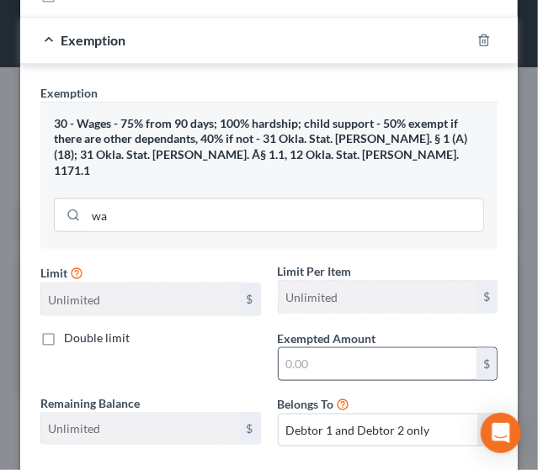
click at [329, 349] on input "text" at bounding box center [377, 364] width 199 height 32
type input "51"
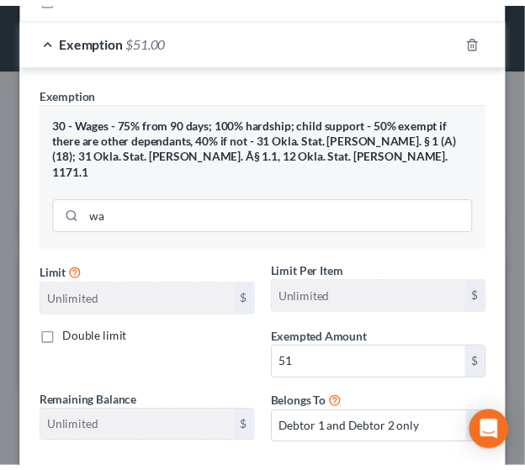
scroll to position [369, 0]
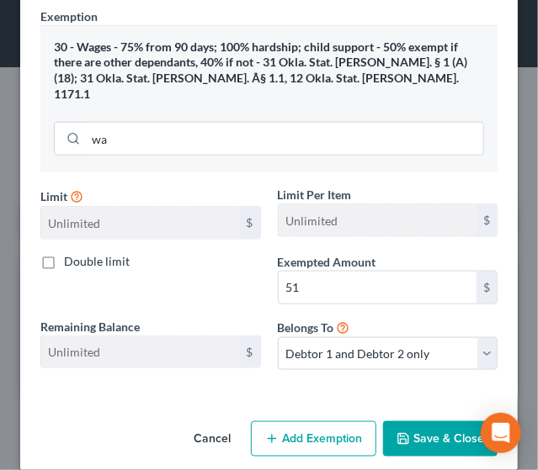
click at [409, 421] on button "Save & Close" at bounding box center [440, 438] width 114 height 35
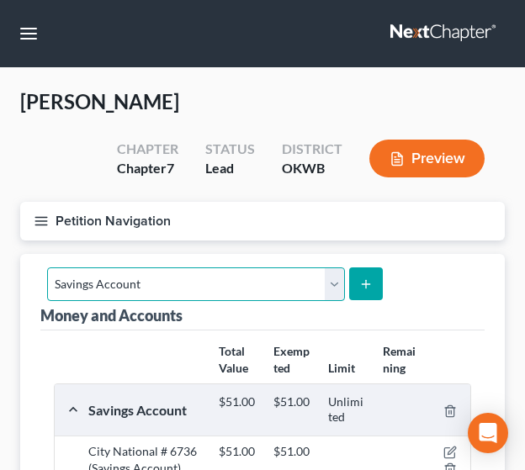
click at [330, 282] on select "Select Account Type Brokerage Cash on Hand Certificates of Deposit Checking Acc…" at bounding box center [196, 284] width 298 height 34
select select "checking"
click at [47, 267] on select "Select Account Type Brokerage Cash on Hand Certificates of Deposit Checking Acc…" at bounding box center [196, 284] width 298 height 34
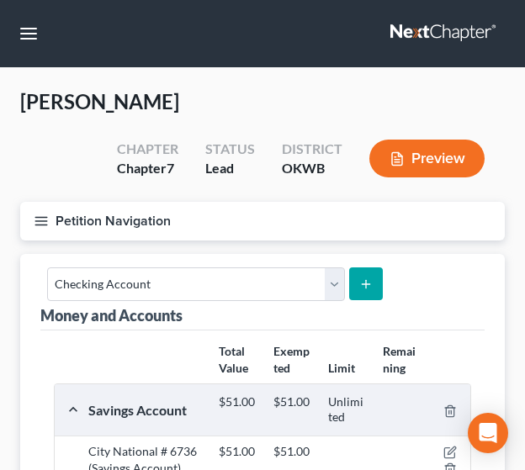
click at [366, 279] on icon "submit" at bounding box center [365, 284] width 13 height 13
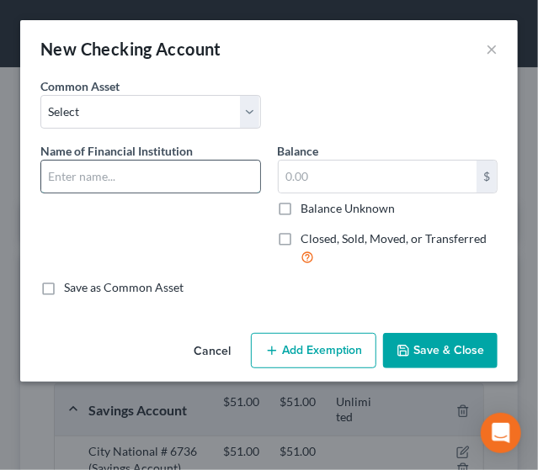
click at [210, 171] on input "text" at bounding box center [150, 177] width 219 height 32
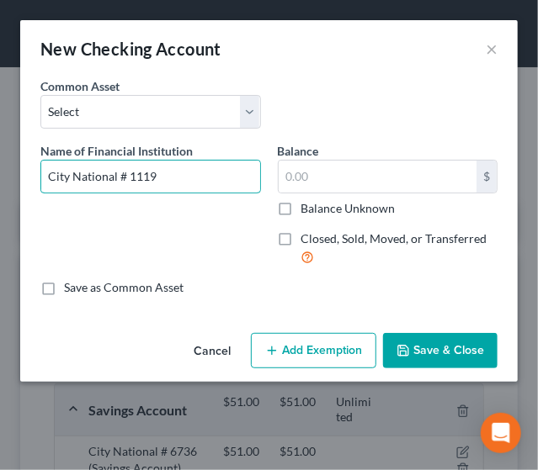
type input "City National # 1119"
click at [431, 351] on button "Save & Close" at bounding box center [440, 350] width 114 height 35
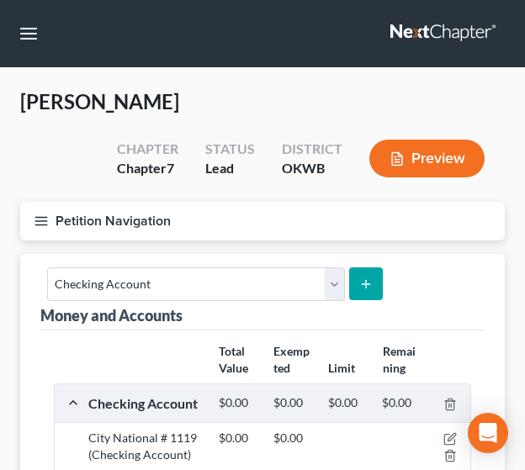
click at [368, 287] on button "submit" at bounding box center [365, 283] width 33 height 33
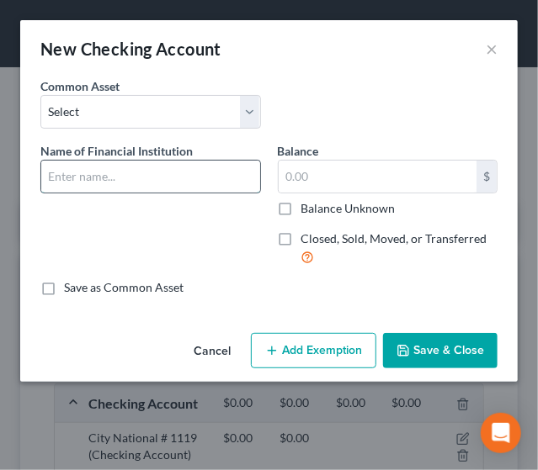
click at [121, 177] on input "text" at bounding box center [150, 177] width 219 height 32
type input "i"
click at [121, 177] on input "City" at bounding box center [150, 177] width 219 height 32
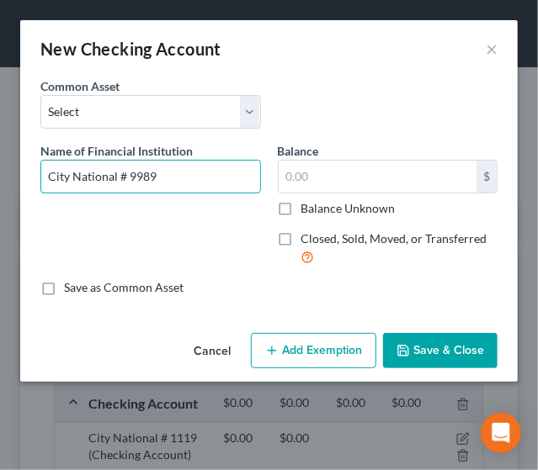
type input "City National # 9989"
click at [432, 352] on button "Save & Close" at bounding box center [440, 350] width 114 height 35
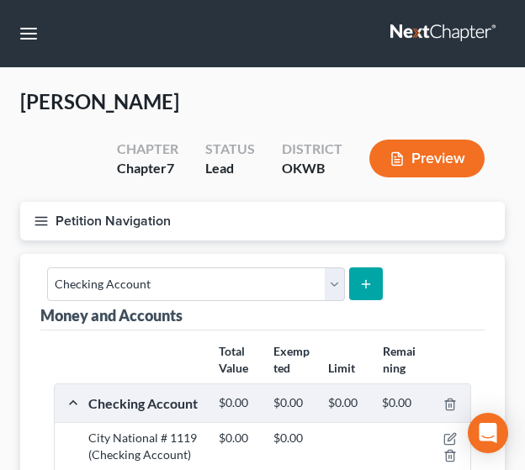
click at [359, 283] on icon "submit" at bounding box center [365, 284] width 13 height 13
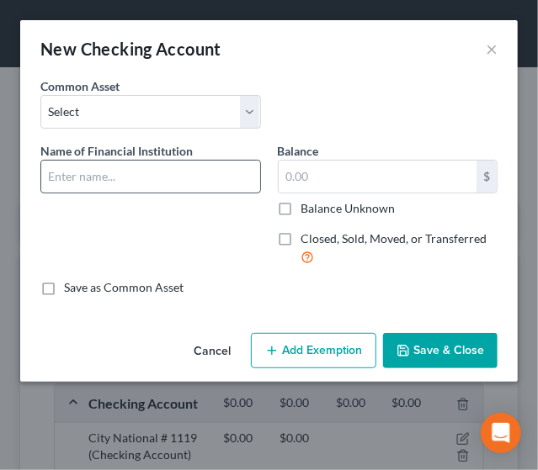
click at [182, 168] on input "text" at bounding box center [150, 177] width 219 height 32
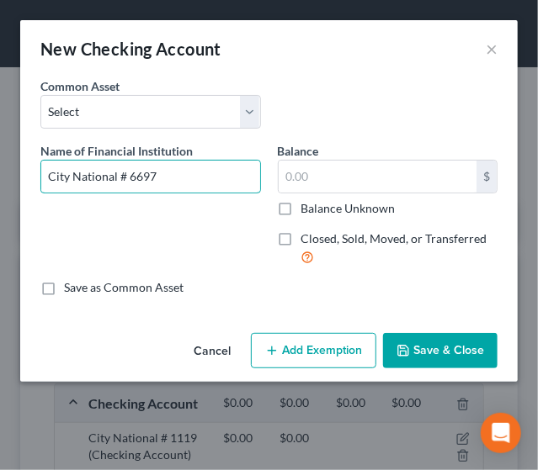
type input "City National # 6697"
click at [456, 349] on button "Save & Close" at bounding box center [440, 350] width 114 height 35
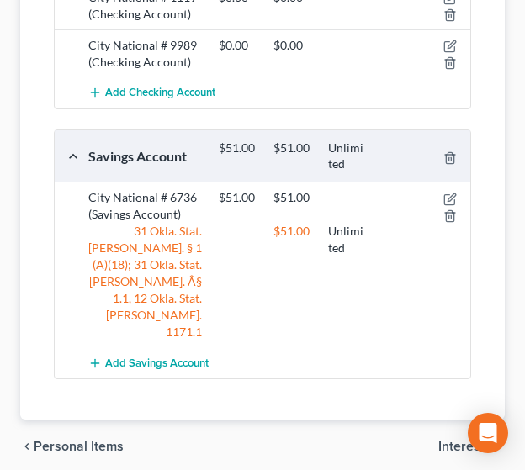
scroll to position [501, 0]
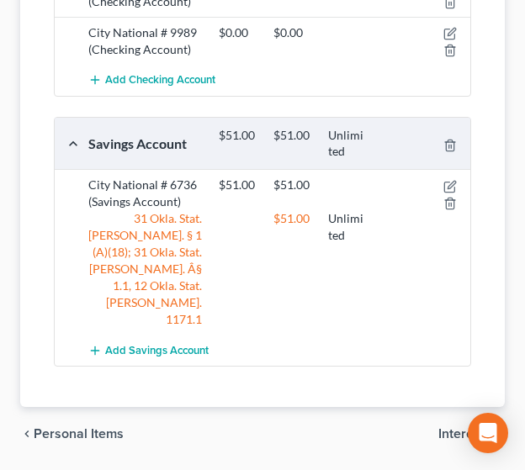
drag, startPoint x: 461, startPoint y: 385, endPoint x: 524, endPoint y: 369, distance: 65.1
click at [461, 427] on span "Interests" at bounding box center [464, 433] width 53 height 13
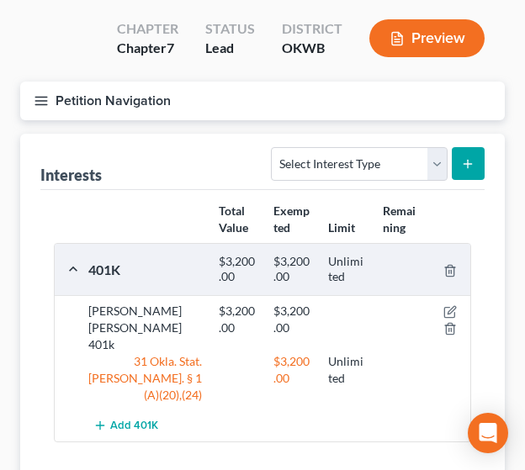
scroll to position [214, 0]
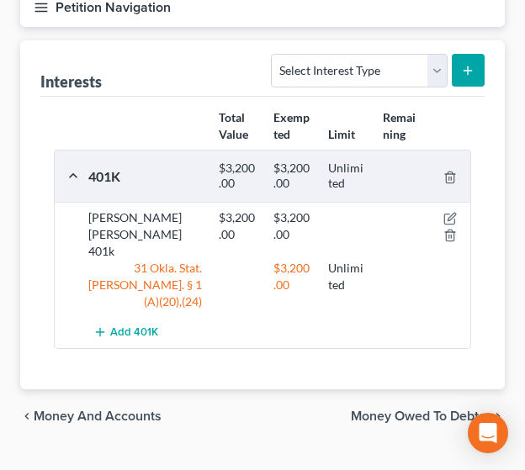
click at [394, 410] on span "Money Owed to Debtor" at bounding box center [421, 416] width 140 height 13
